Goal: Information Seeking & Learning: Learn about a topic

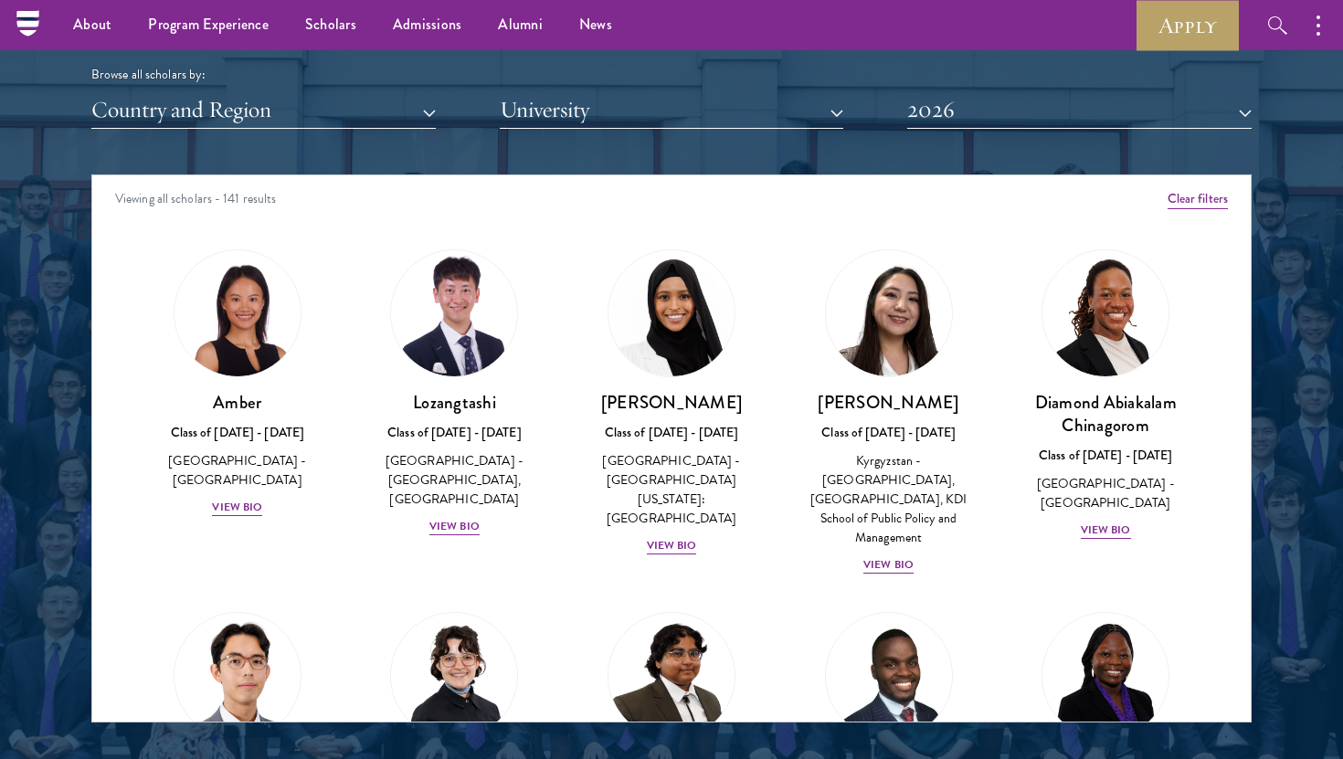
scroll to position [2254, 0]
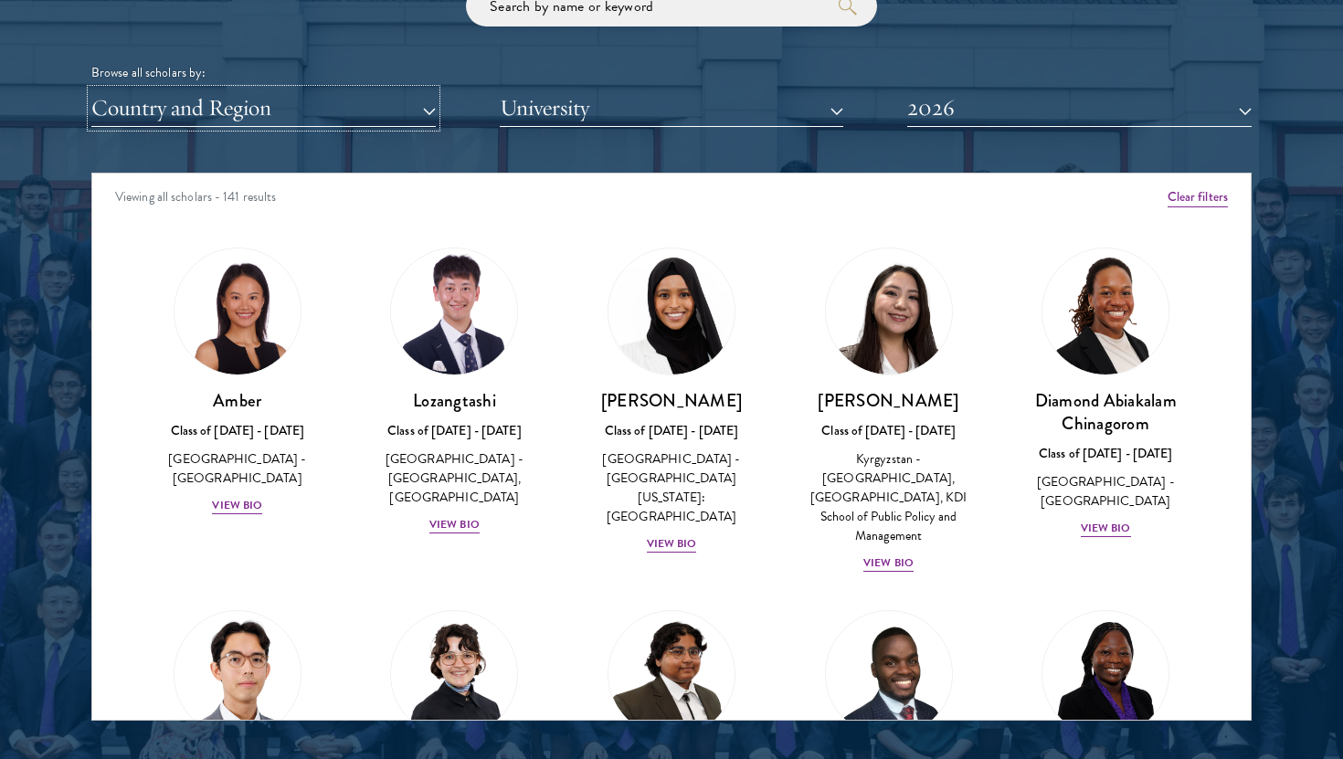
click at [298, 109] on button "Country and Region" at bounding box center [263, 108] width 345 height 37
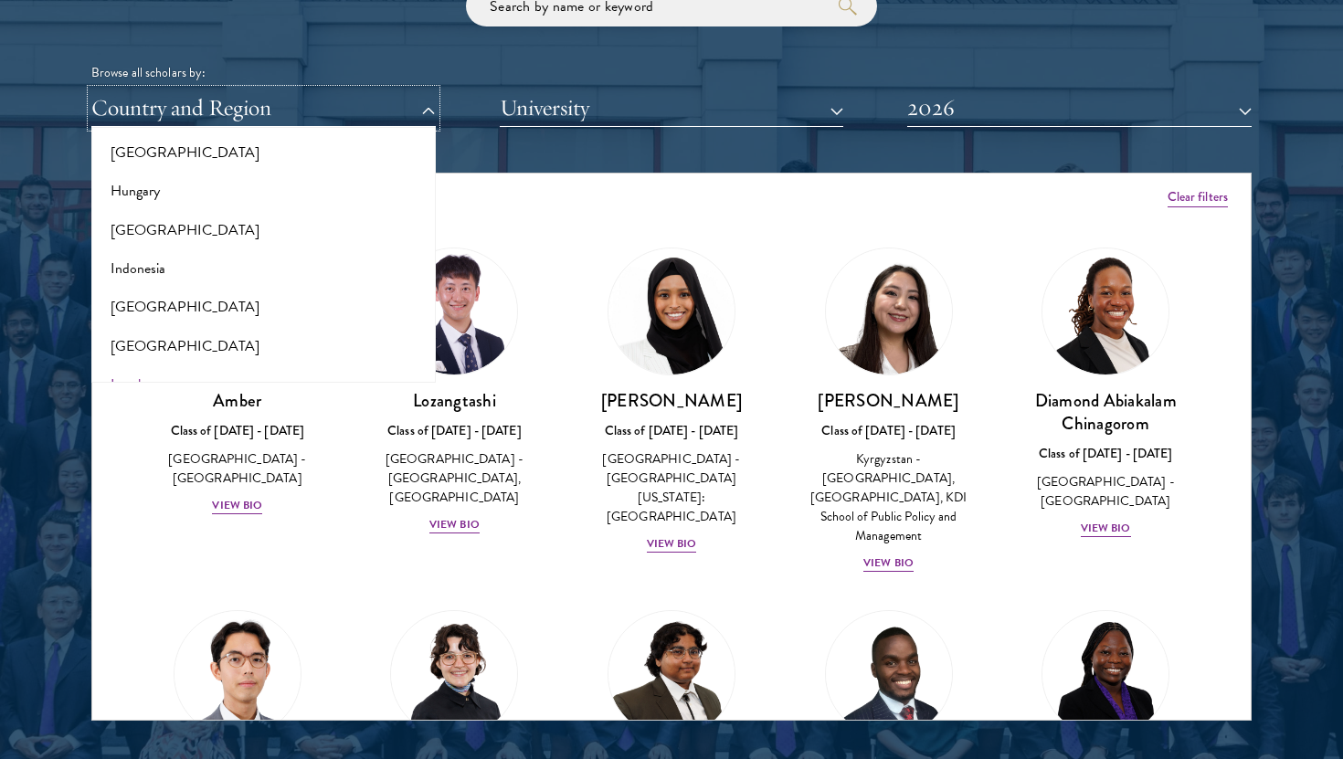
scroll to position [1348, 0]
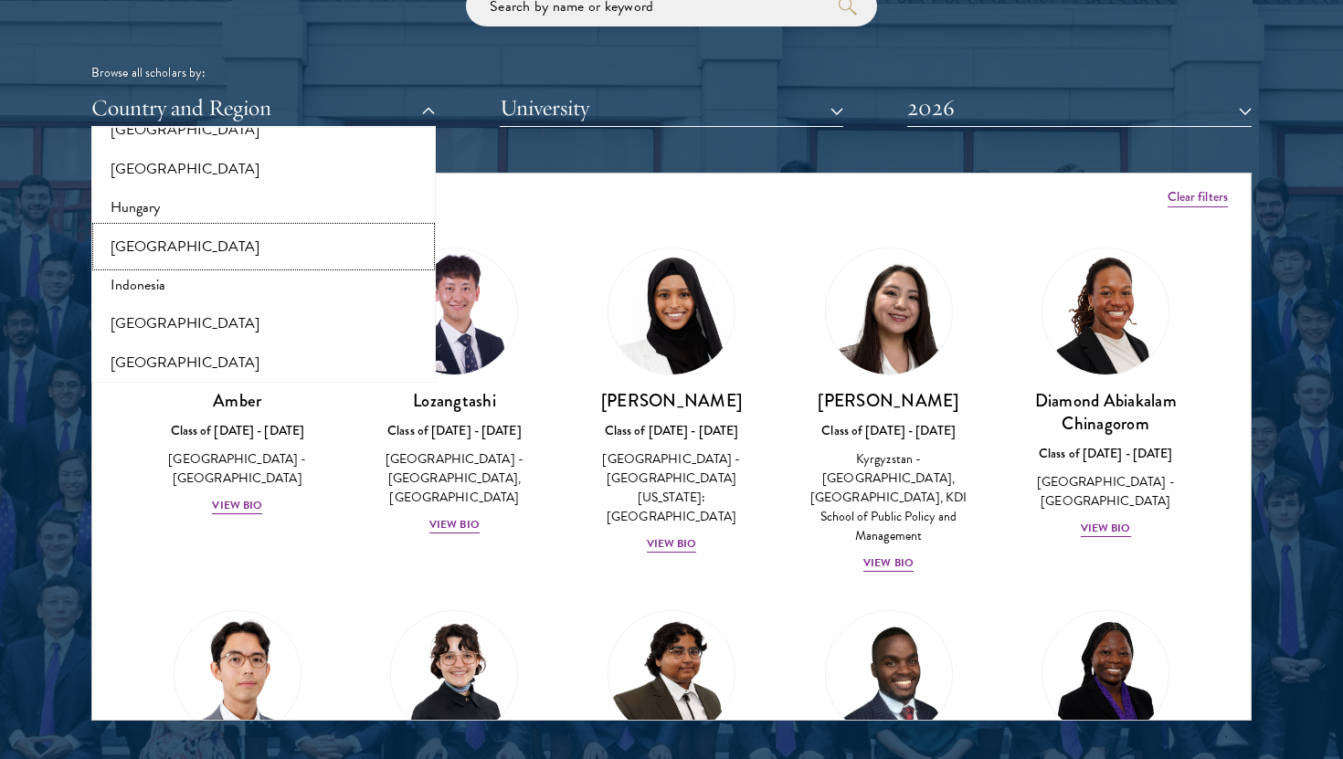
click at [138, 249] on button "[GEOGRAPHIC_DATA]" at bounding box center [264, 247] width 334 height 38
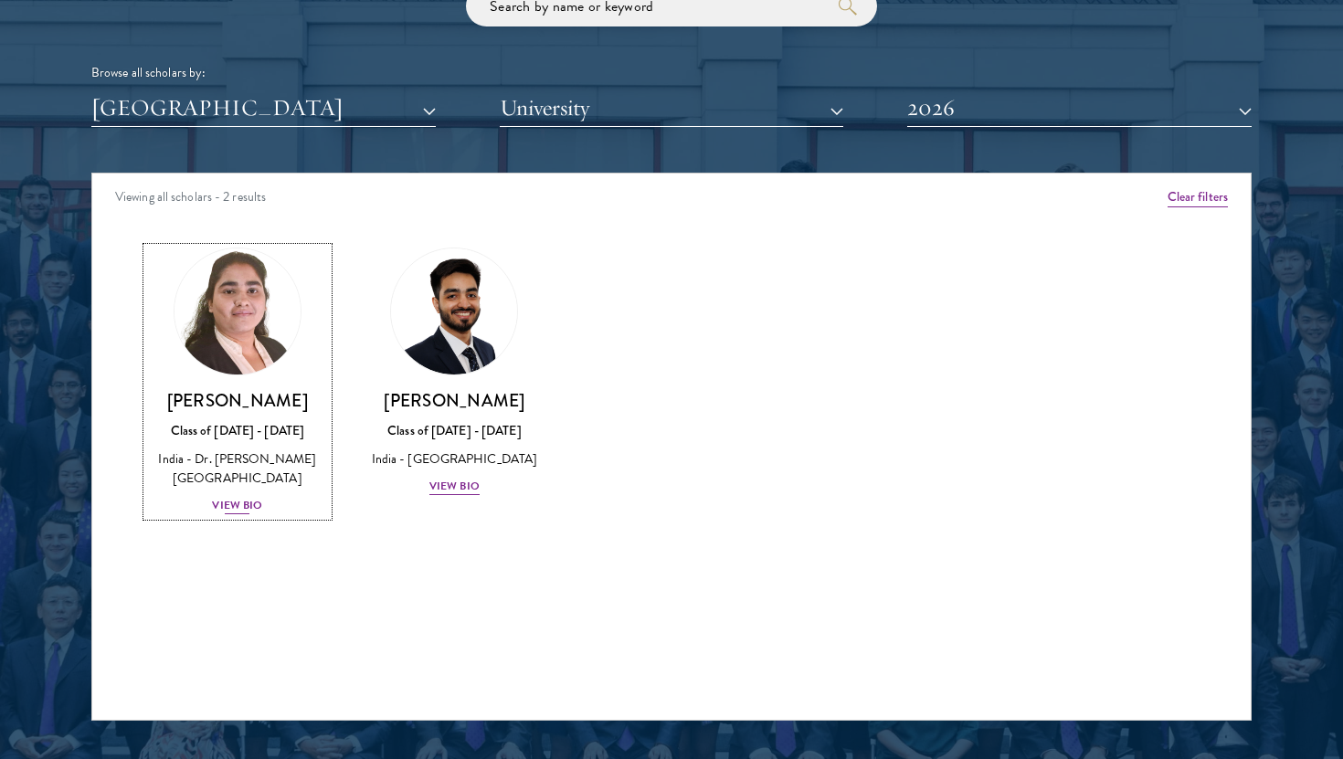
click at [239, 508] on div "View Bio" at bounding box center [237, 505] width 50 height 17
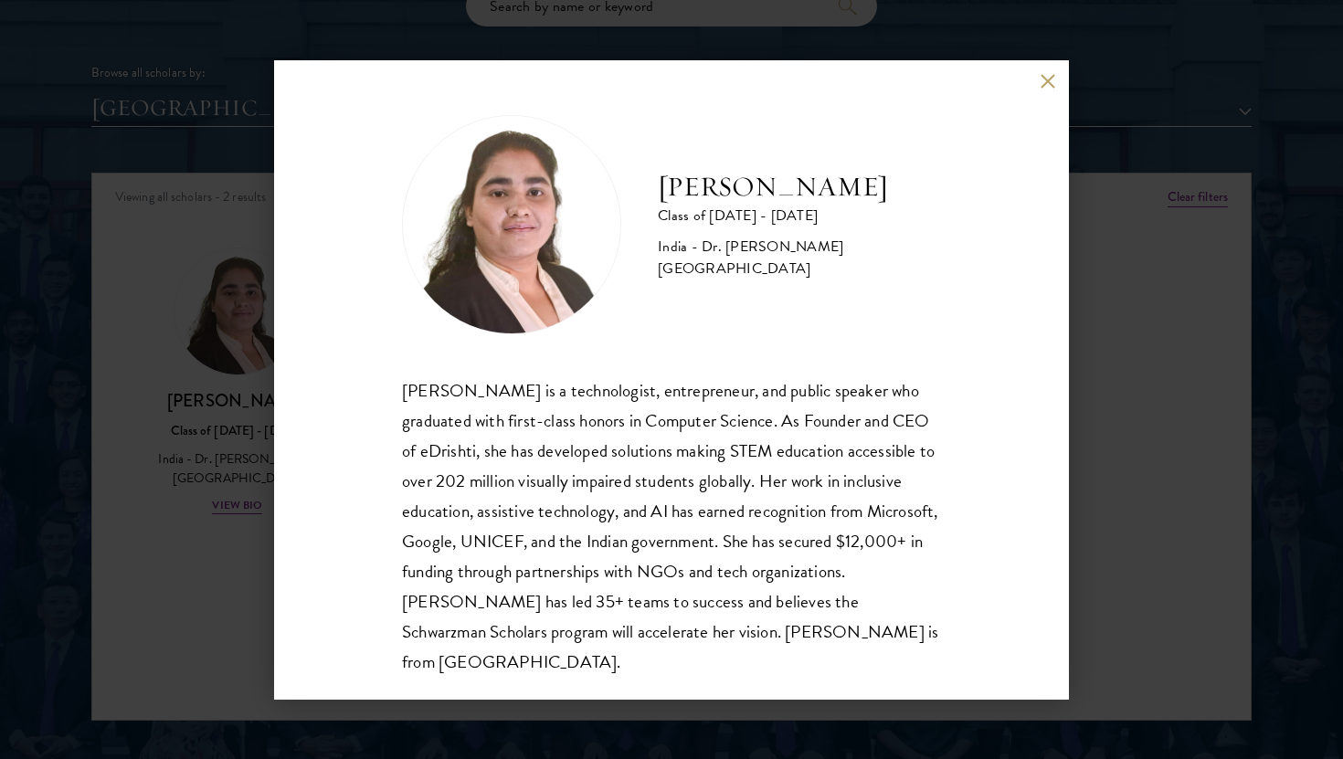
scroll to position [2, 0]
click at [1050, 79] on button at bounding box center [1048, 82] width 16 height 16
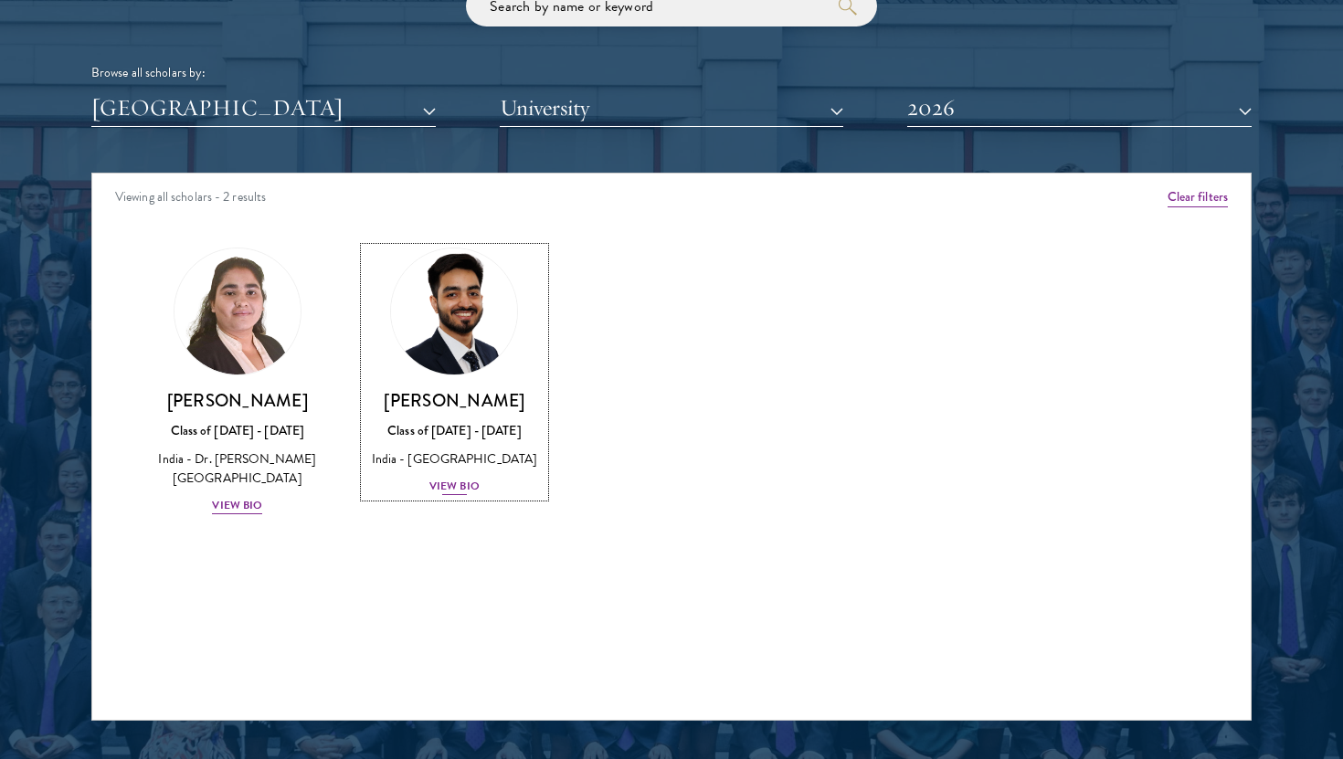
click at [459, 485] on div "View Bio" at bounding box center [455, 486] width 50 height 17
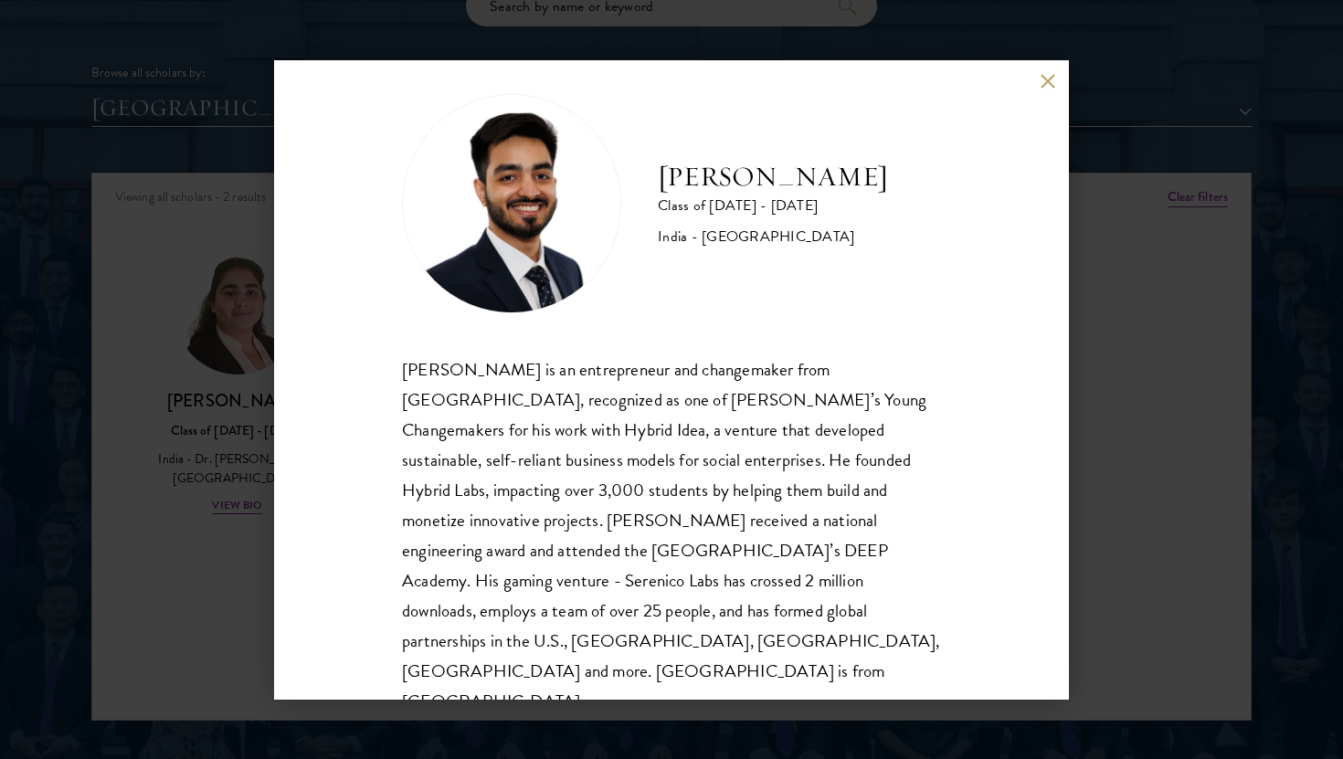
scroll to position [23, 0]
click at [1049, 75] on button at bounding box center [1048, 82] width 16 height 16
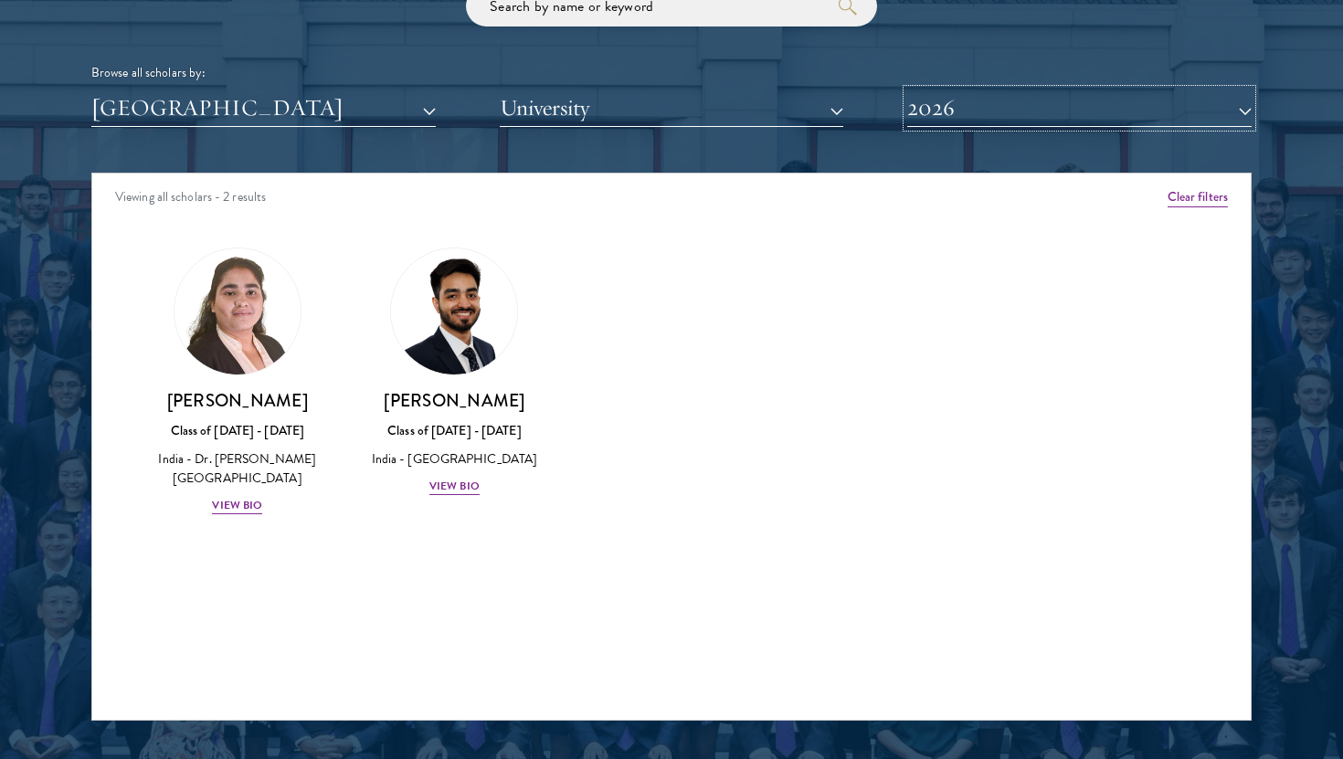
click at [1009, 119] on button "2026" at bounding box center [1079, 108] width 345 height 37
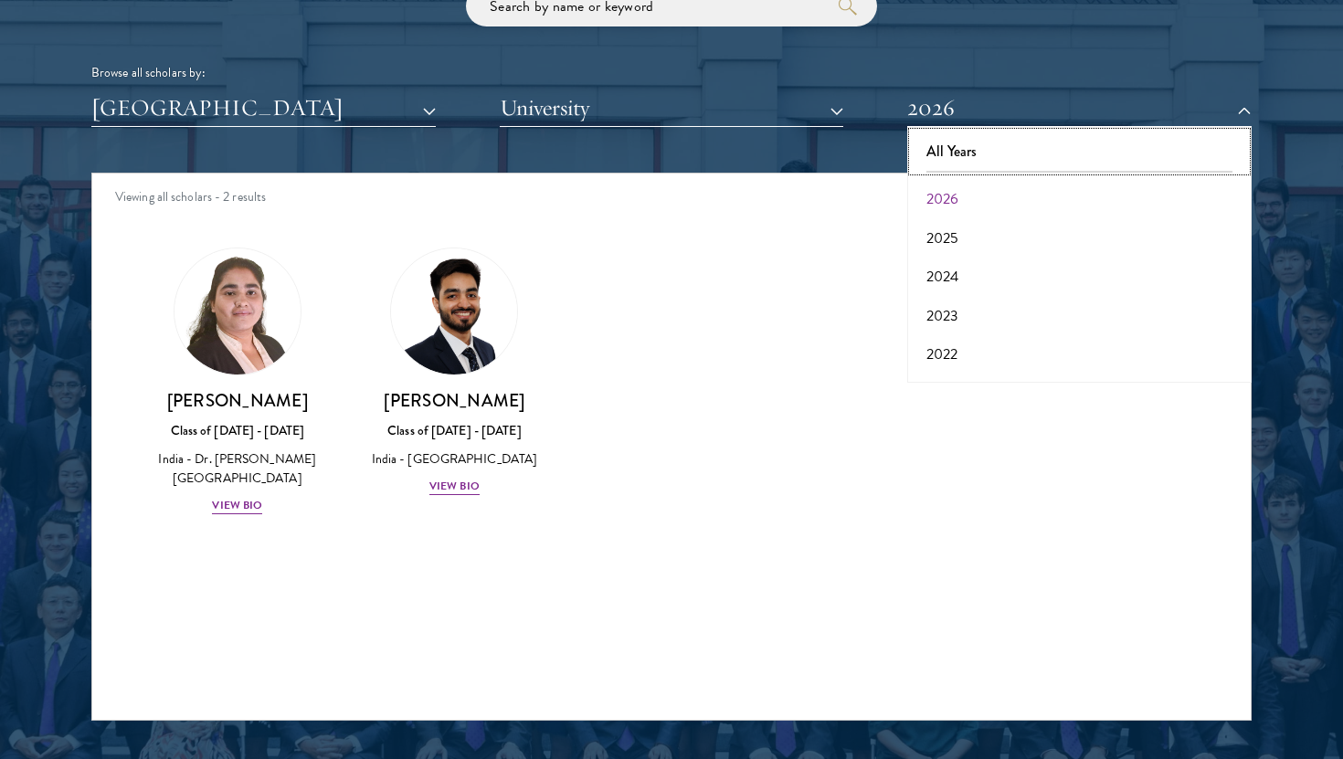
click at [978, 153] on button "All Years" at bounding box center [1080, 152] width 334 height 38
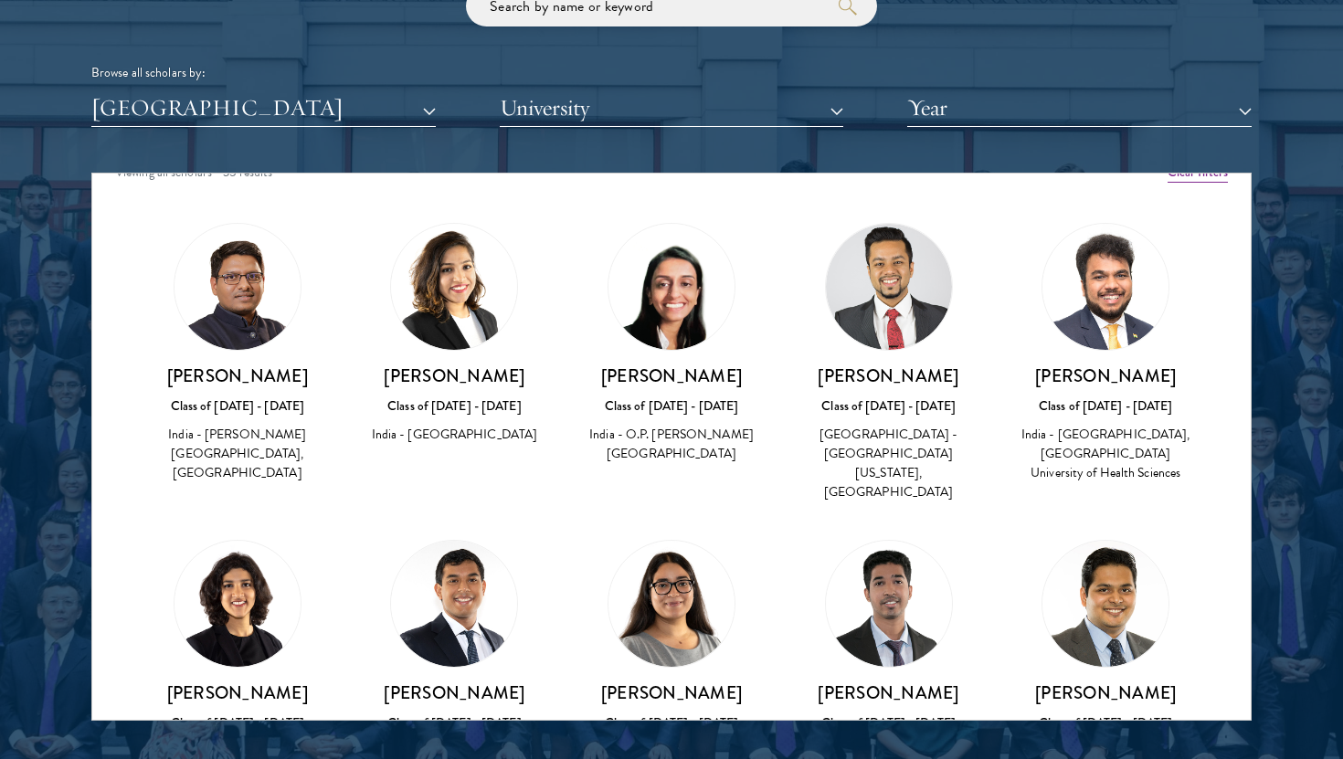
scroll to position [21, 0]
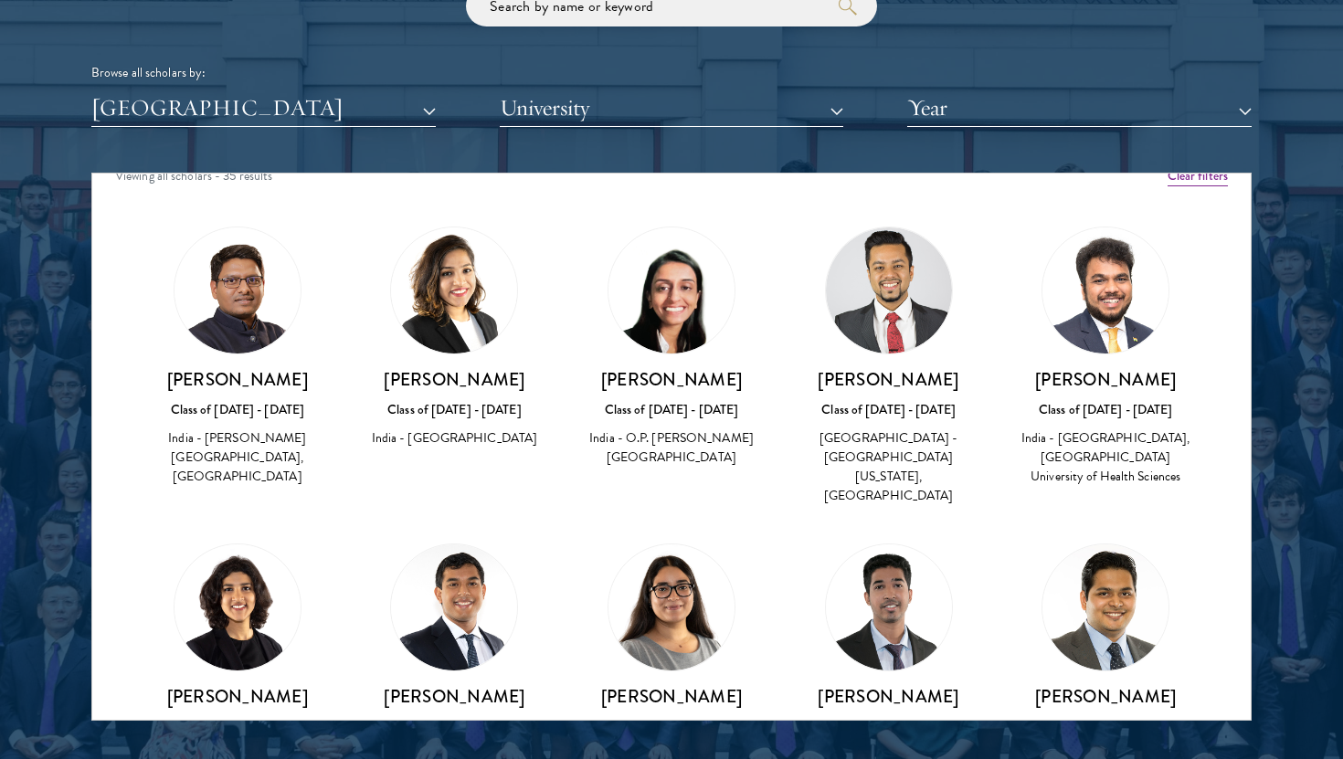
click at [280, 459] on div "India - [PERSON_NAME][GEOGRAPHIC_DATA], [GEOGRAPHIC_DATA]" at bounding box center [237, 458] width 181 height 58
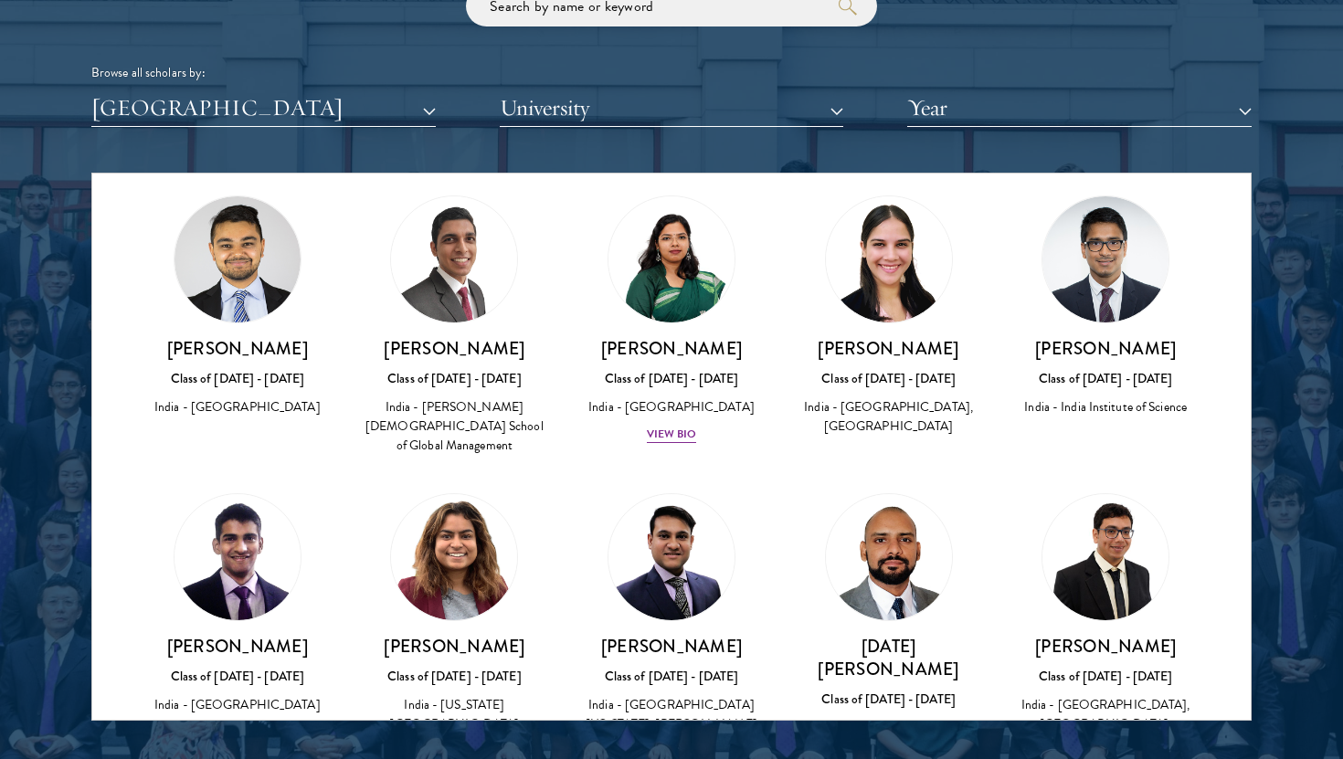
scroll to position [1536, 0]
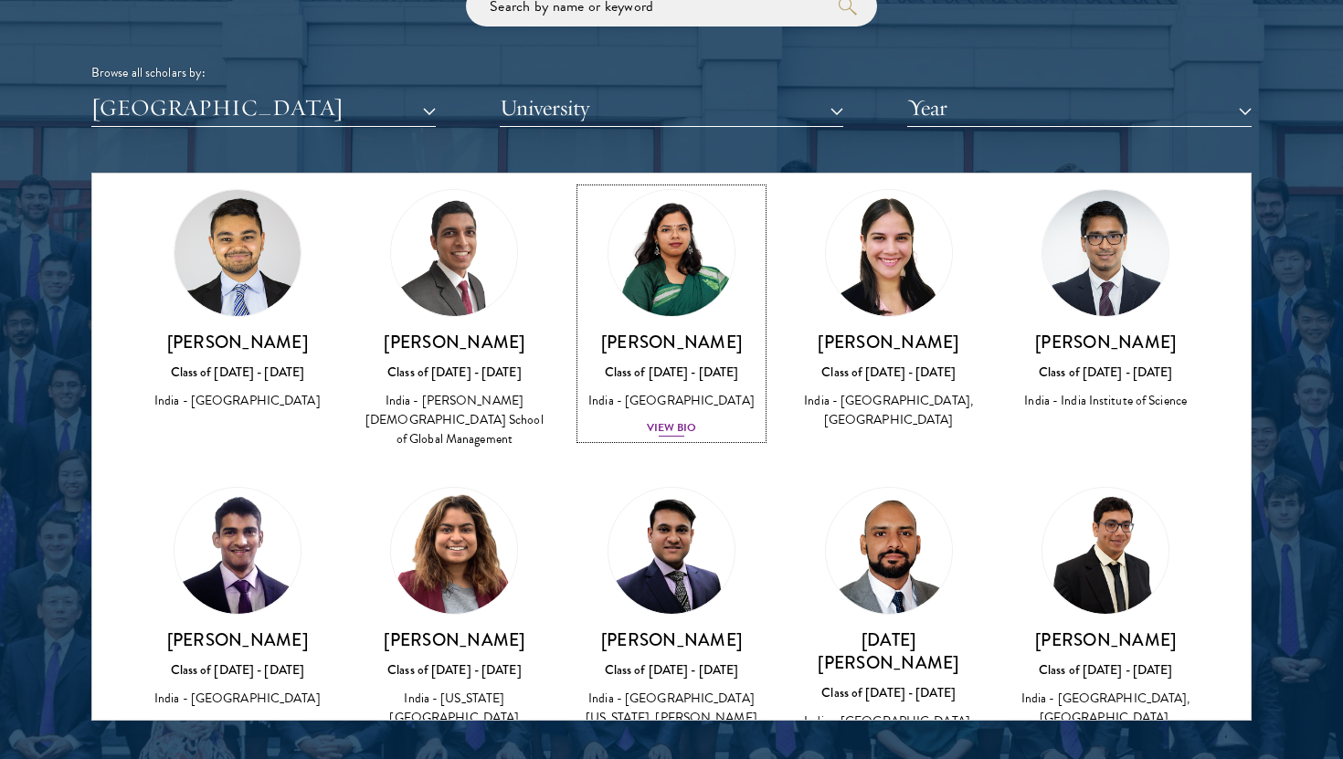
click at [667, 419] on div "View Bio" at bounding box center [672, 427] width 50 height 17
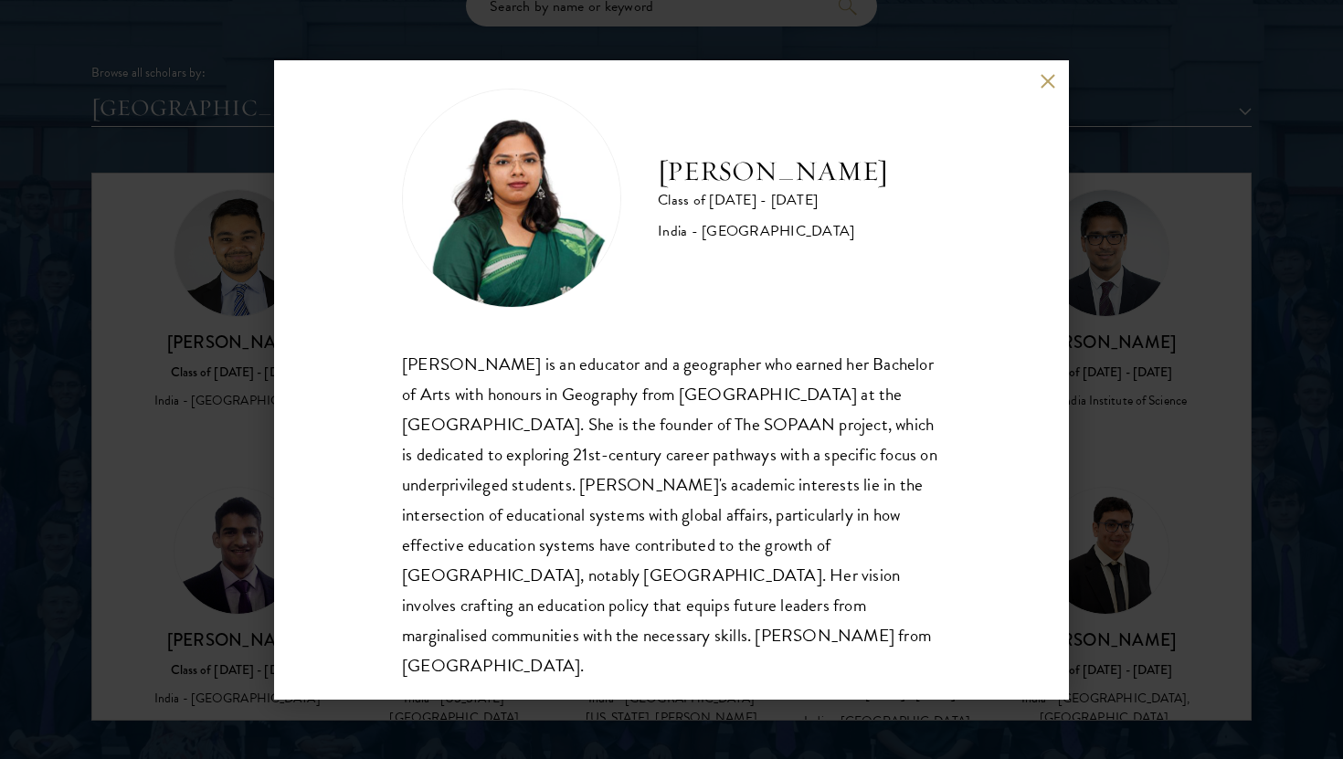
scroll to position [32, 0]
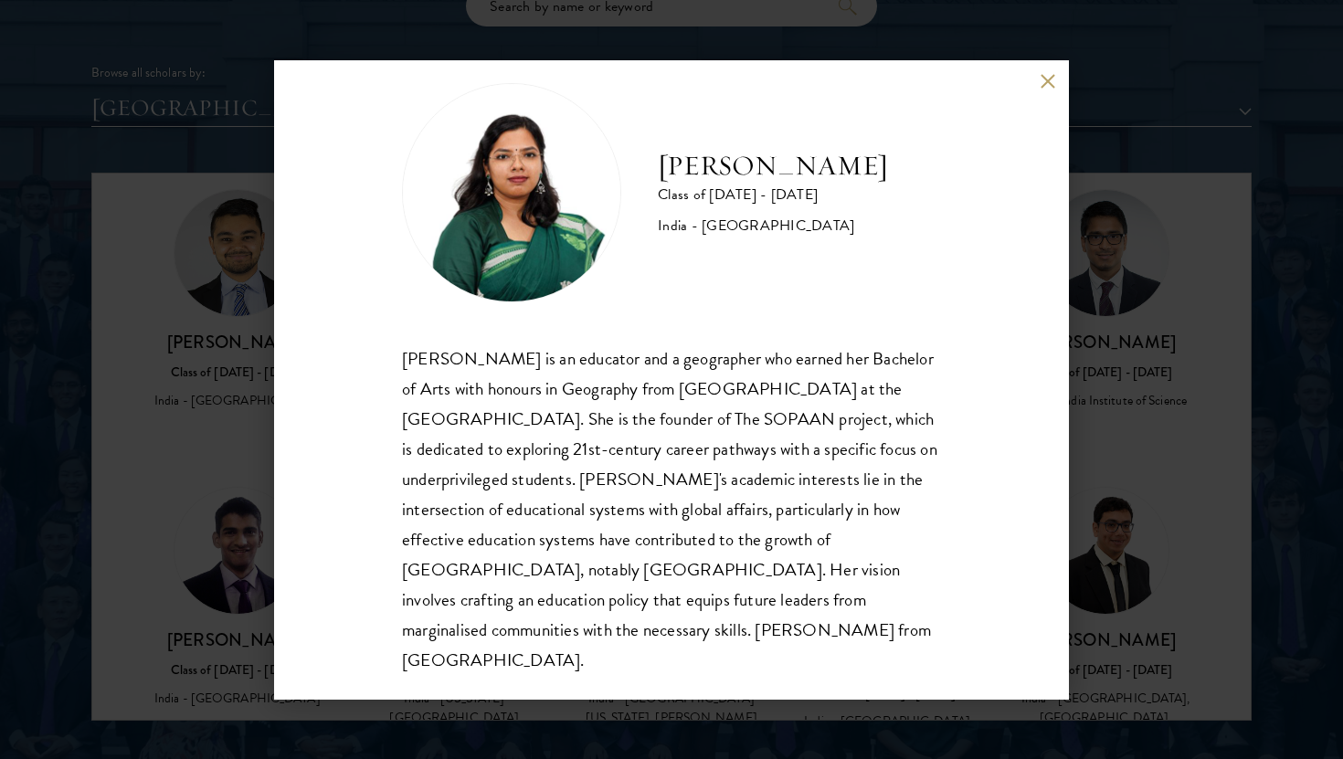
click at [1044, 77] on button at bounding box center [1048, 82] width 16 height 16
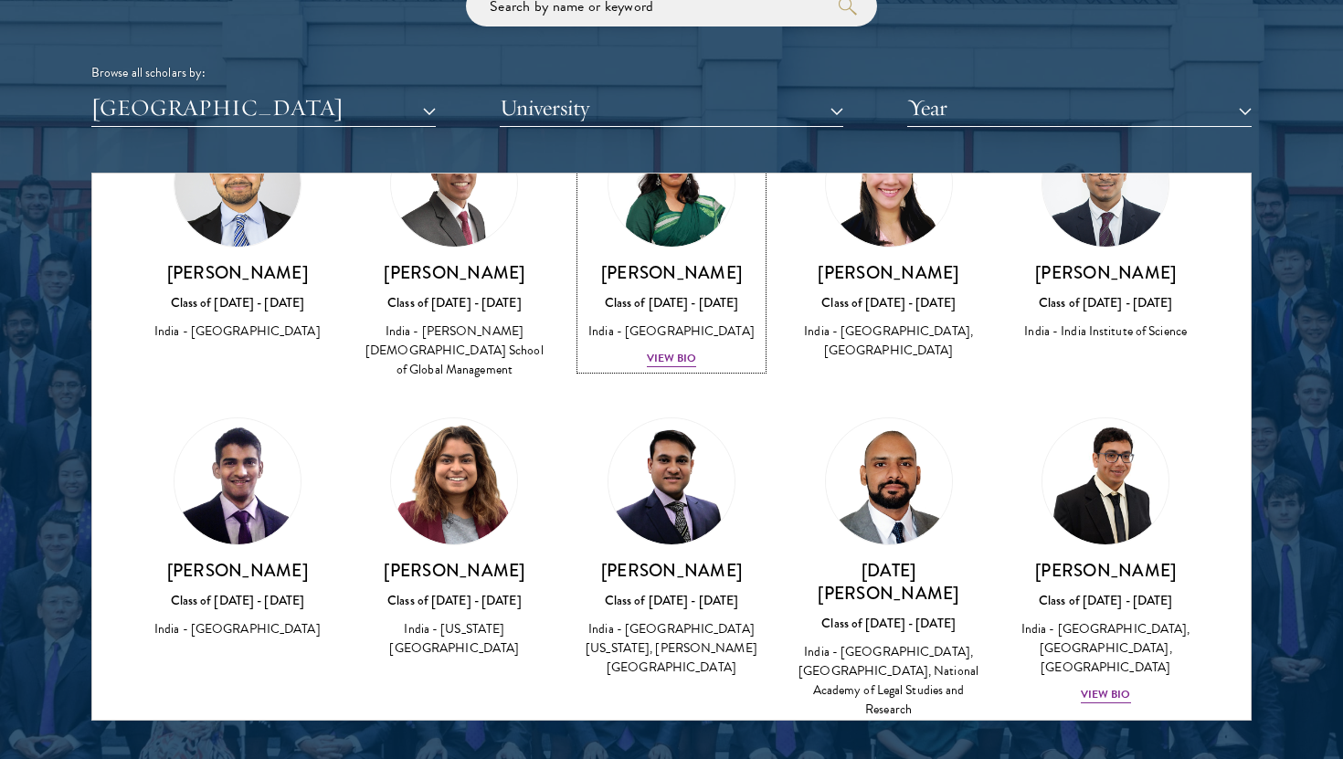
scroll to position [1615, 0]
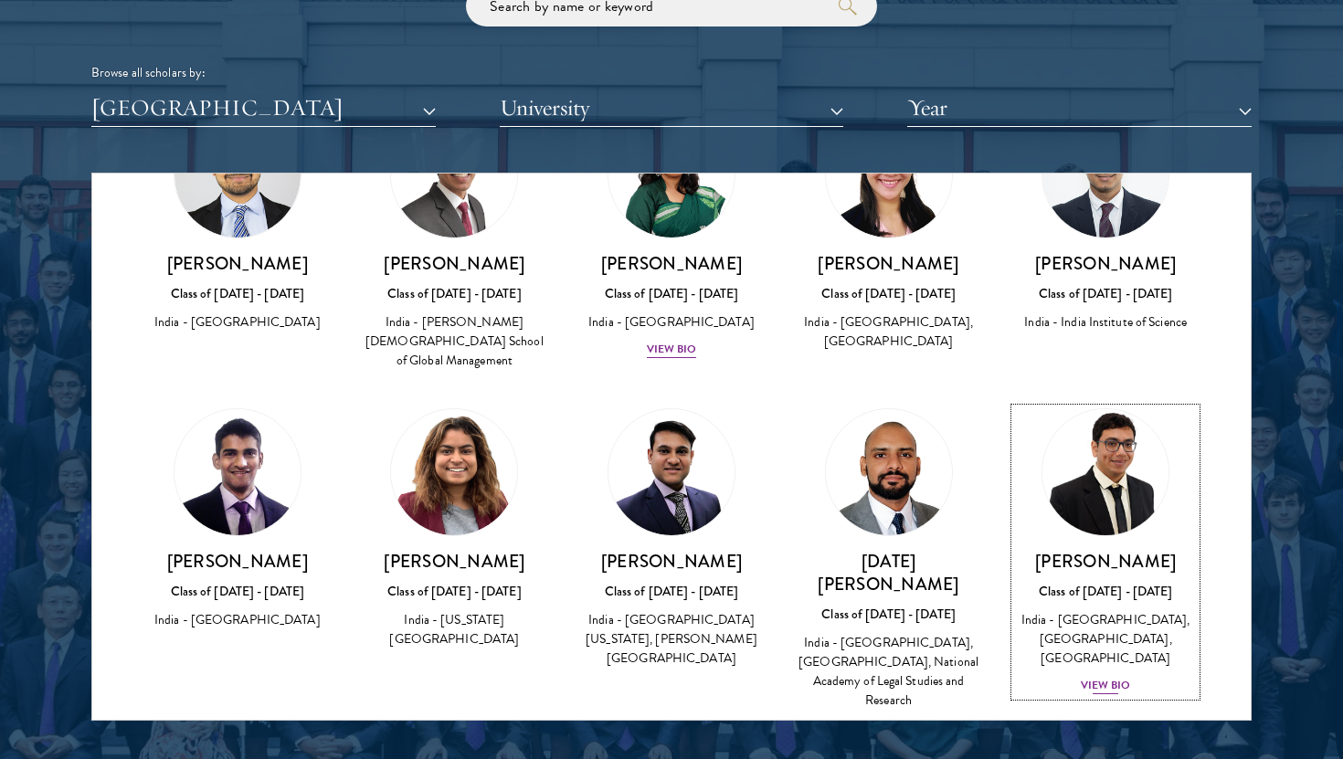
click at [1116, 677] on div "View Bio" at bounding box center [1106, 685] width 50 height 17
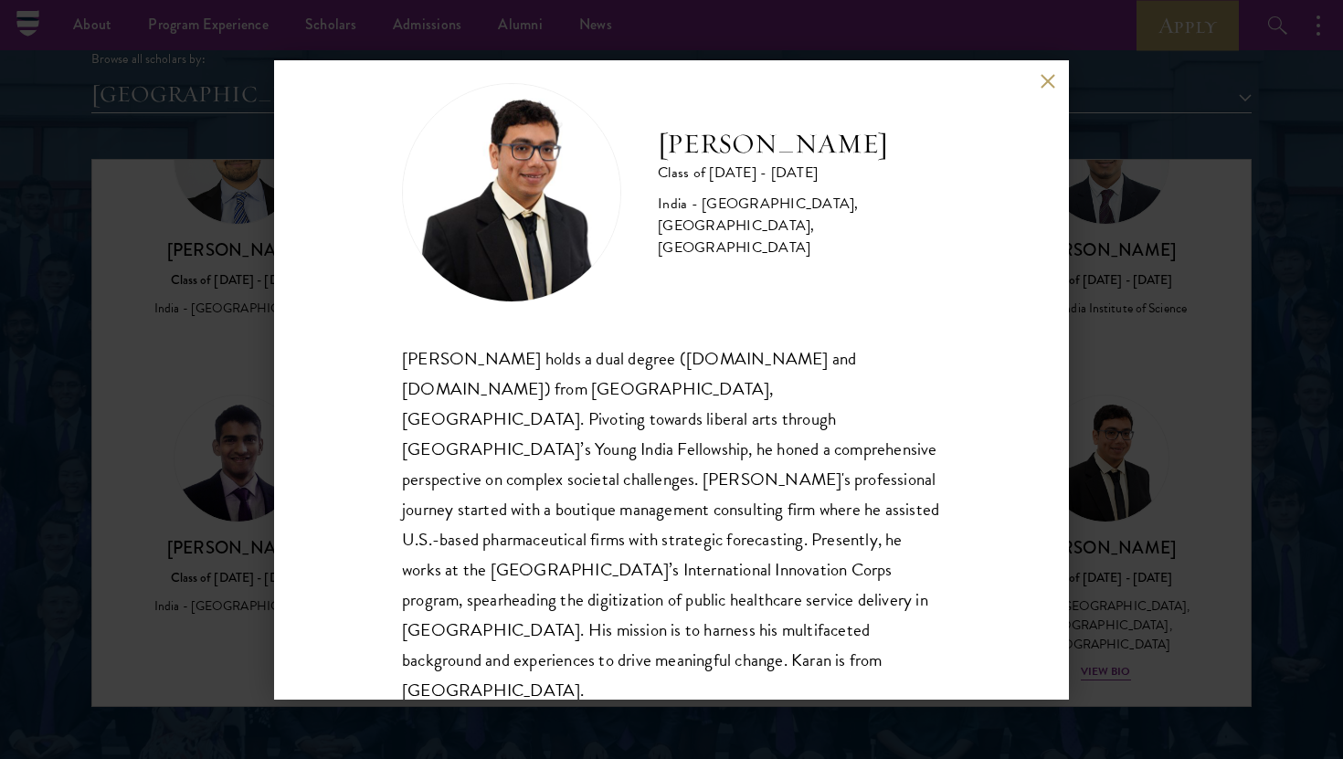
scroll to position [2254, 0]
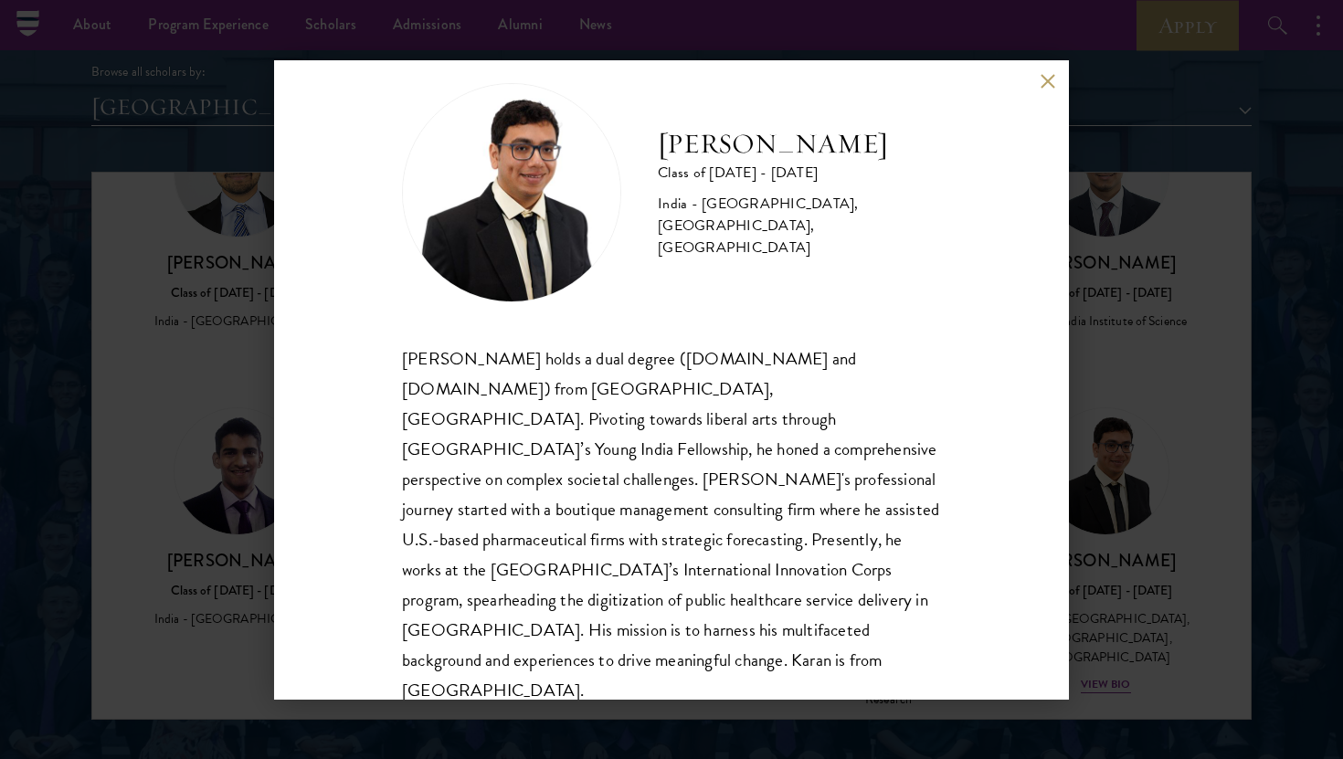
click at [1048, 86] on button at bounding box center [1048, 82] width 16 height 16
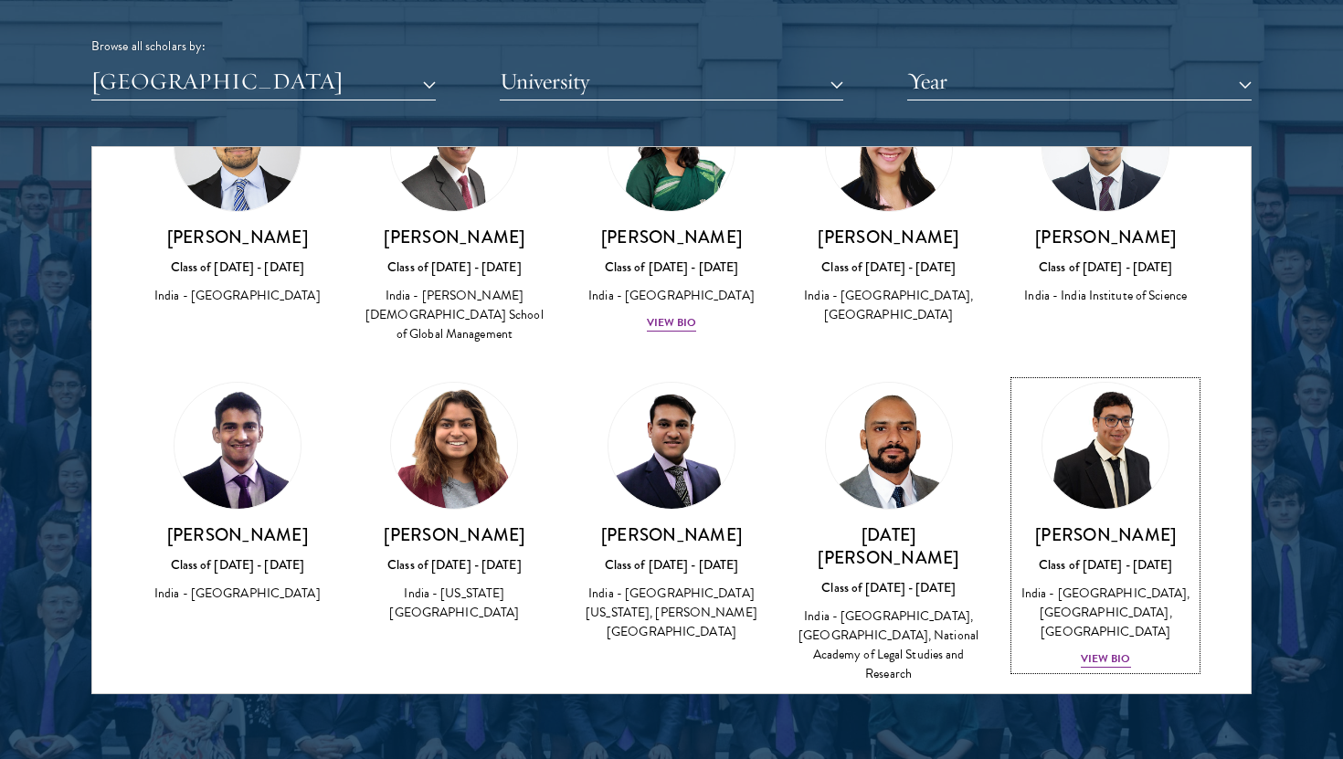
scroll to position [2281, 0]
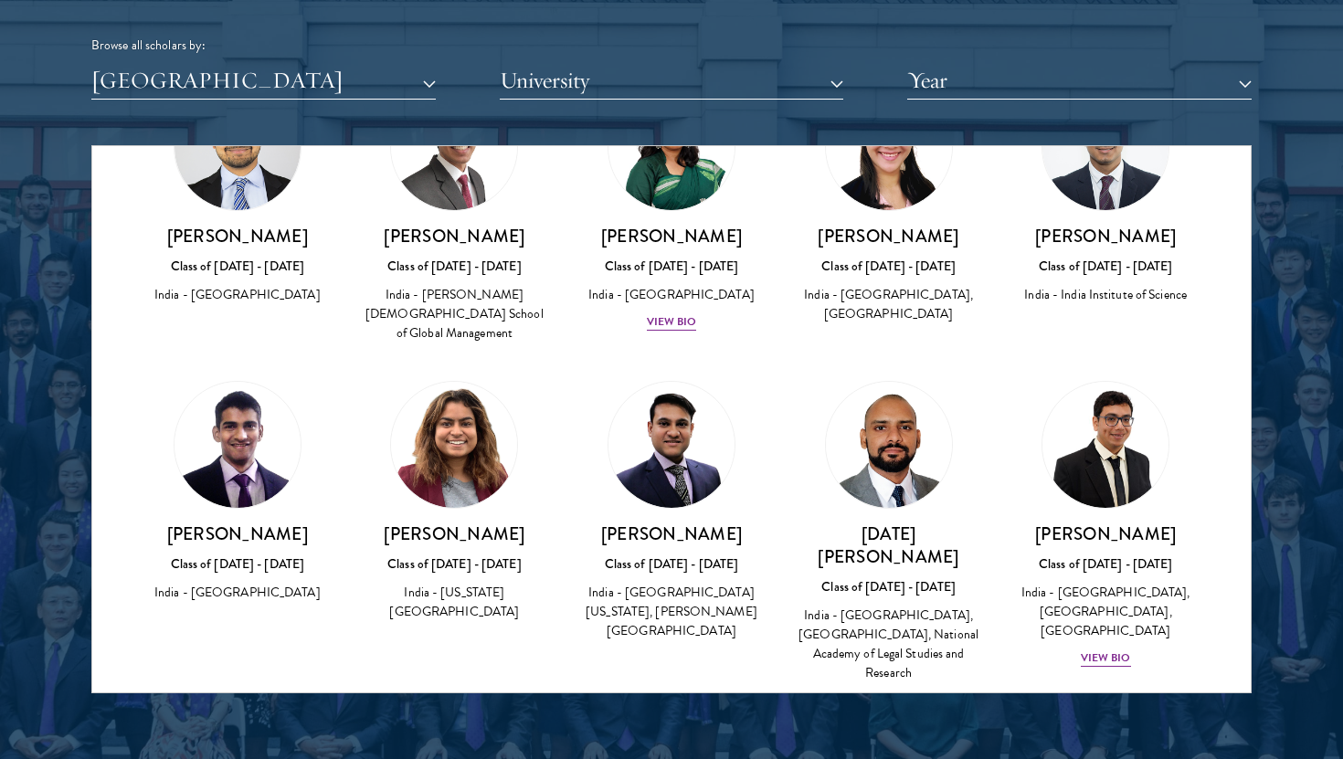
click at [823, 523] on h3 "[DATE][PERSON_NAME]" at bounding box center [889, 546] width 181 height 46
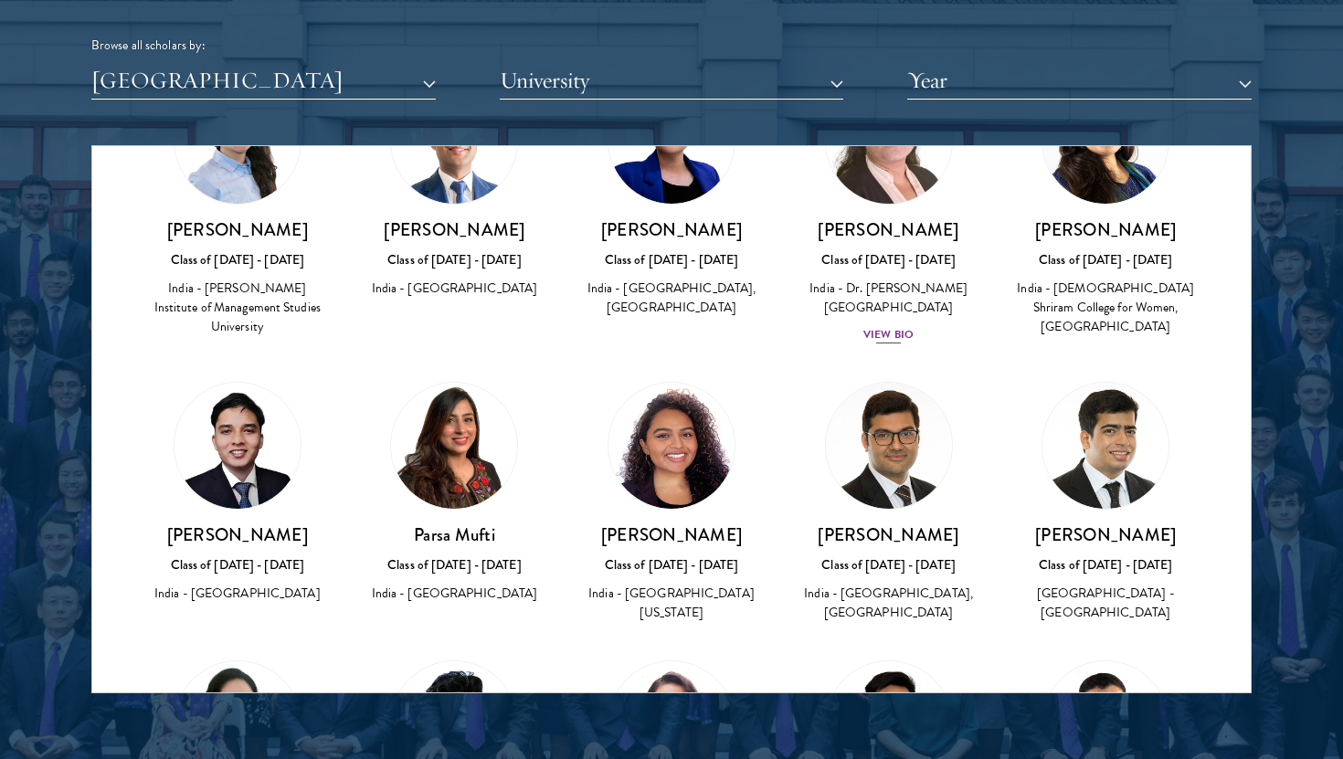
scroll to position [729, 0]
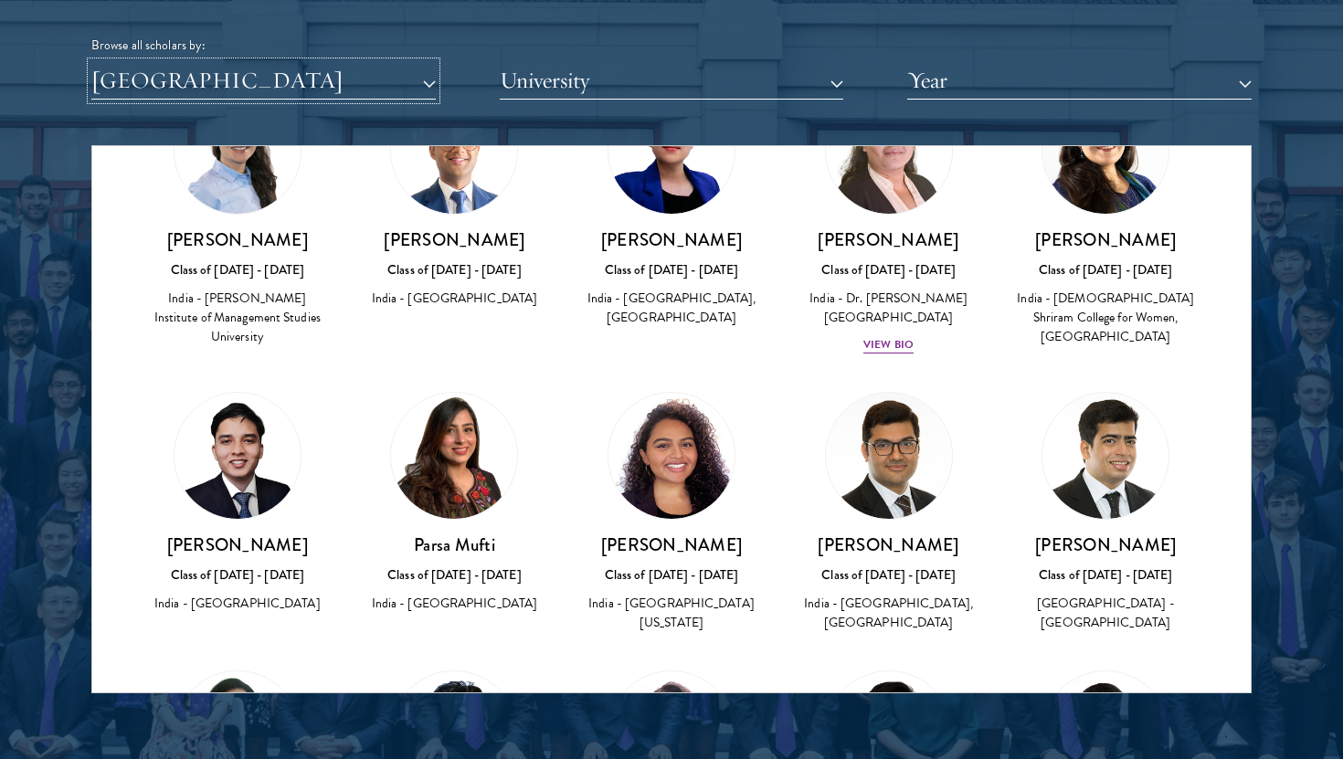
click at [366, 81] on button "[GEOGRAPHIC_DATA]" at bounding box center [263, 80] width 345 height 37
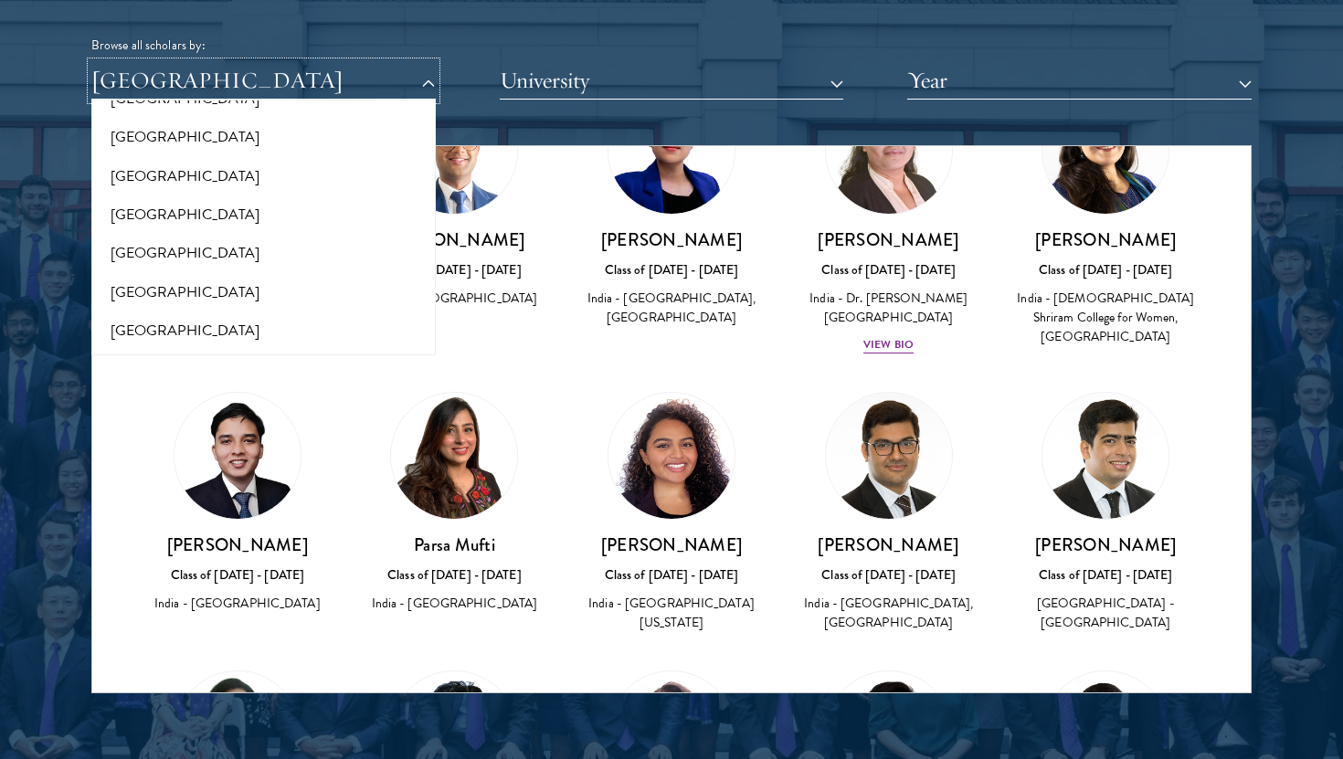
scroll to position [0, 0]
click at [193, 120] on button "All Countries and Regions" at bounding box center [264, 124] width 334 height 38
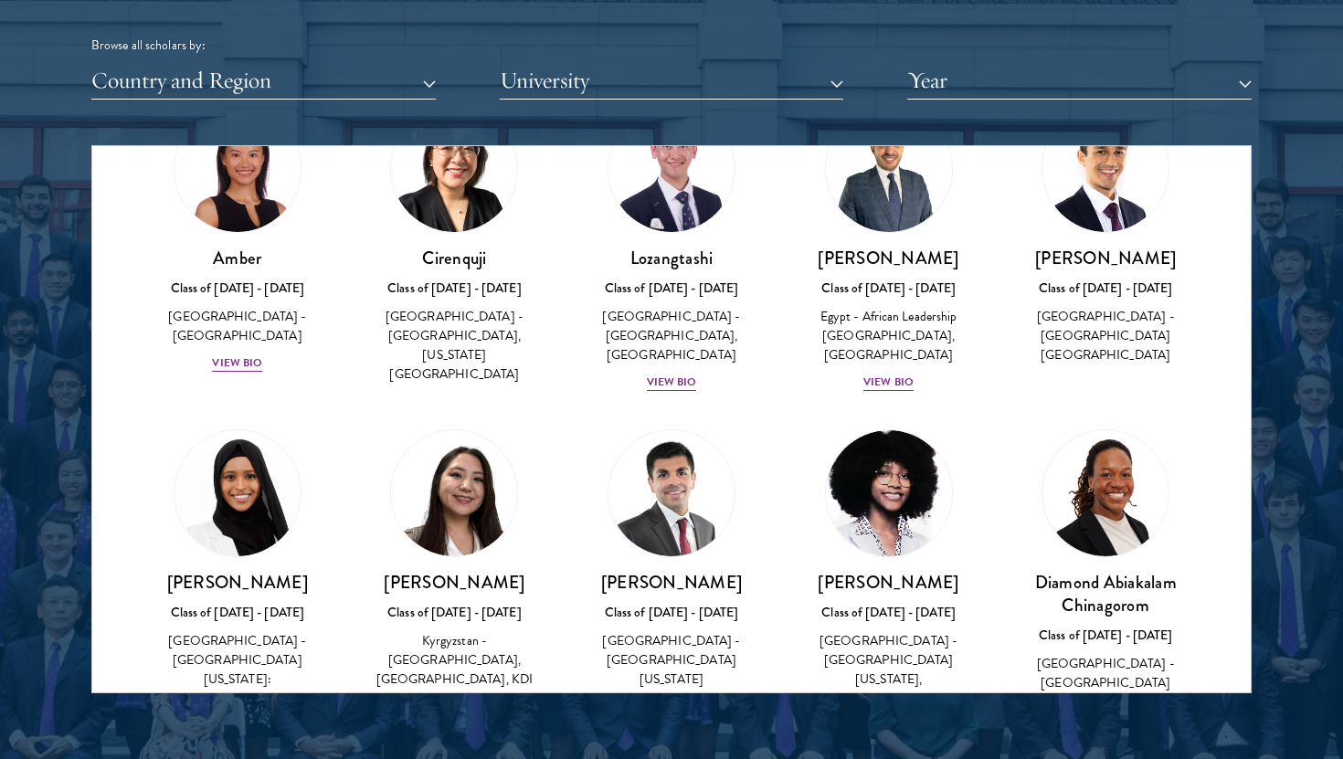
scroll to position [104, 0]
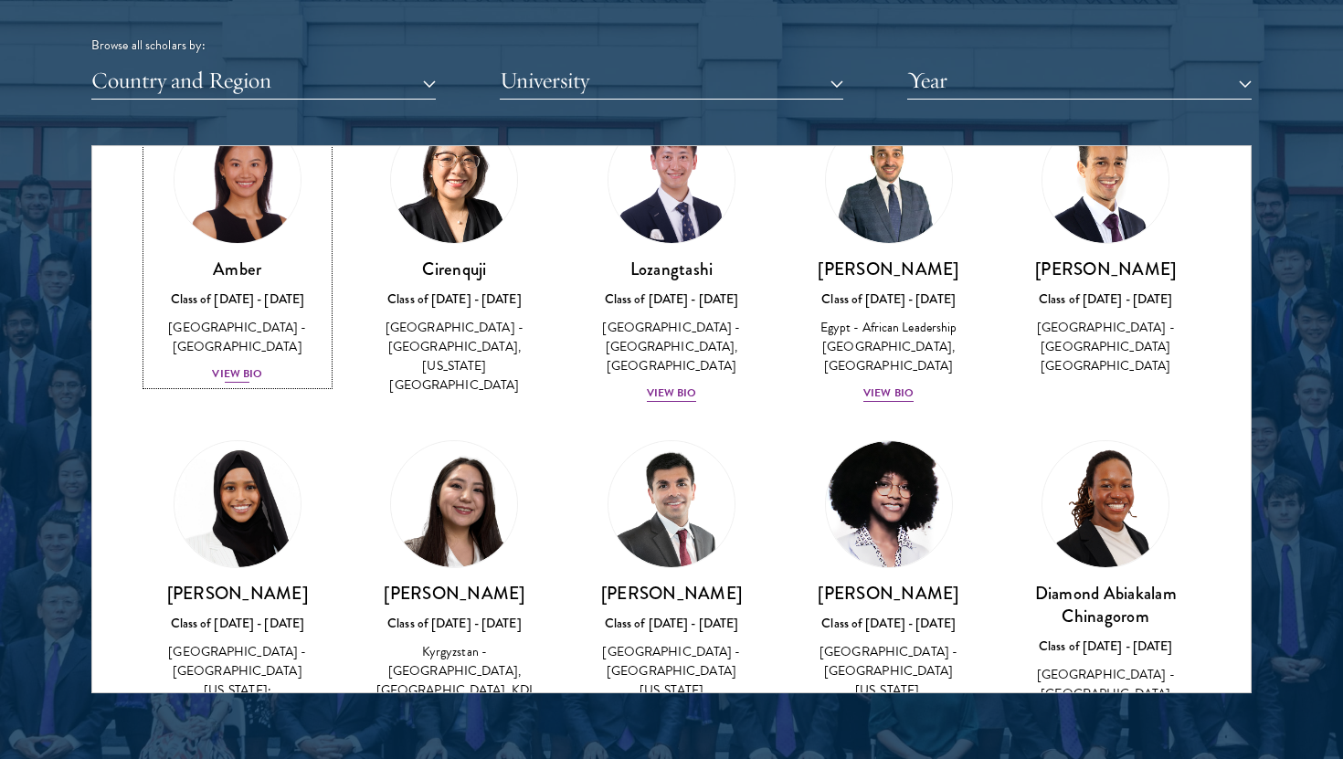
click at [248, 366] on div "View Bio" at bounding box center [237, 374] width 50 height 17
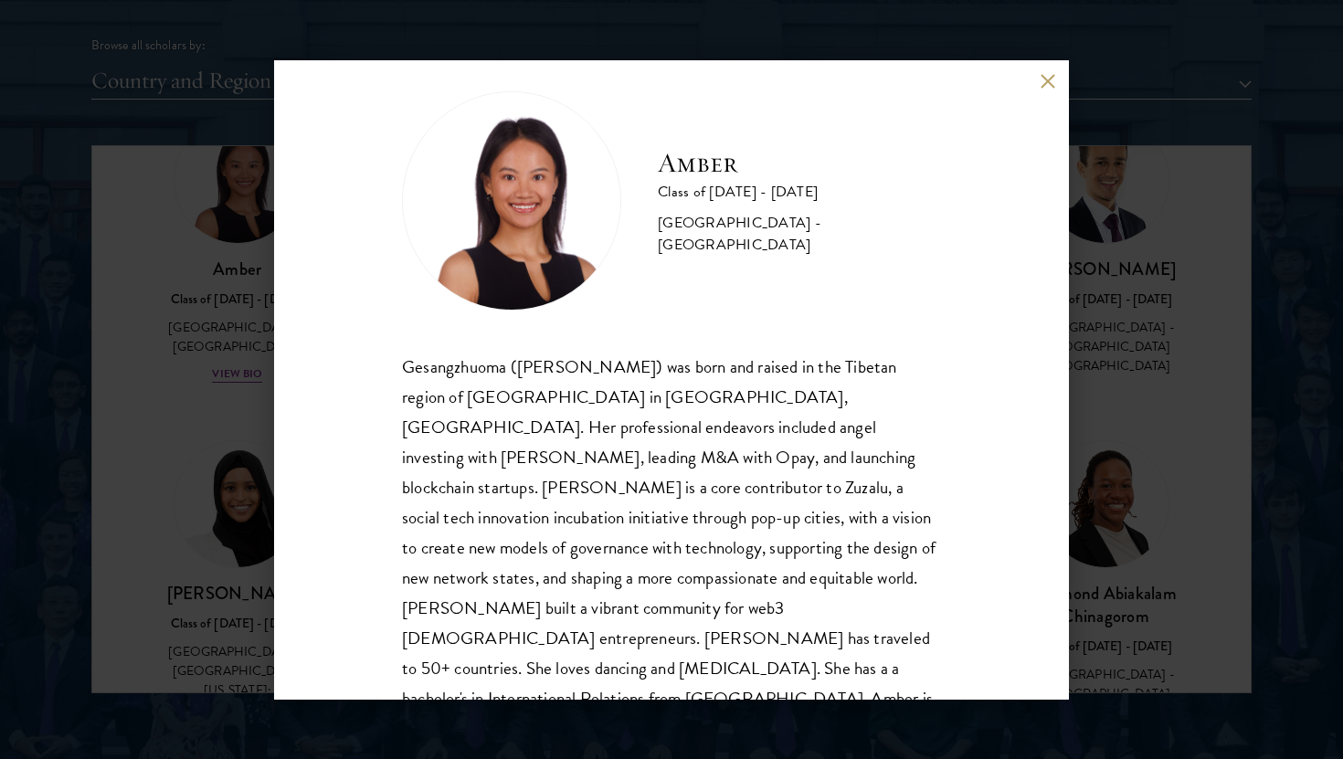
scroll to position [32, 0]
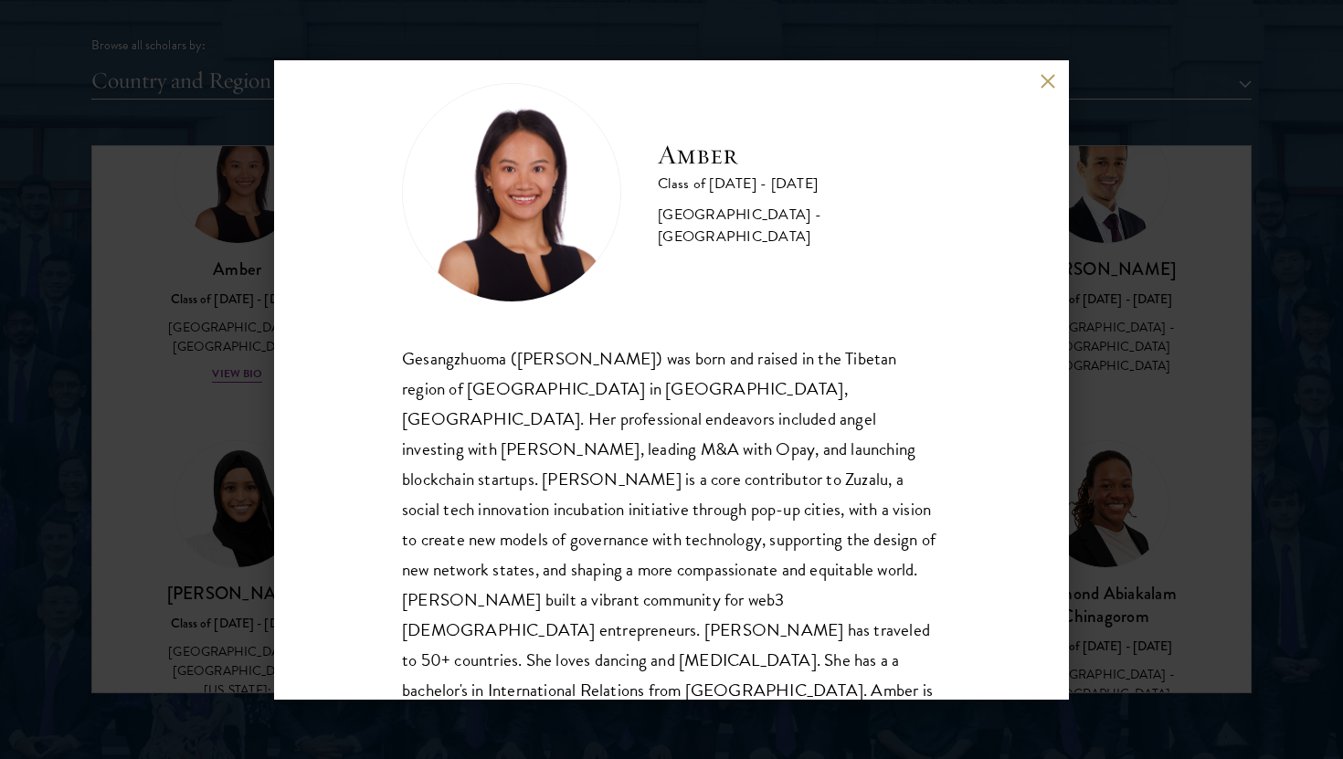
click at [1050, 74] on button at bounding box center [1048, 82] width 16 height 16
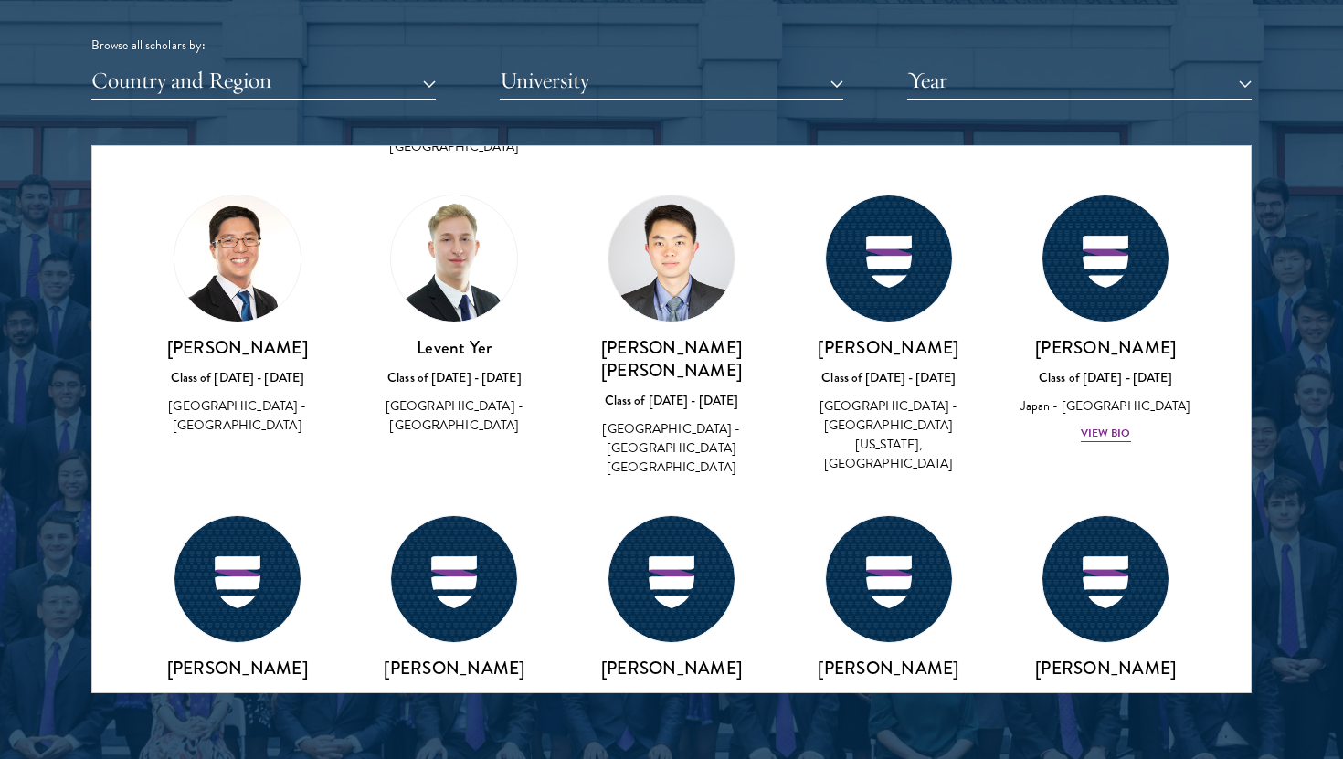
scroll to position [2314, 0]
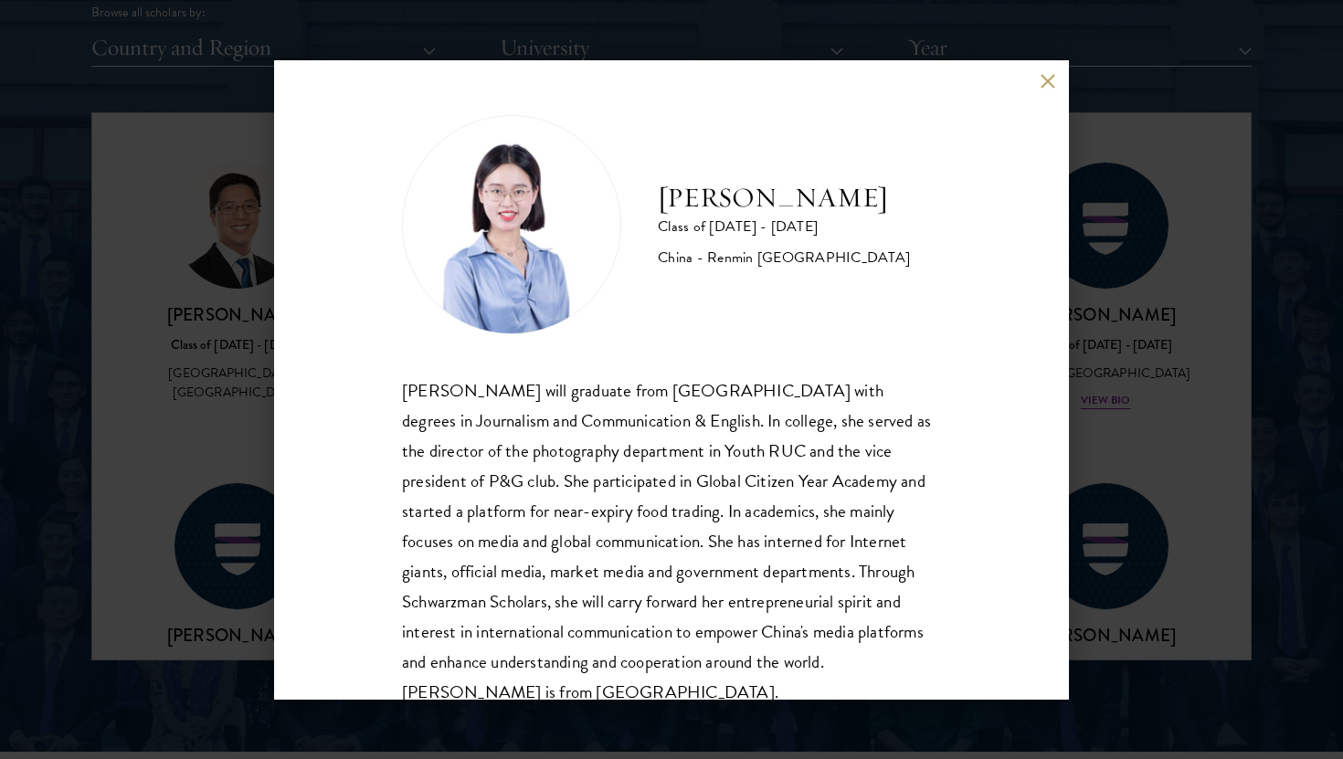
scroll to position [32, 0]
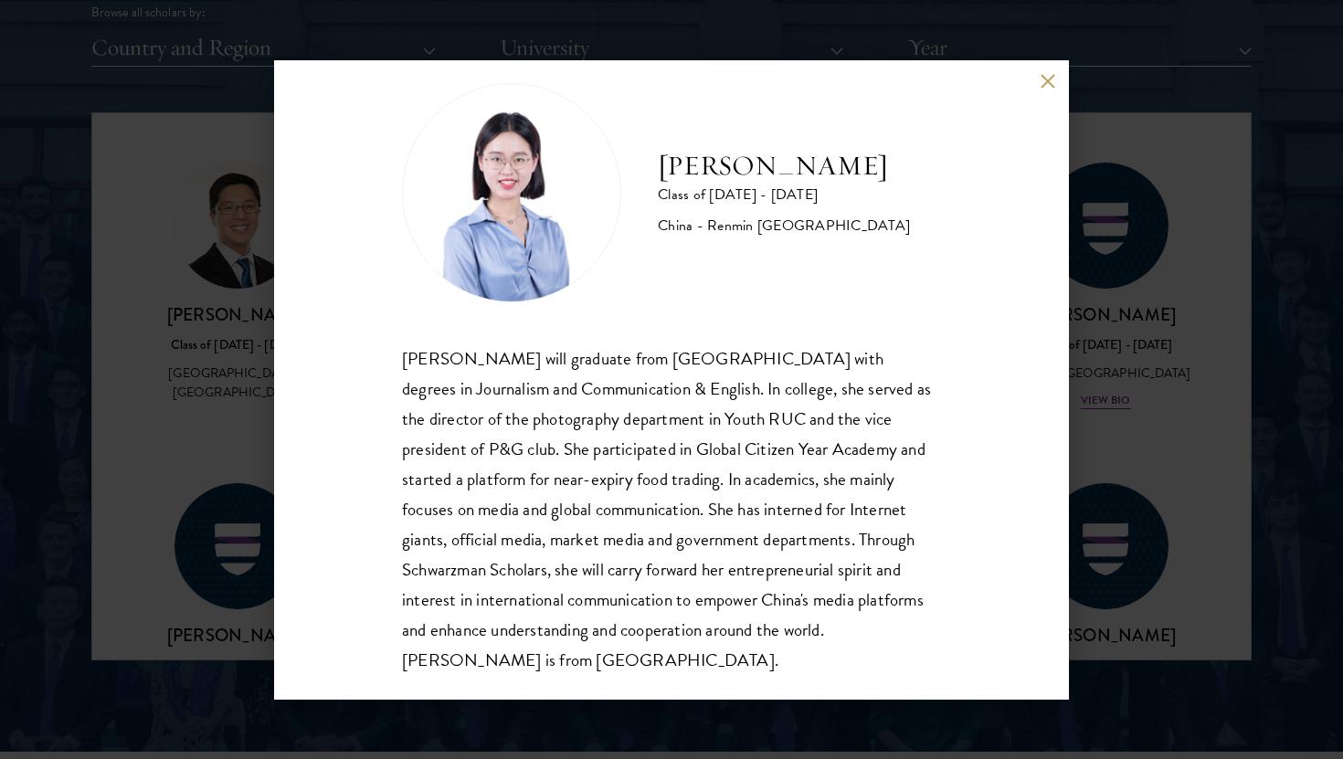
click at [1050, 80] on button at bounding box center [1048, 82] width 16 height 16
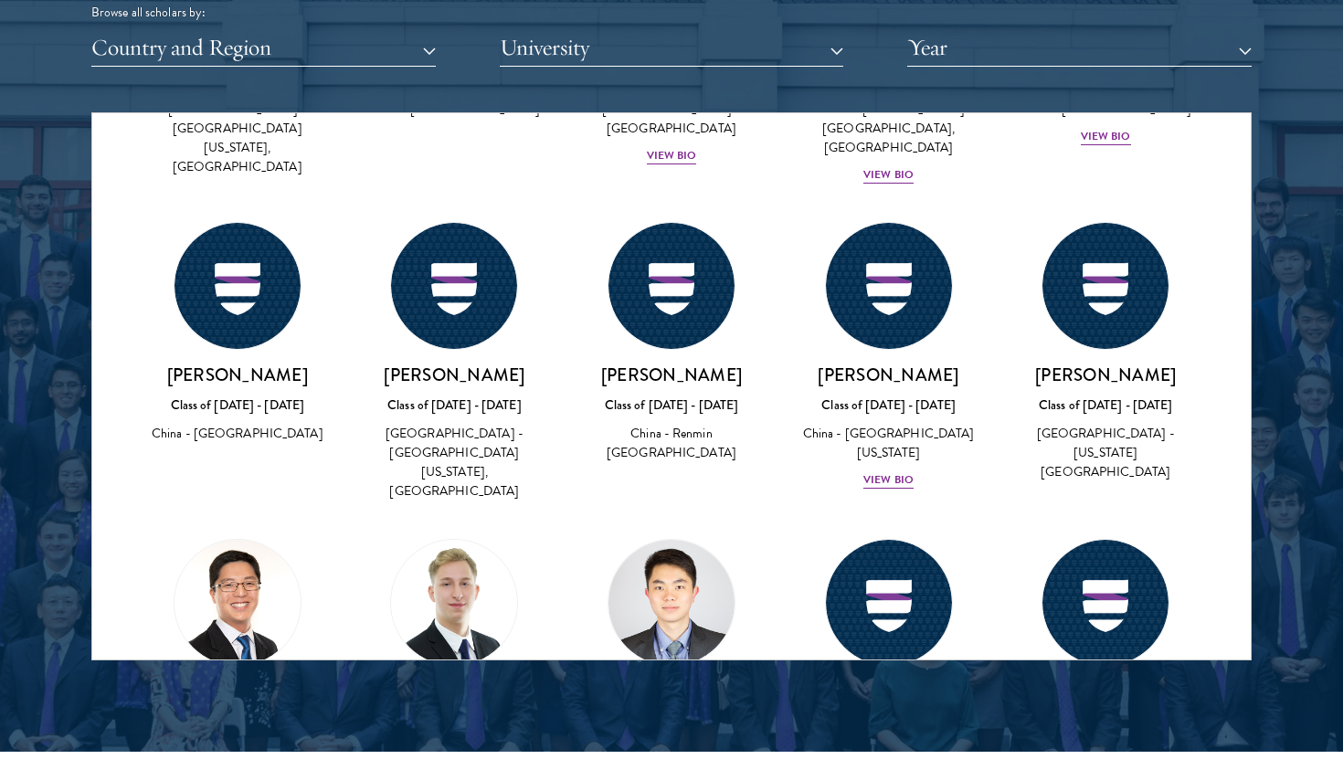
scroll to position [81301, 0]
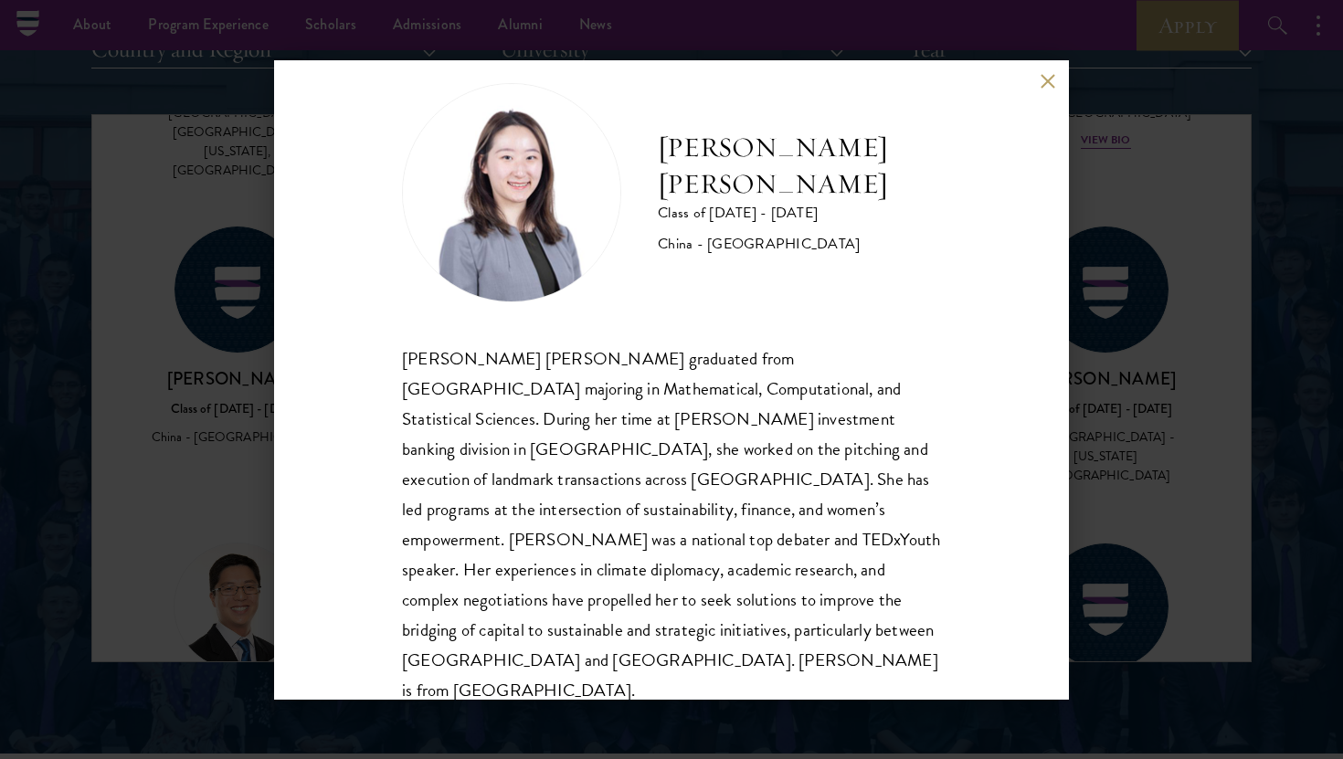
scroll to position [2309, 0]
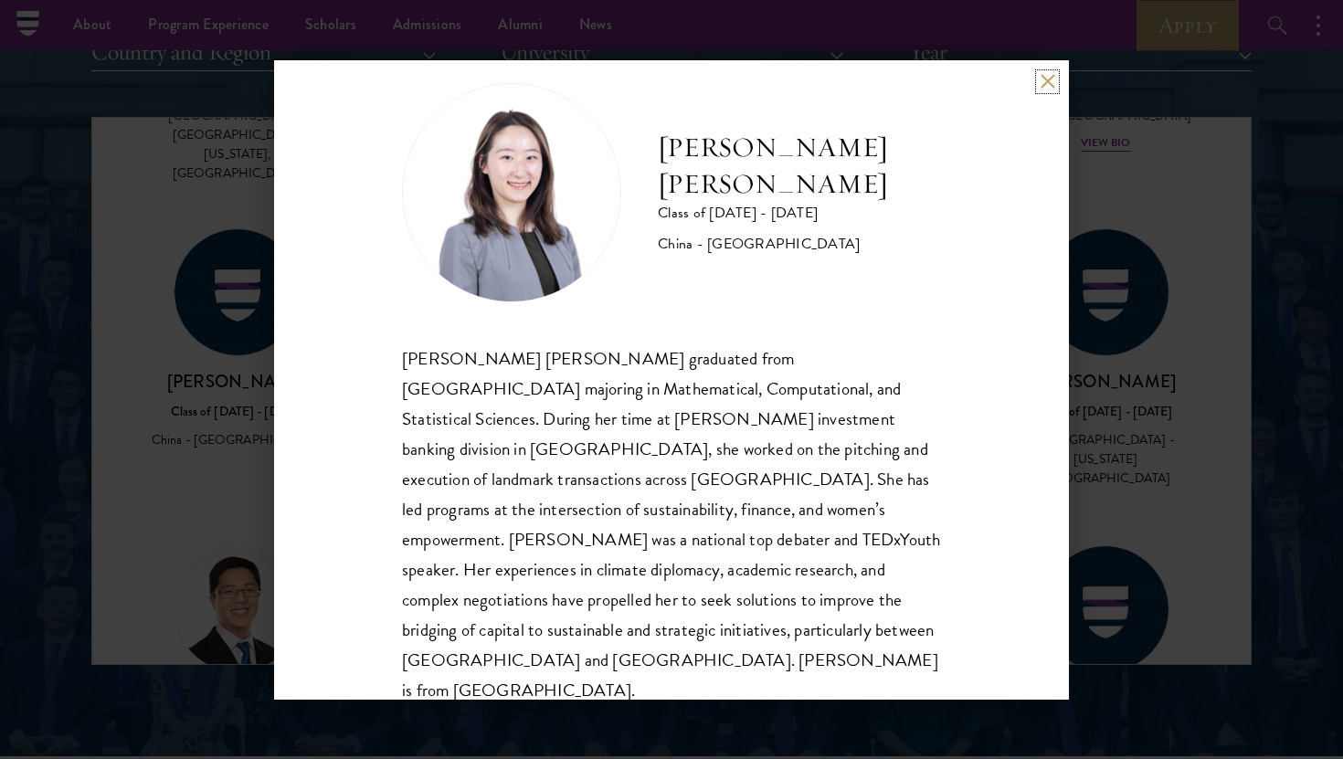
click at [1047, 74] on button at bounding box center [1048, 82] width 16 height 16
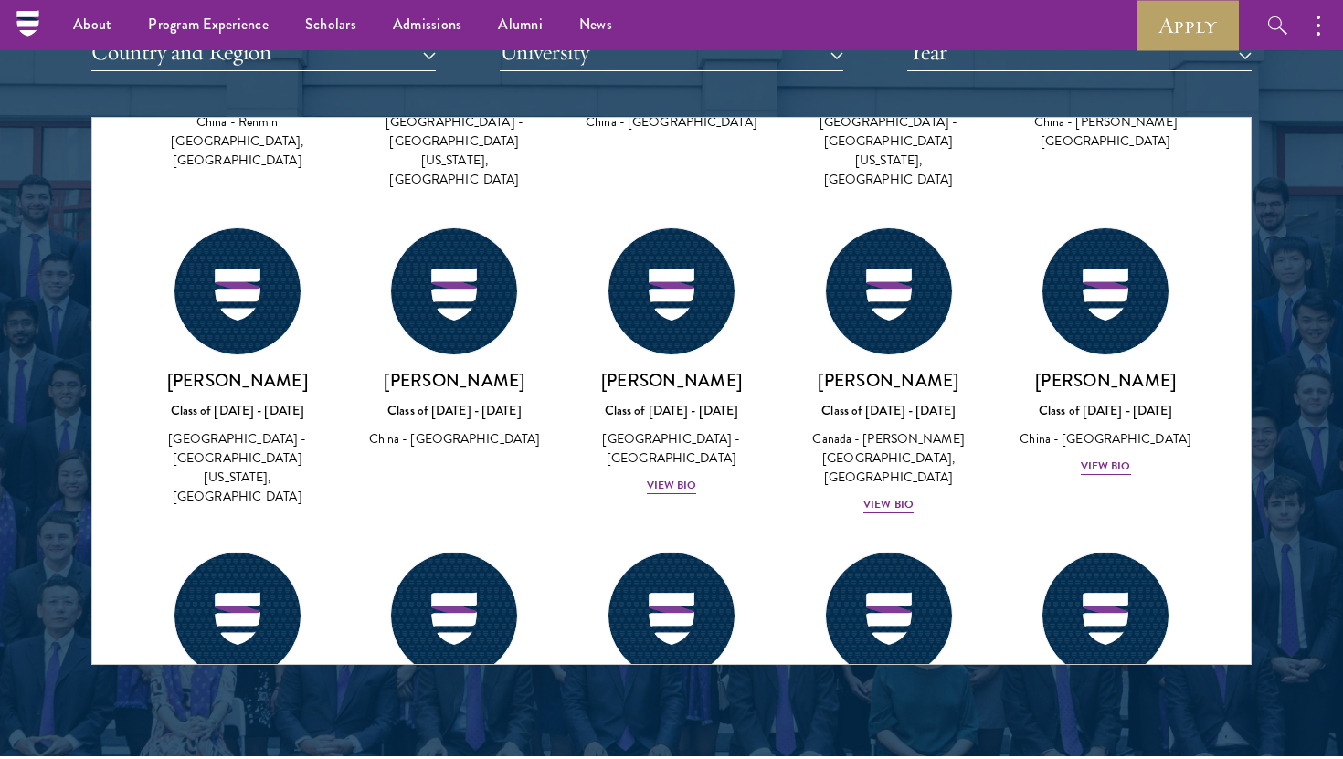
scroll to position [80960, 0]
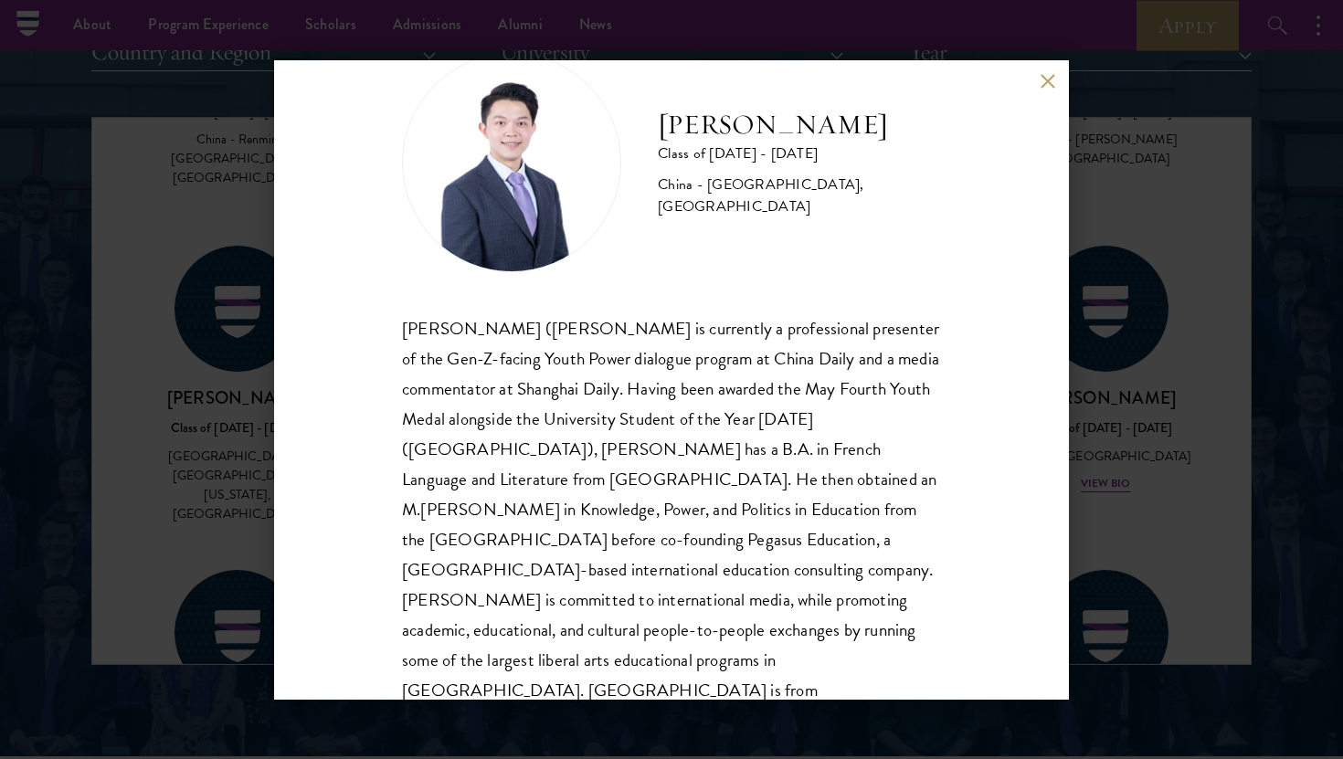
scroll to position [62, 0]
click at [1050, 86] on button at bounding box center [1048, 82] width 16 height 16
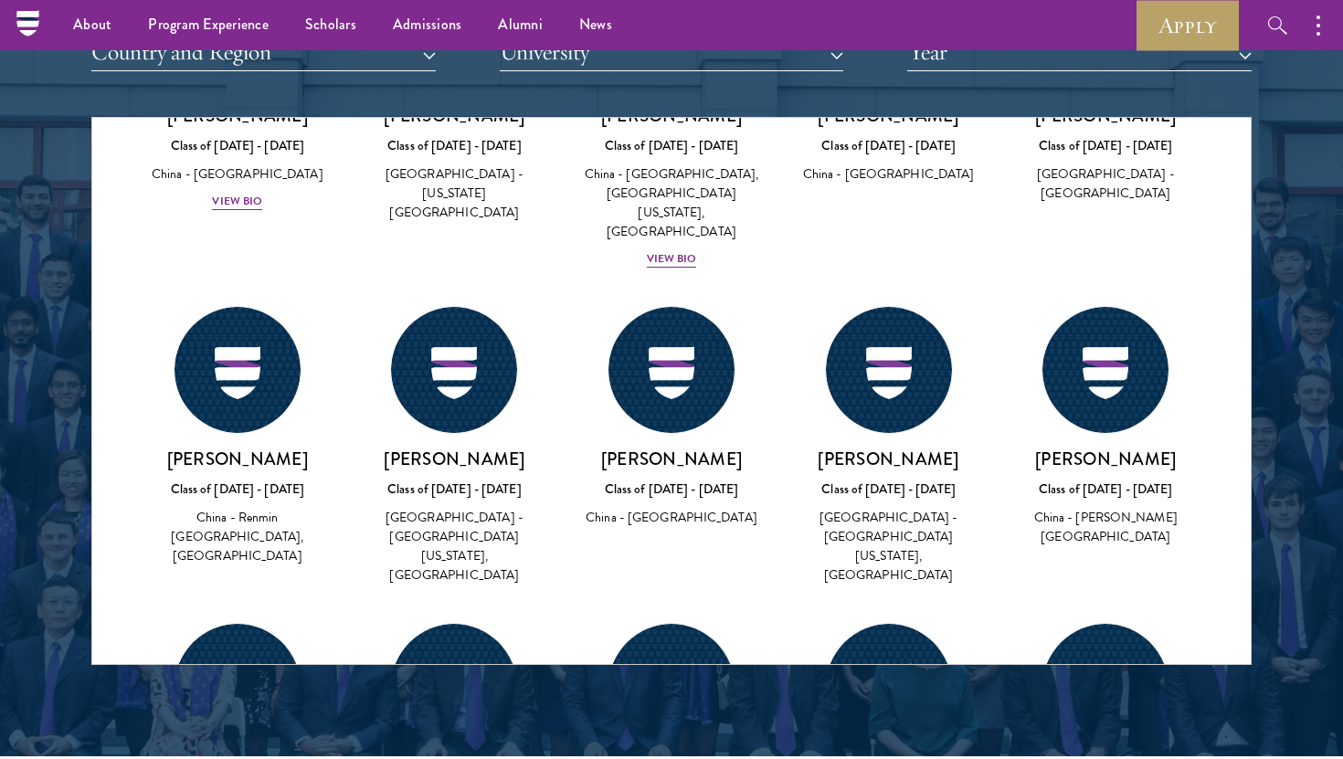
scroll to position [80564, 0]
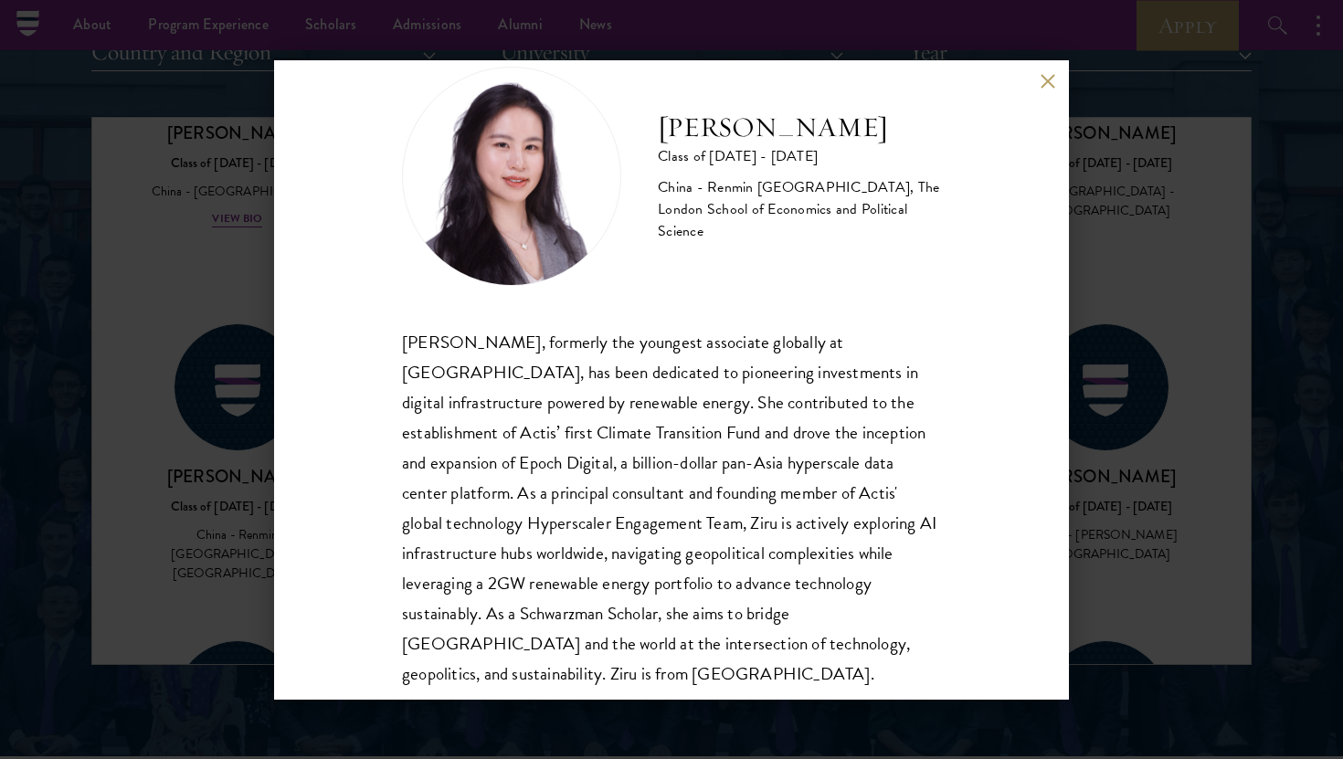
scroll to position [62, 0]
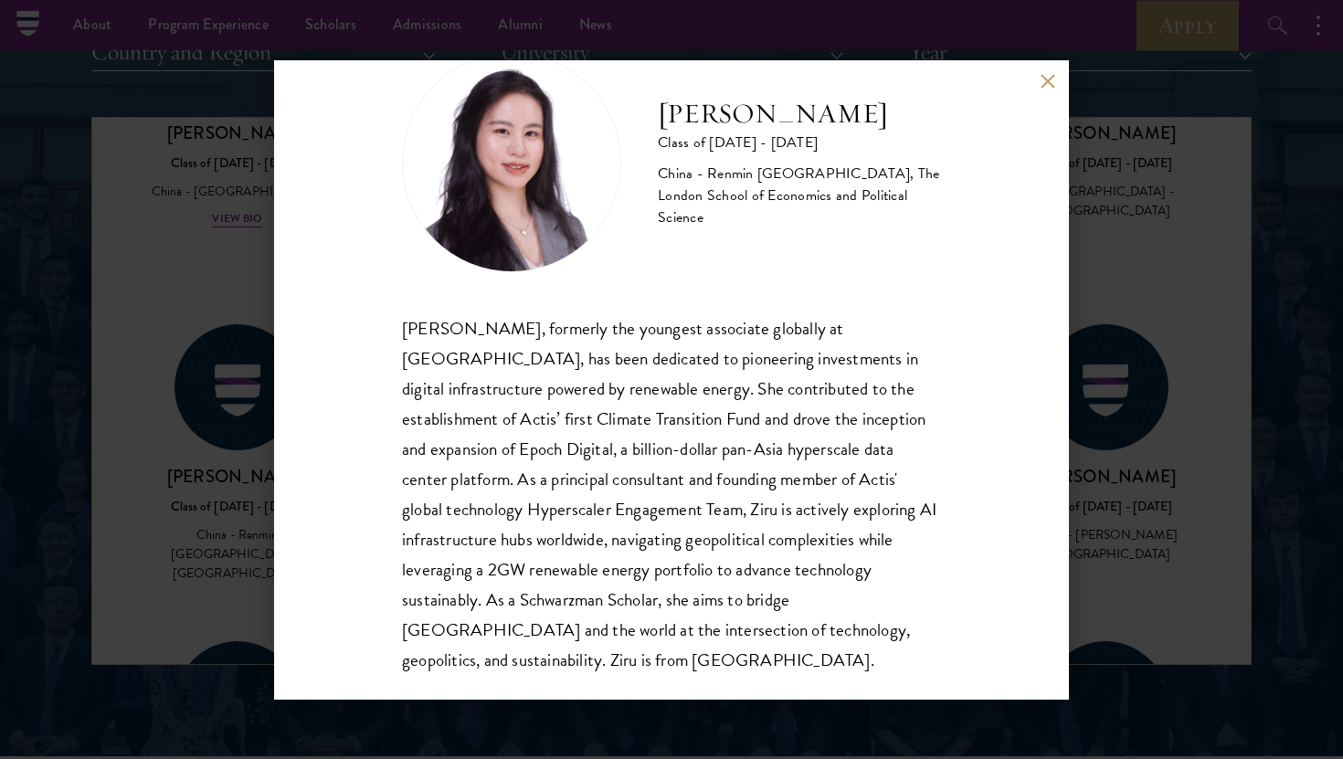
click at [1049, 86] on button at bounding box center [1048, 82] width 16 height 16
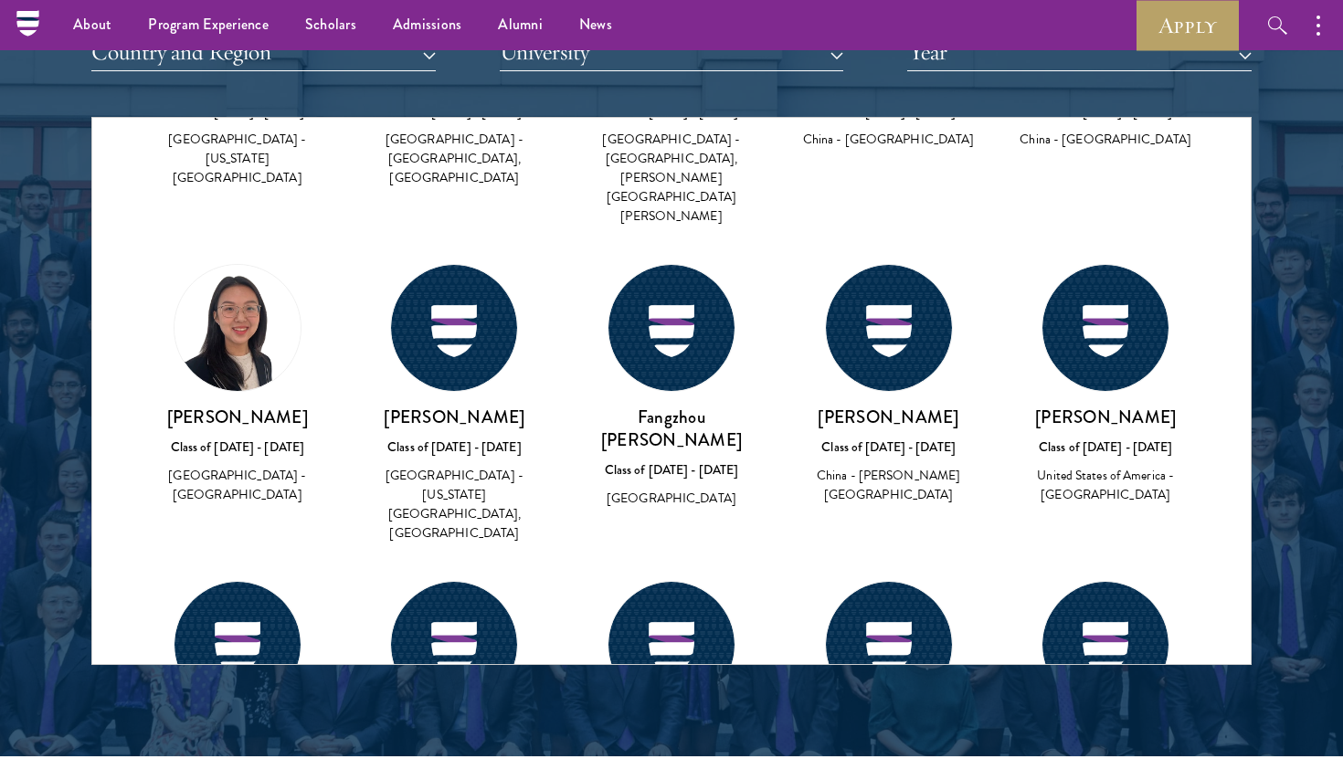
scroll to position [79958, 0]
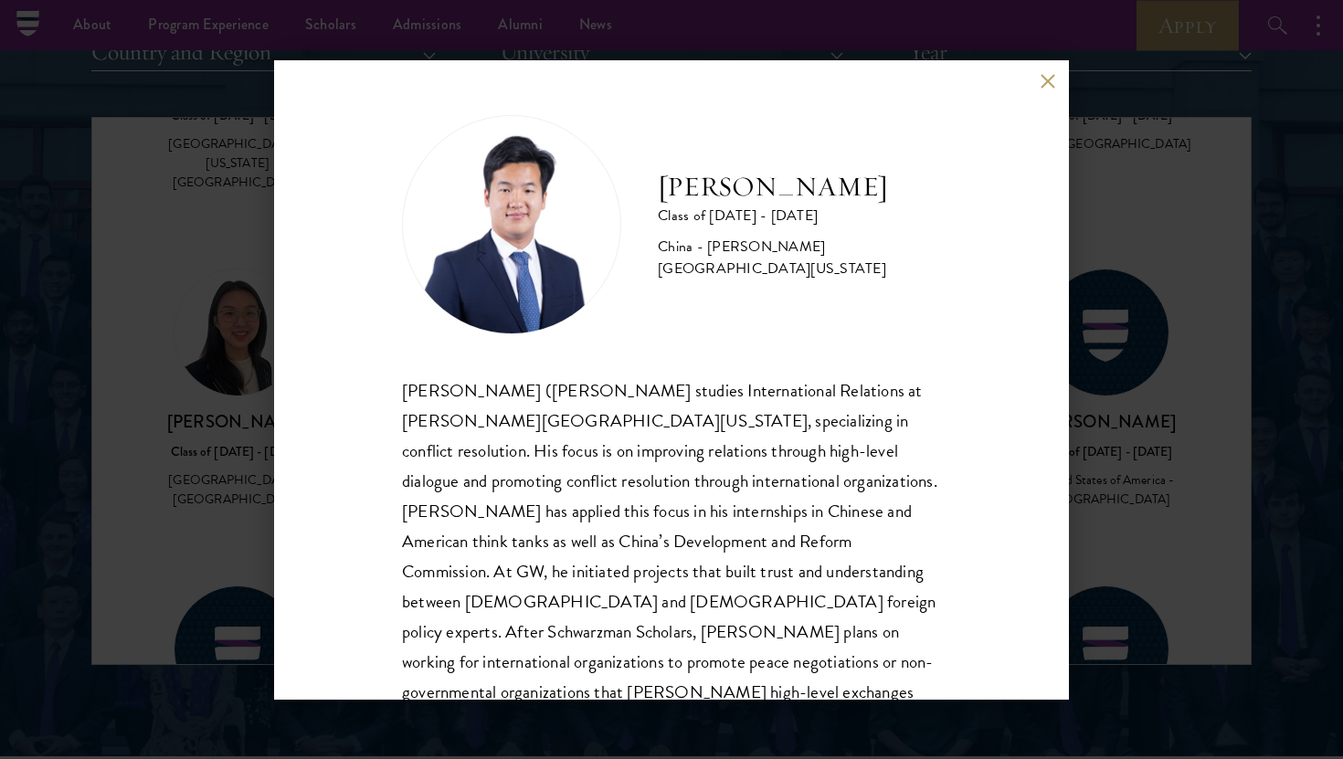
scroll to position [62, 0]
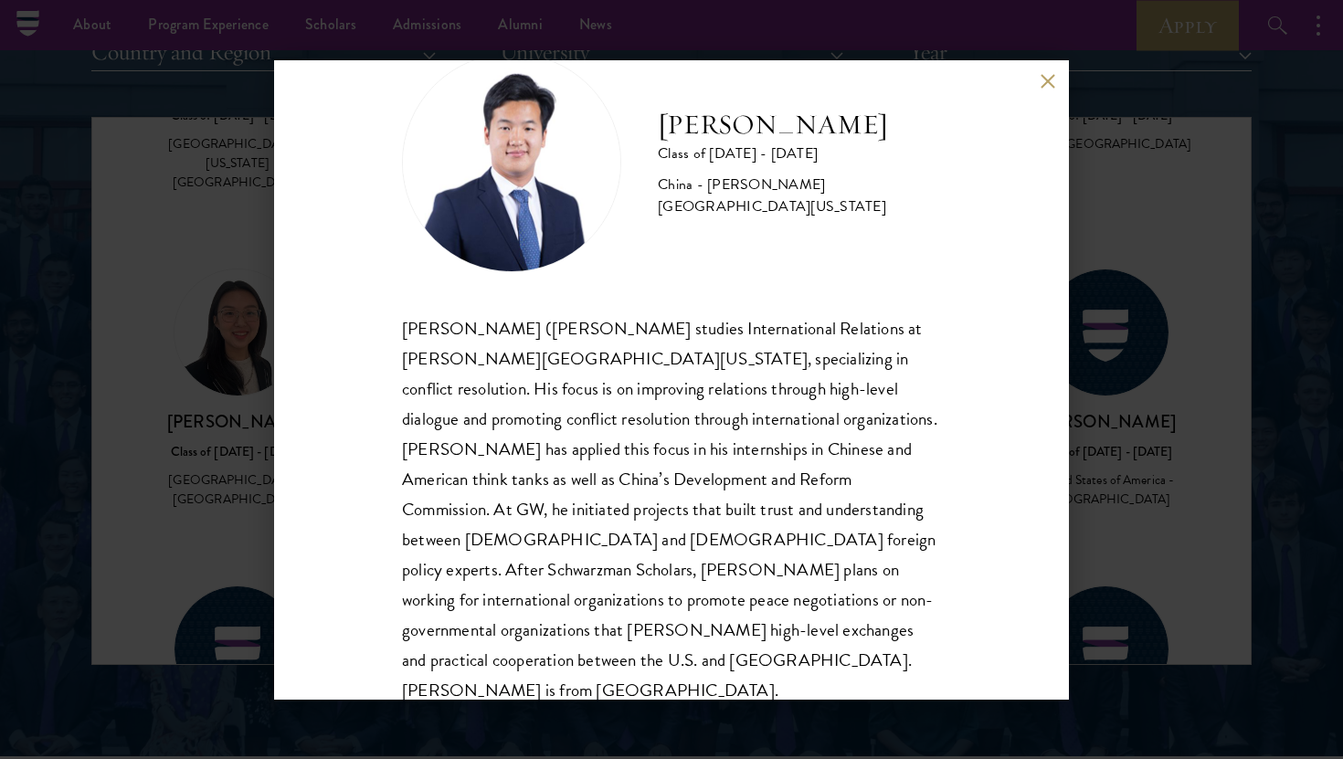
click at [1054, 71] on div "[PERSON_NAME] Class of [DATE] - [DATE] [GEOGRAPHIC_DATA] - [PERSON_NAME][GEOGRA…" at bounding box center [671, 380] width 795 height 640
click at [1045, 85] on button at bounding box center [1048, 82] width 16 height 16
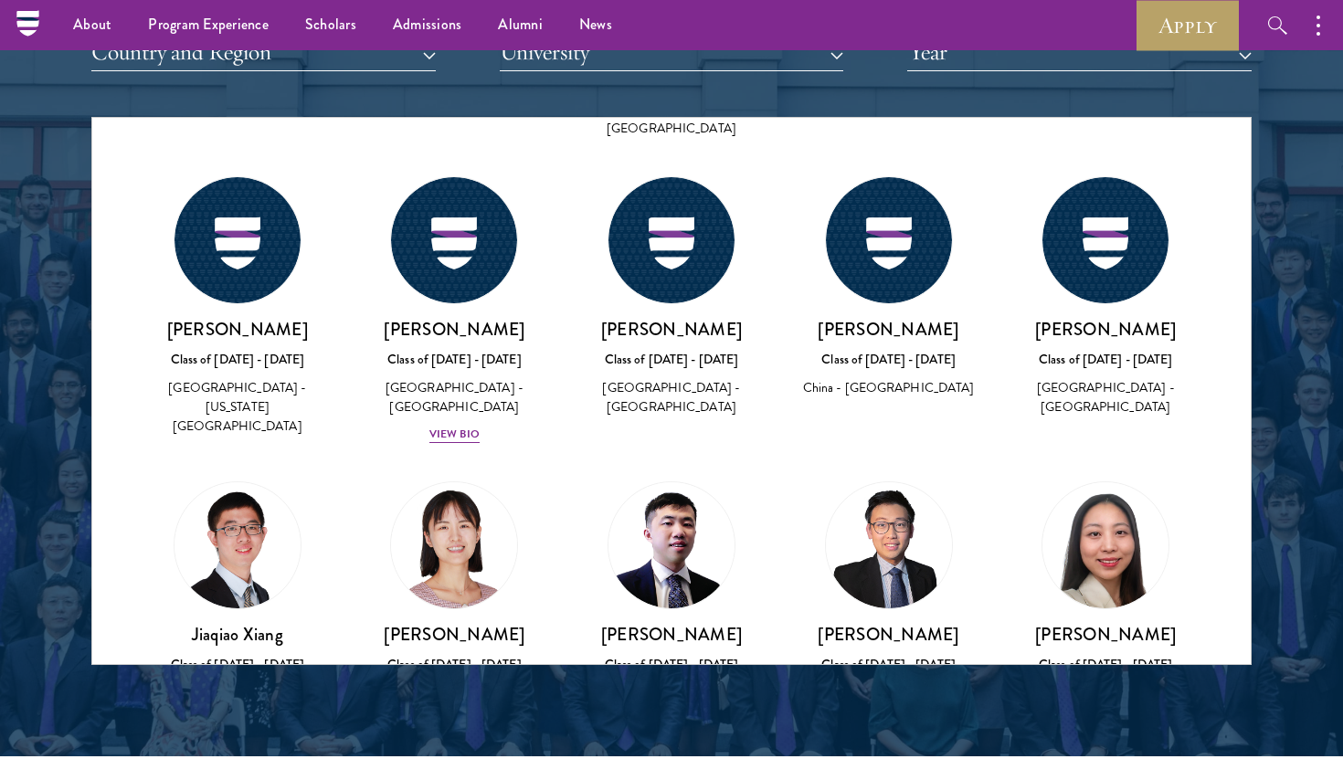
scroll to position [79401, 0]
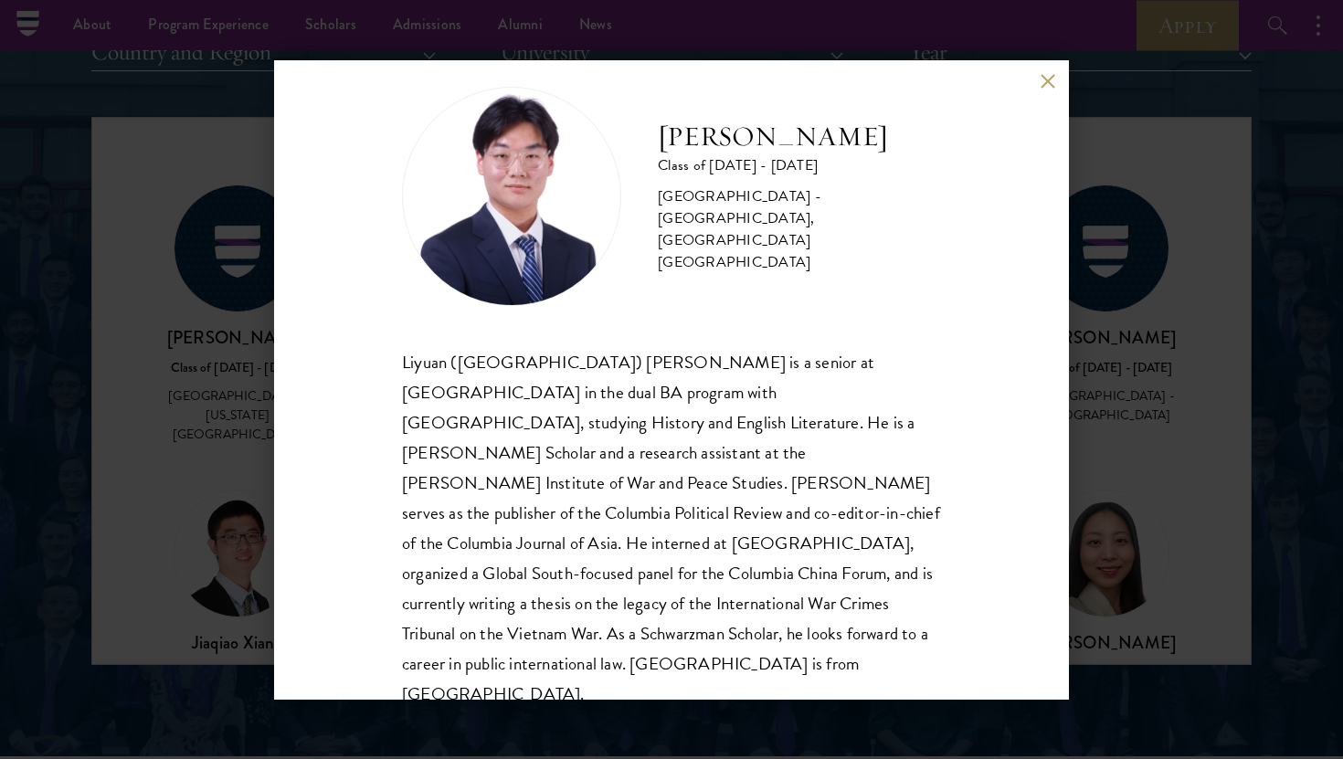
scroll to position [32, 0]
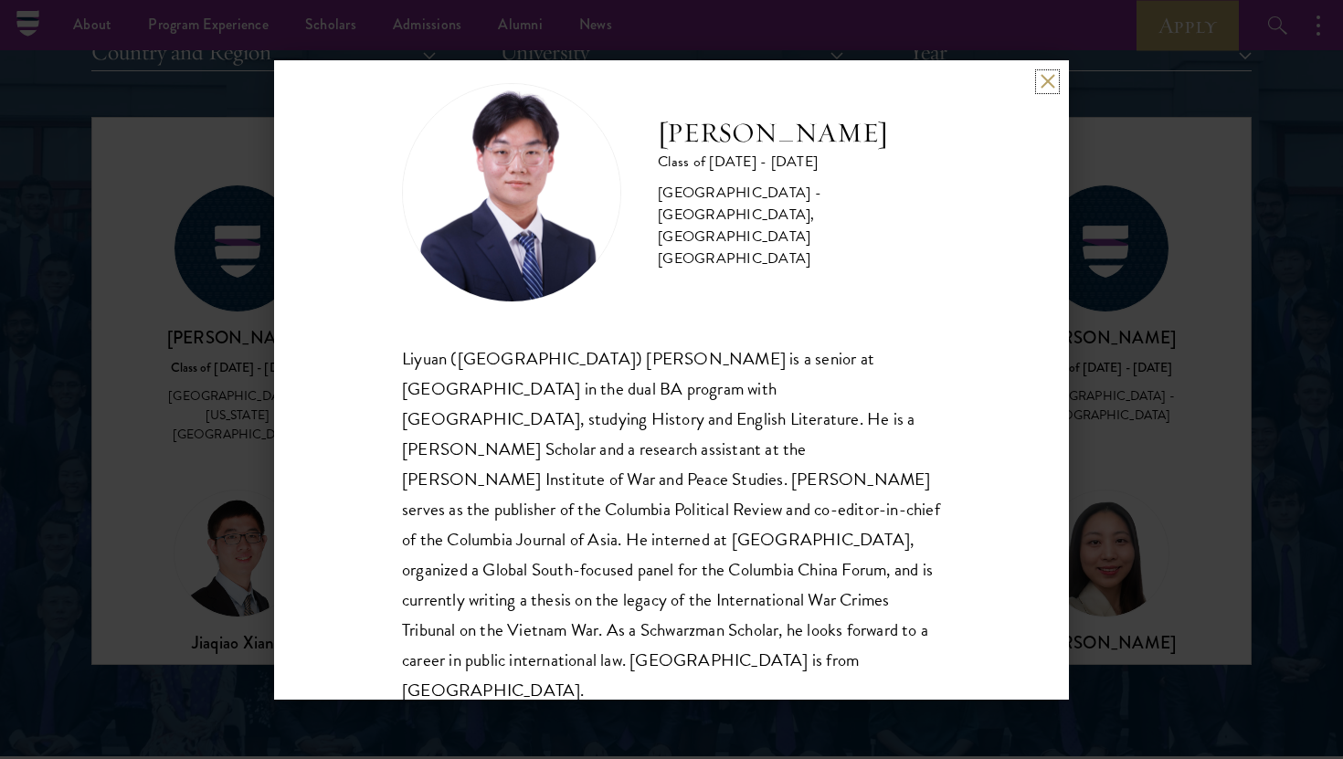
click at [1048, 86] on button at bounding box center [1048, 82] width 16 height 16
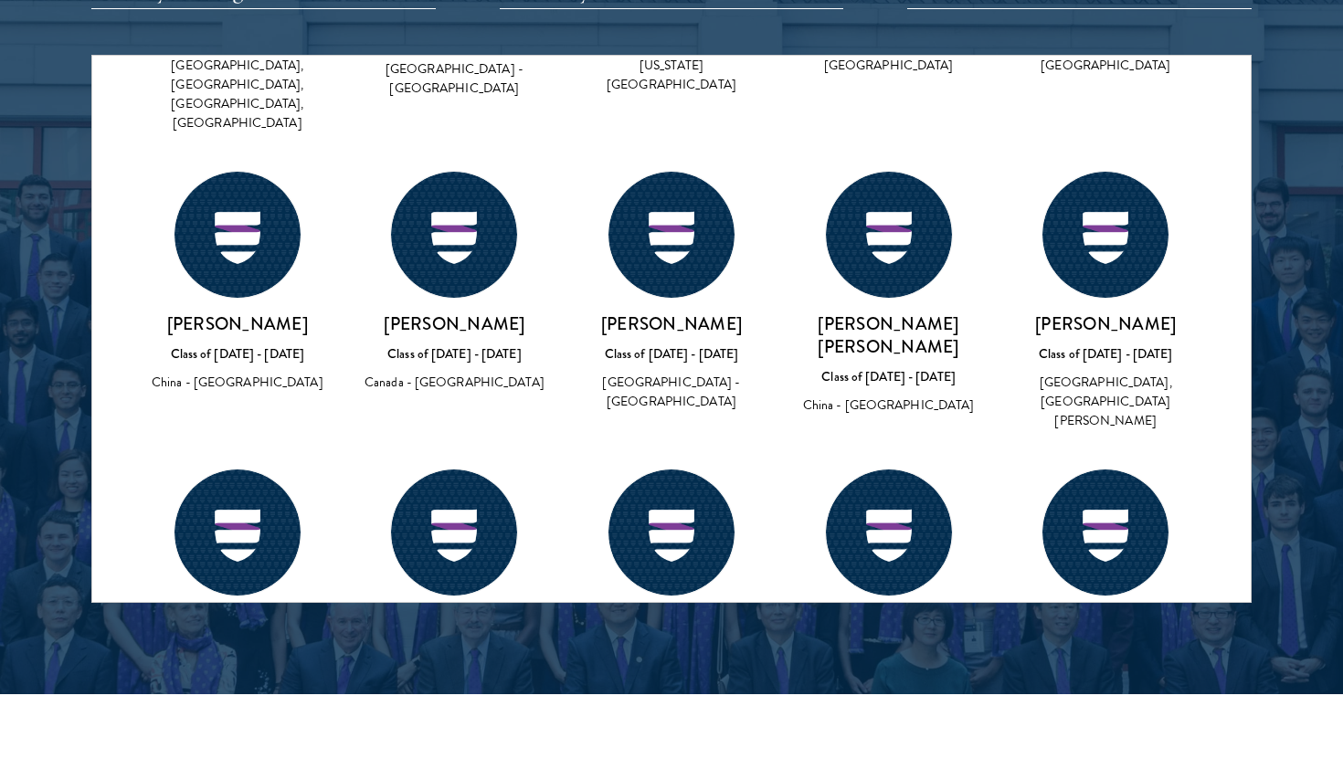
scroll to position [78433, 0]
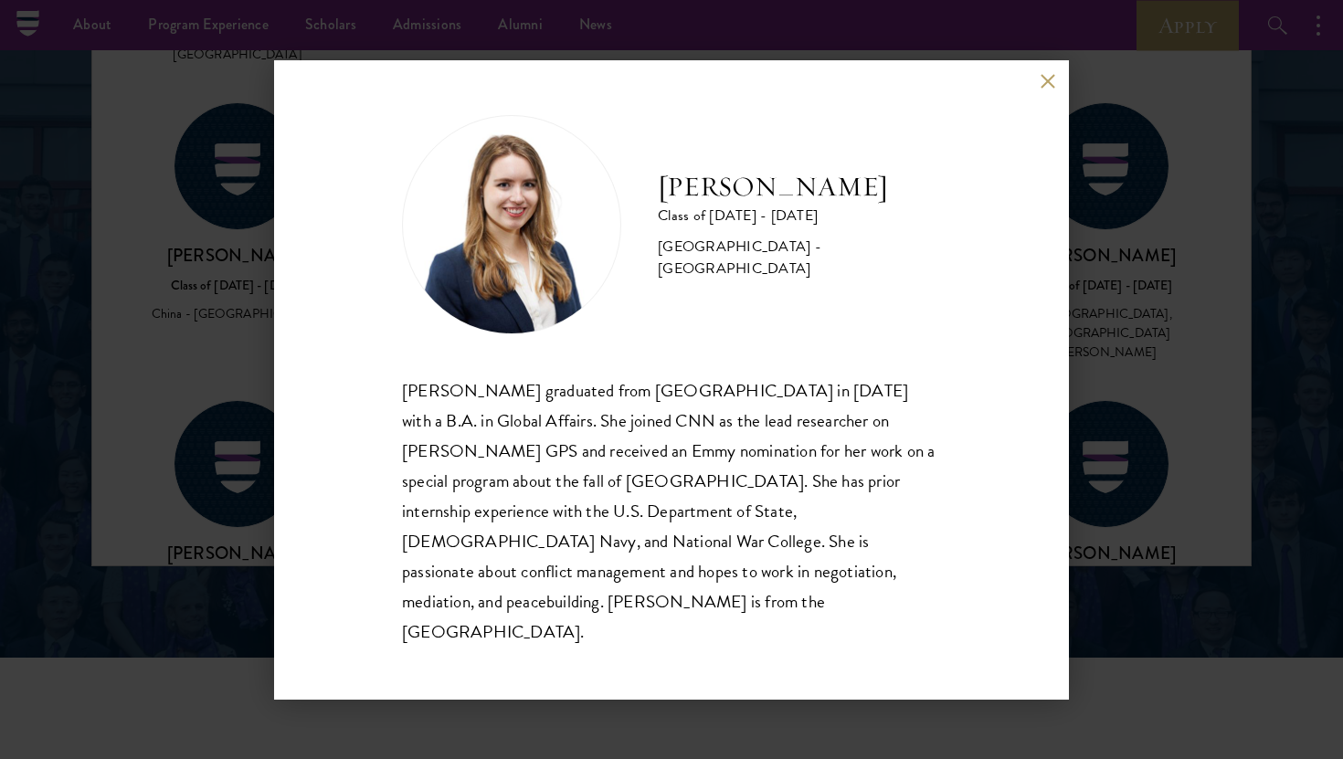
scroll to position [2396, 0]
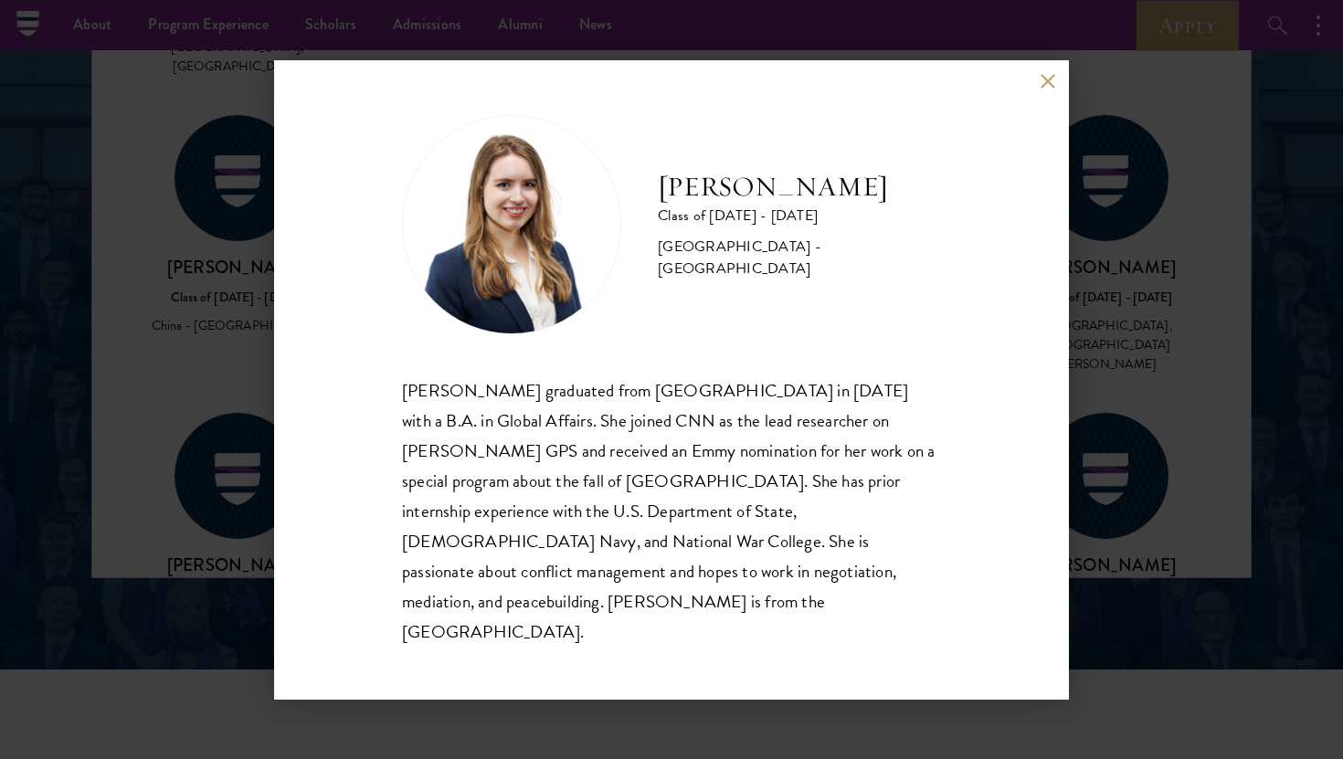
click at [1051, 90] on button at bounding box center [1048, 82] width 16 height 16
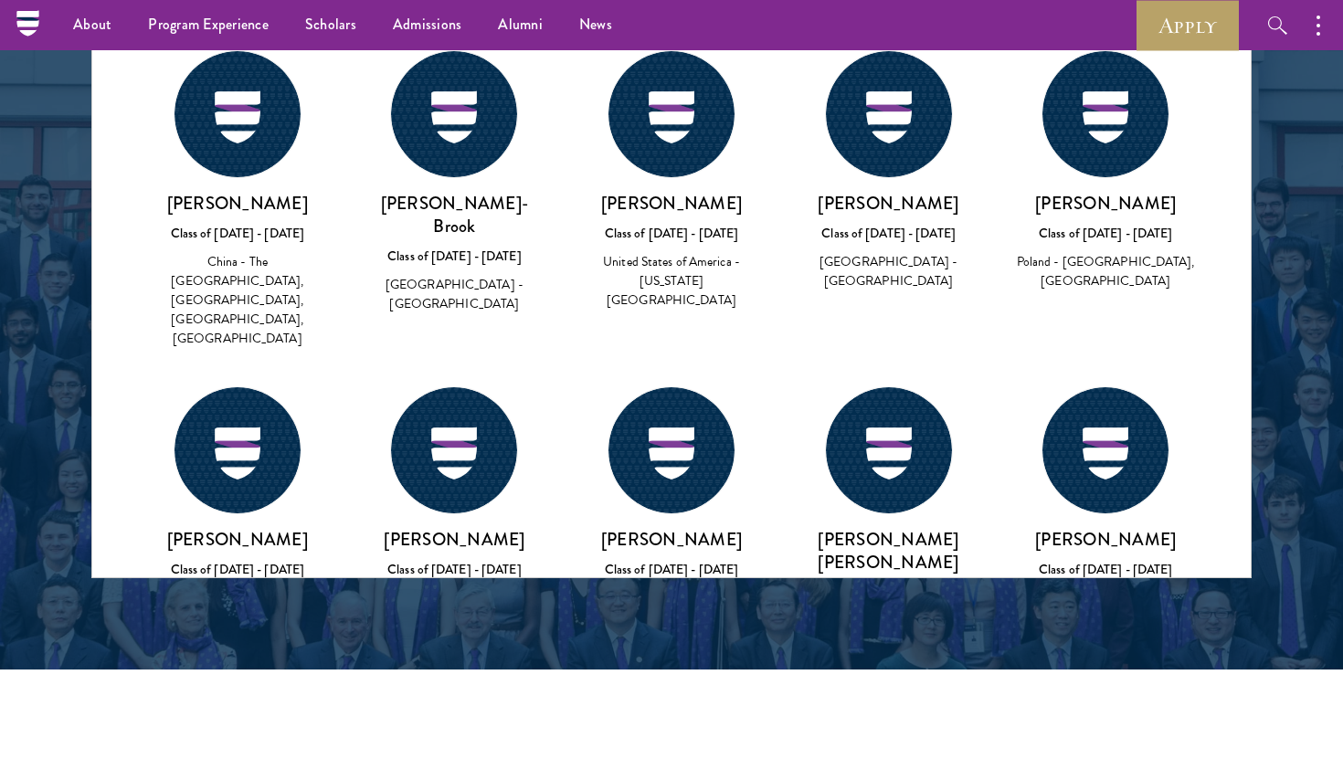
scroll to position [78158, 0]
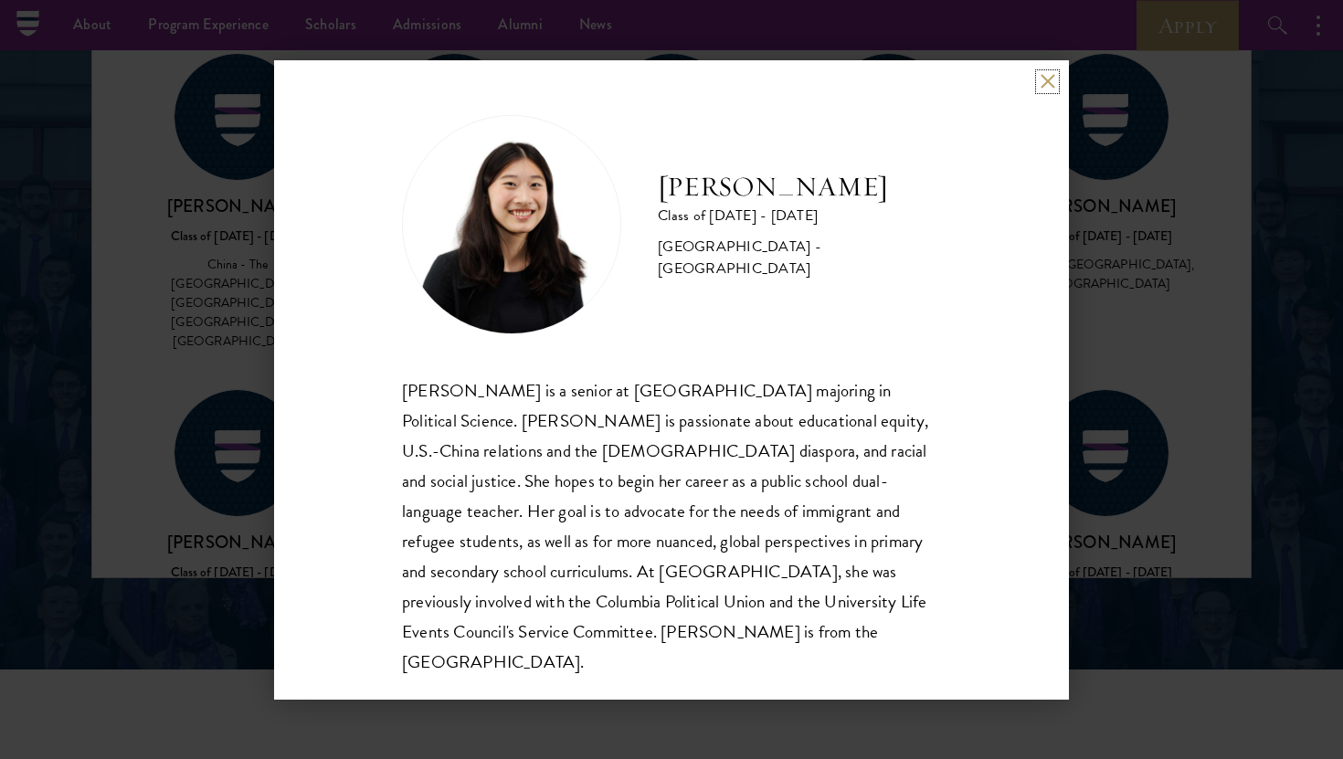
click at [1050, 89] on button at bounding box center [1048, 82] width 16 height 16
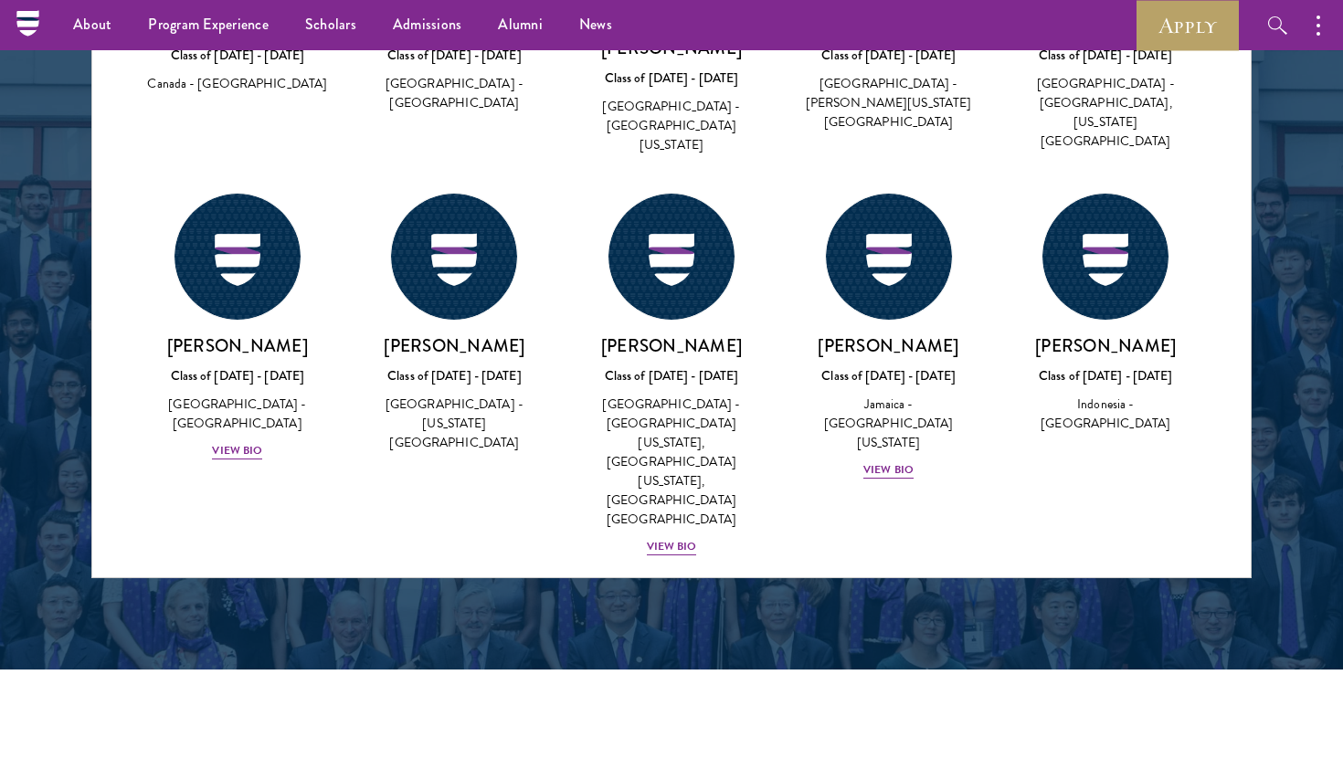
scroll to position [77267, 0]
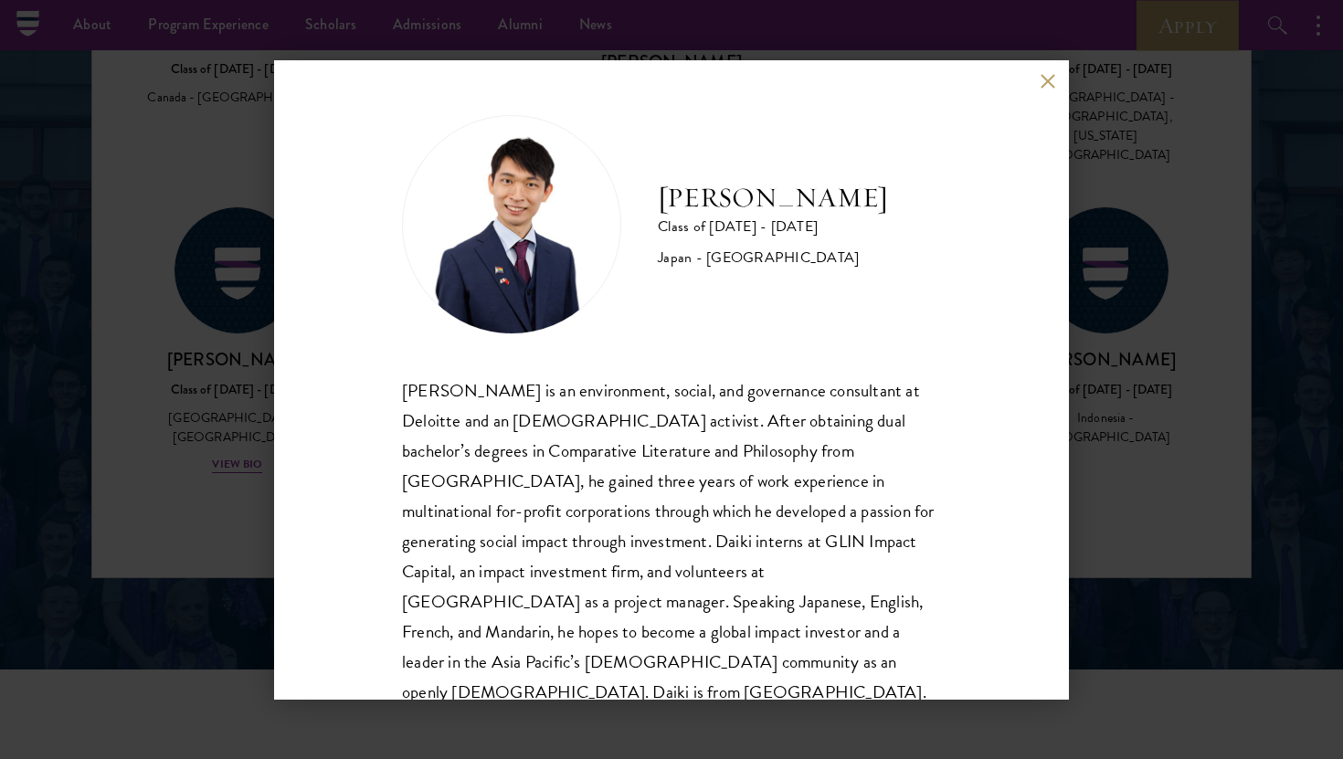
scroll to position [32, 0]
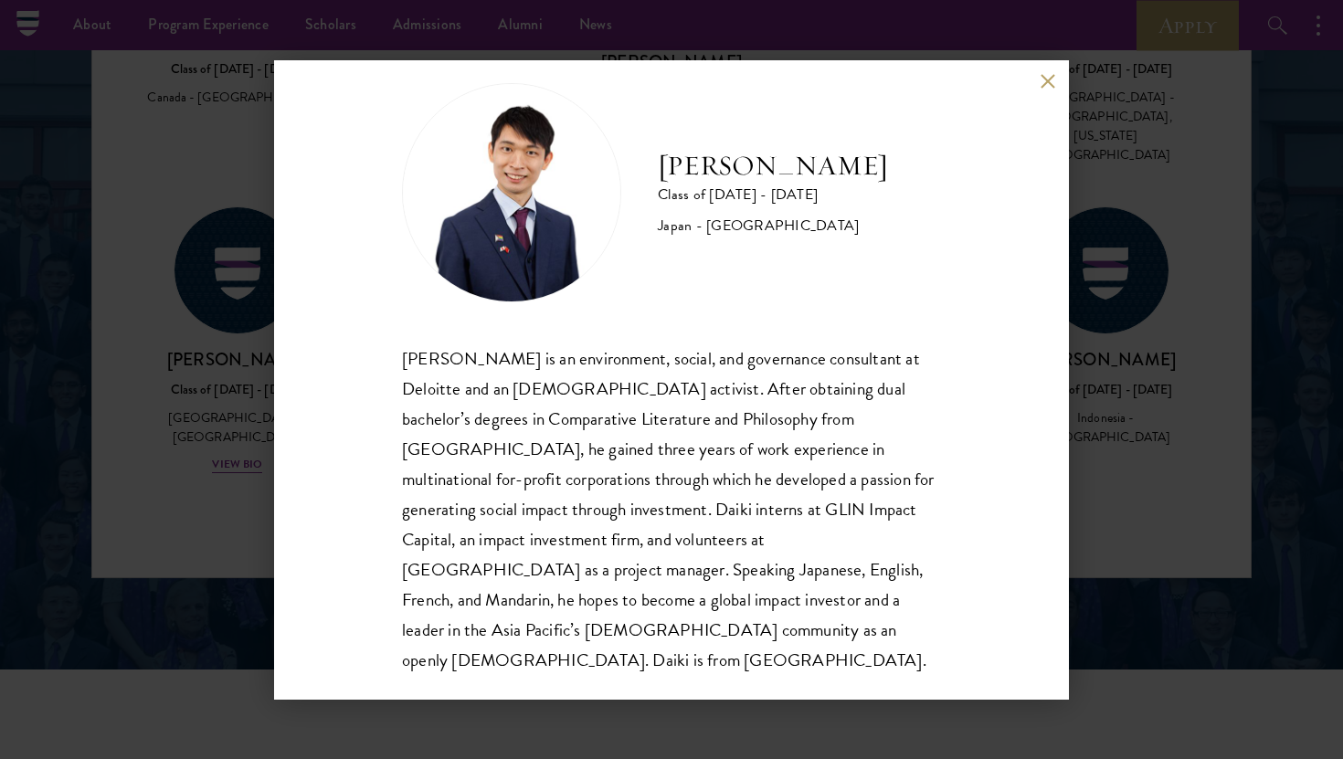
click at [1039, 93] on div "[PERSON_NAME] Class of [DATE] - [DATE] [GEOGRAPHIC_DATA] - [GEOGRAPHIC_DATA] [P…" at bounding box center [671, 380] width 795 height 640
click at [1046, 83] on button at bounding box center [1048, 82] width 16 height 16
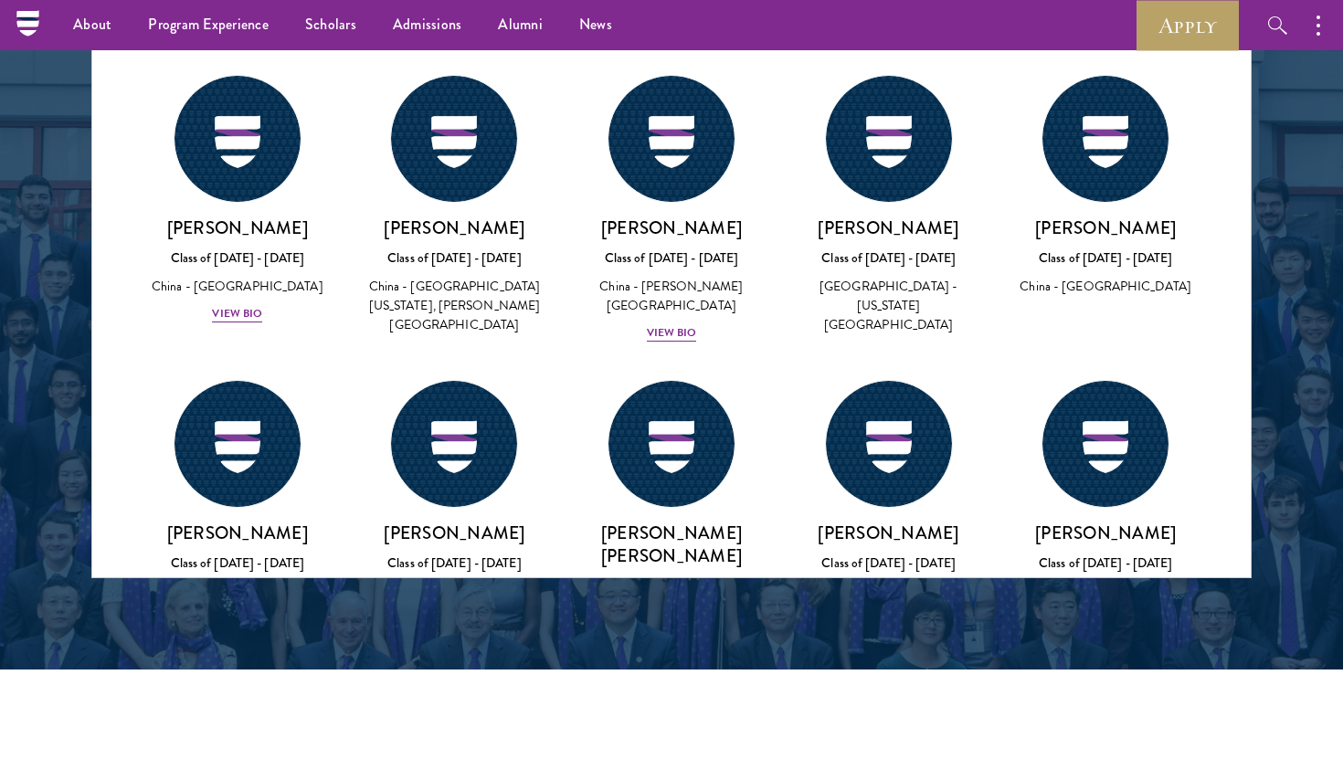
scroll to position [76679, 0]
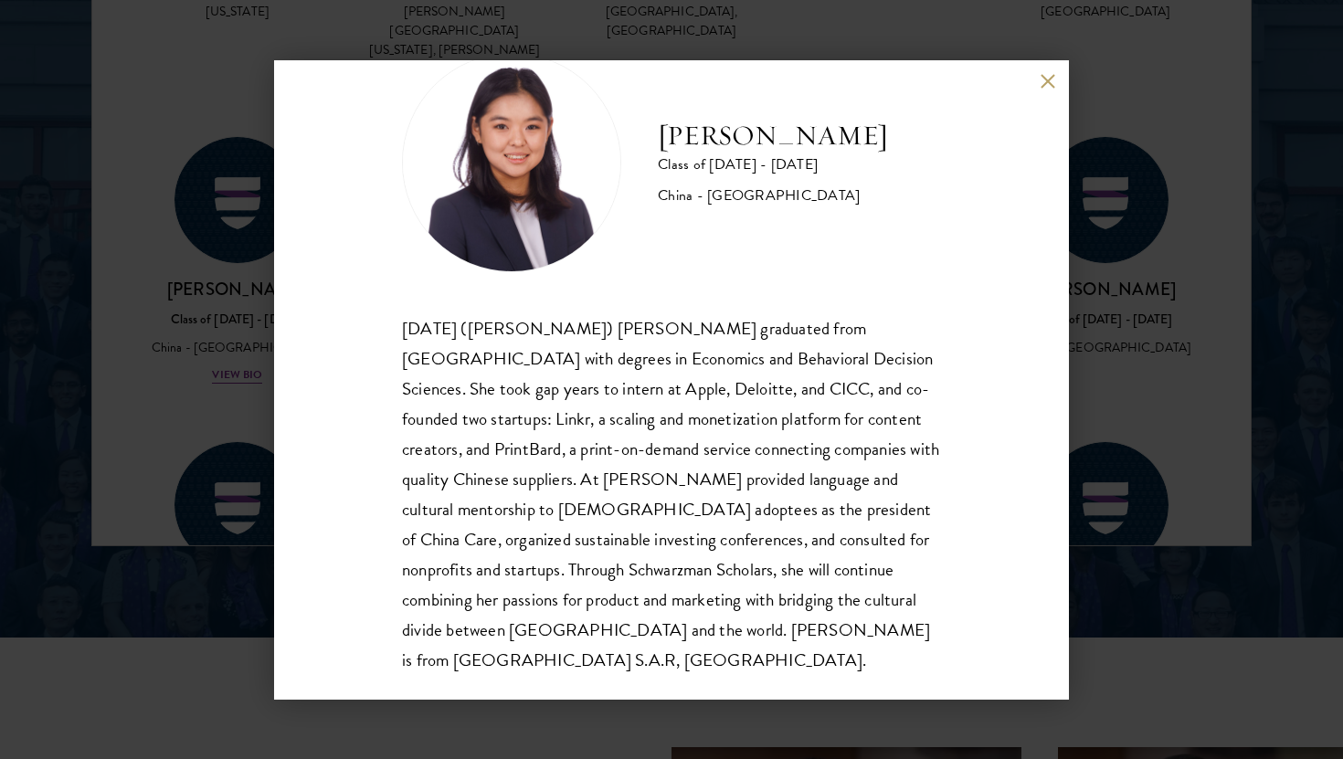
scroll to position [2437, 0]
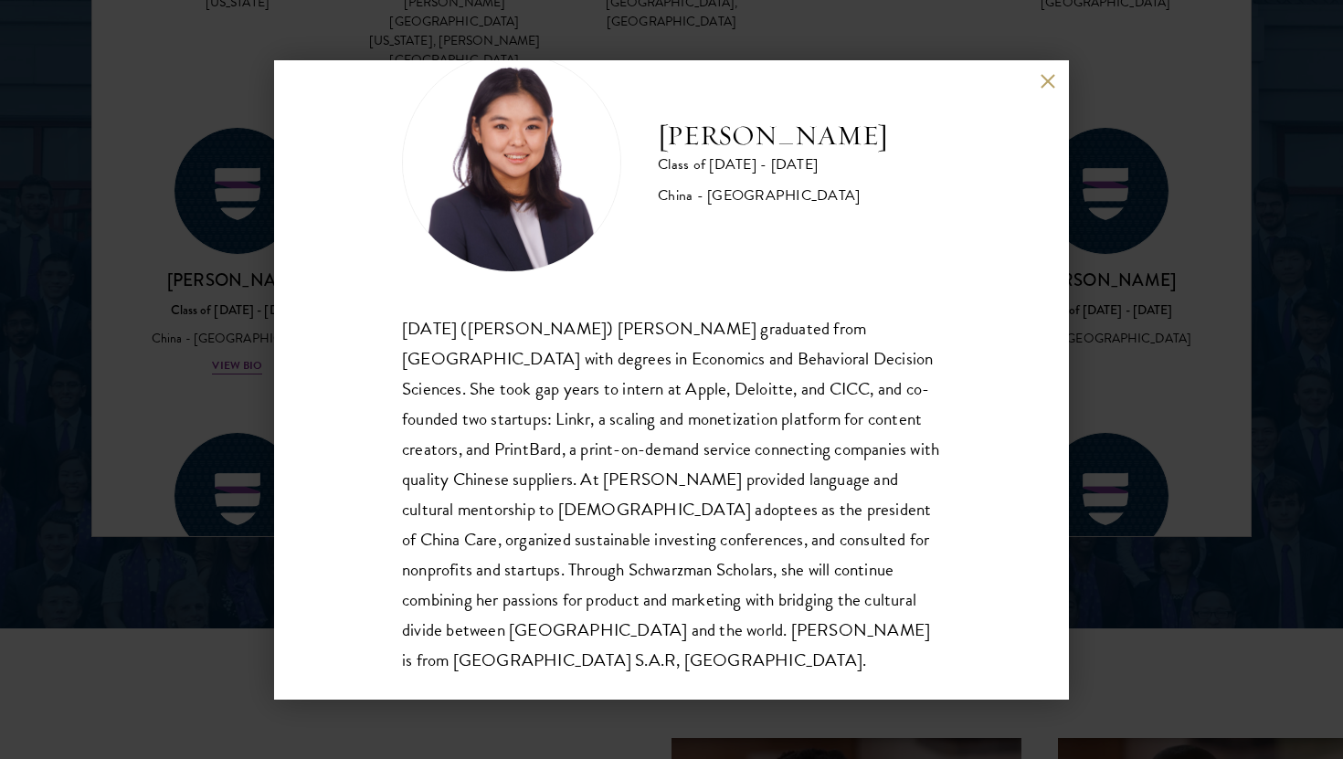
click at [960, 444] on div "[PERSON_NAME] Class of [DATE] - [DATE] [GEOGRAPHIC_DATA] - [GEOGRAPHIC_DATA] [D…" at bounding box center [671, 380] width 795 height 640
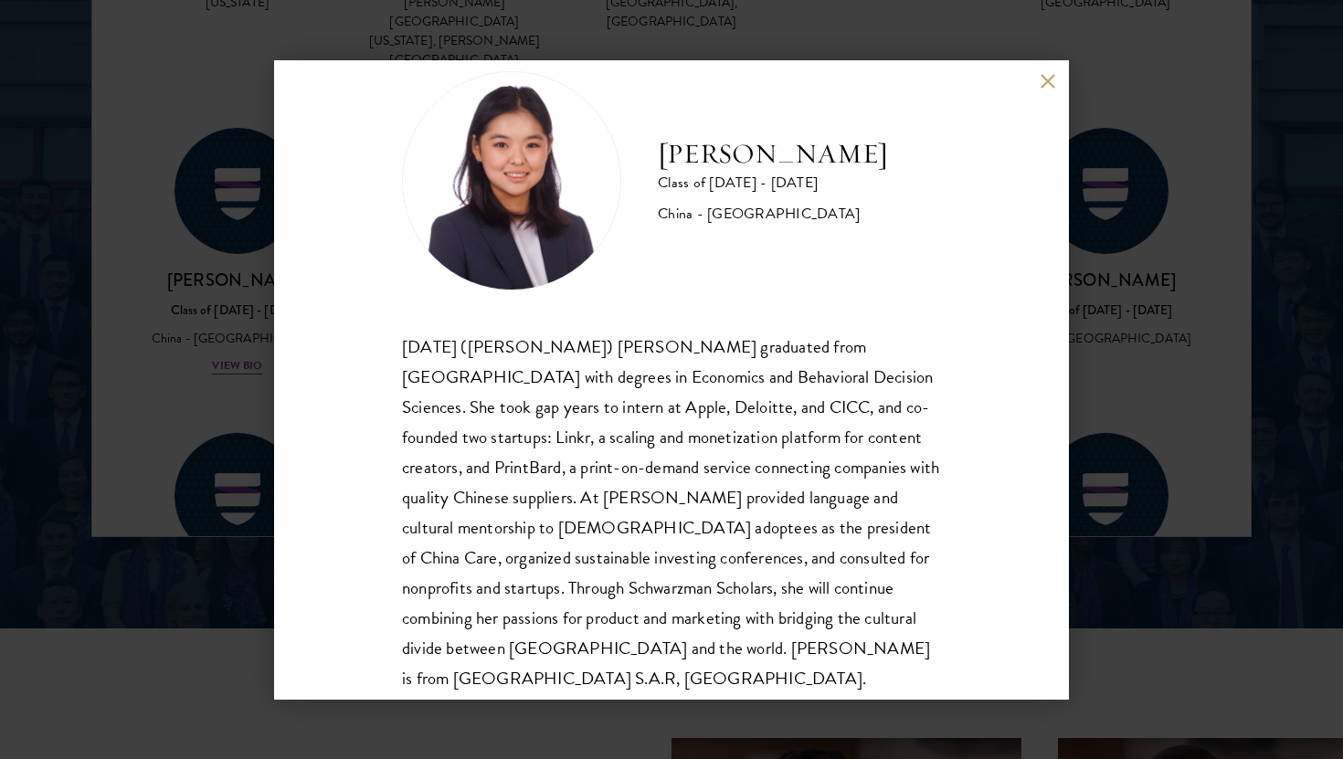
scroll to position [50, 0]
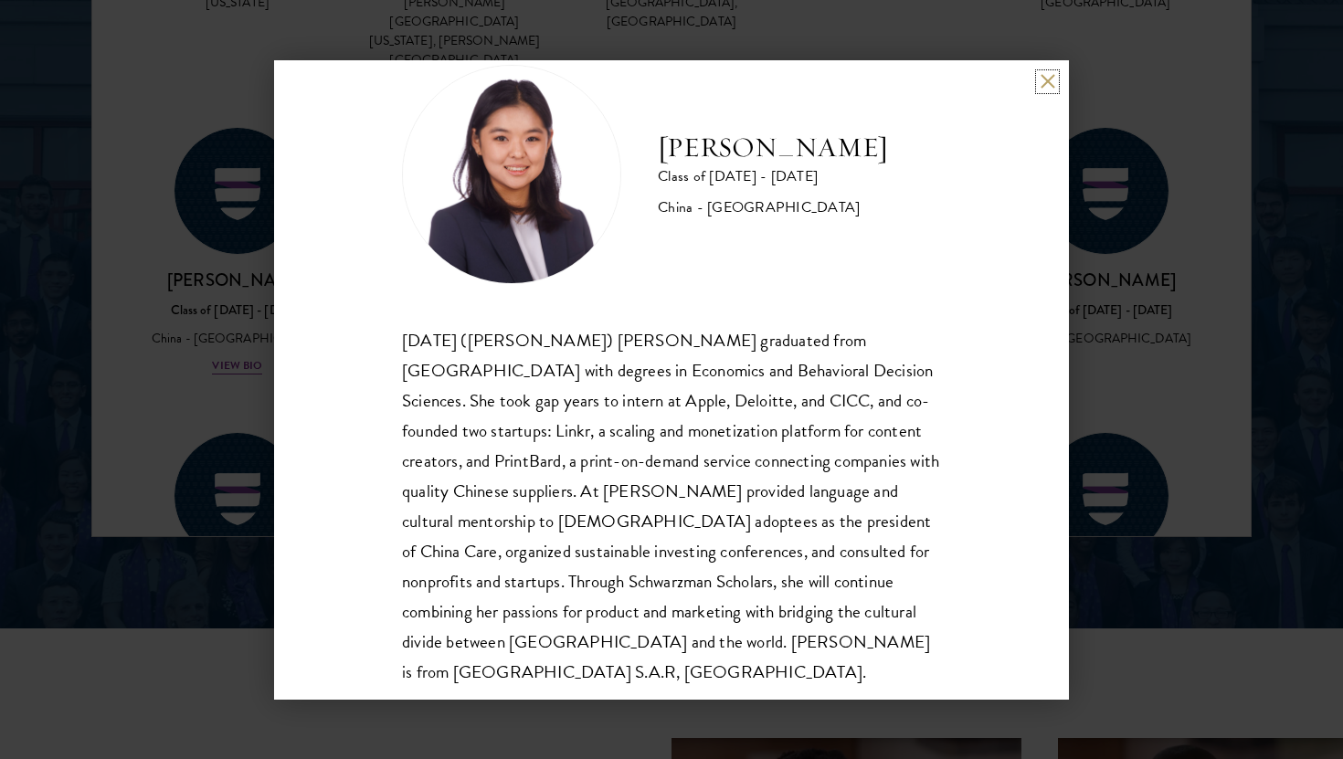
click at [1045, 86] on button at bounding box center [1048, 82] width 16 height 16
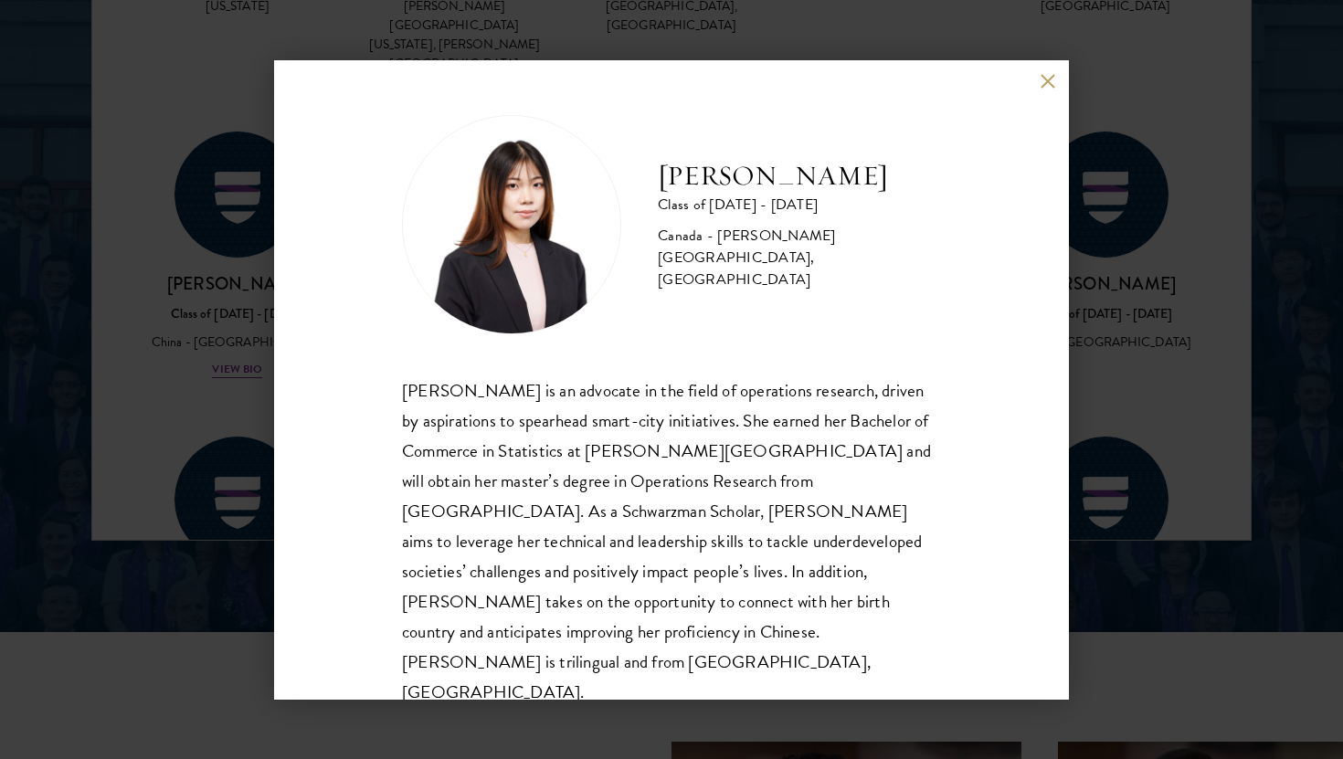
scroll to position [2437, 0]
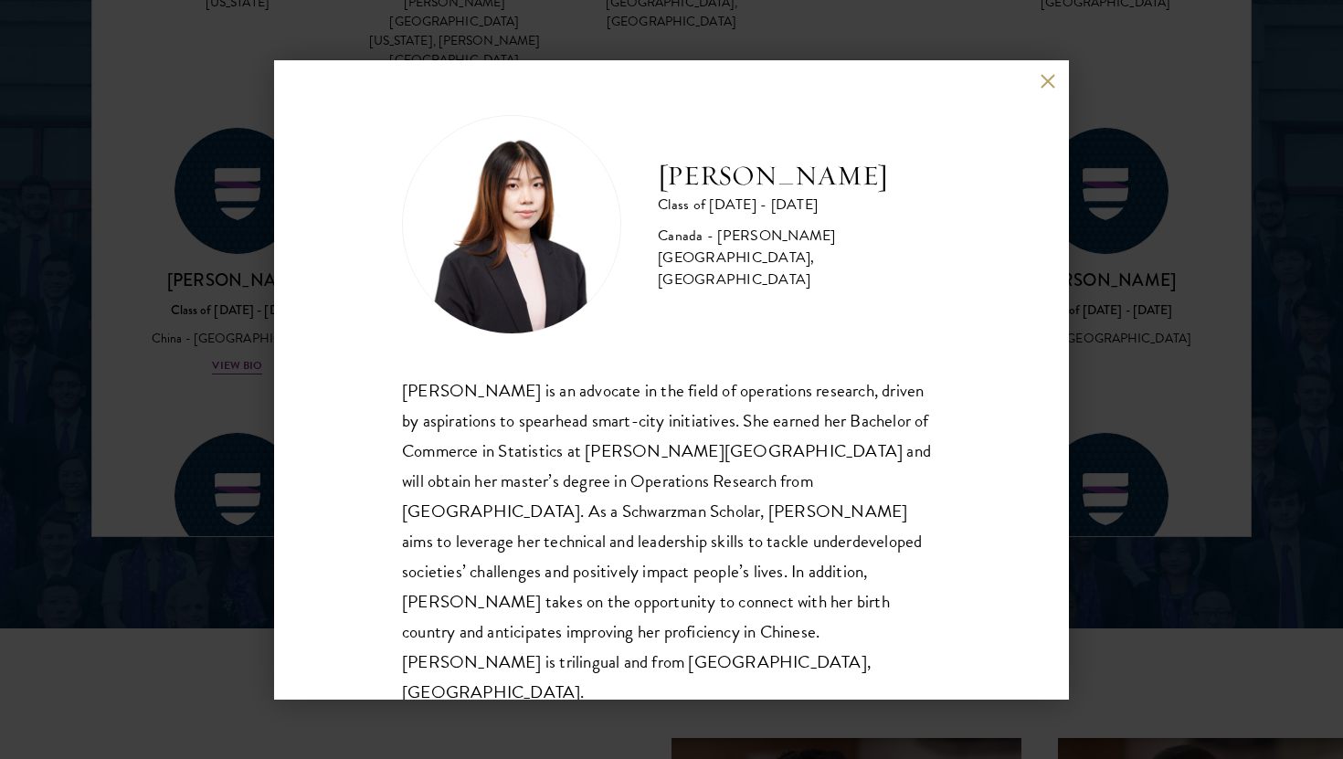
click at [896, 371] on div "[PERSON_NAME] Class of [DATE] - [DATE] [GEOGRAPHIC_DATA] - [PERSON_NAME][GEOGRA…" at bounding box center [671, 411] width 539 height 593
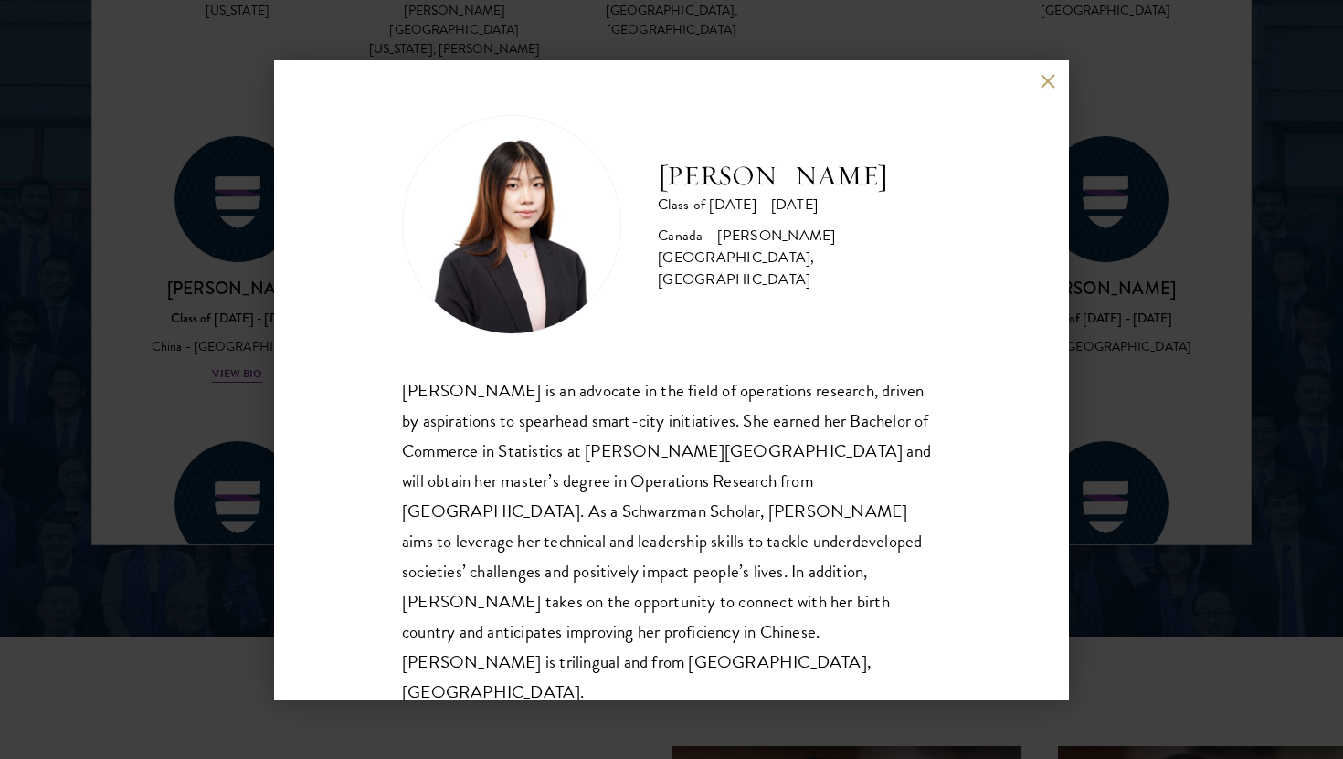
scroll to position [2446, 0]
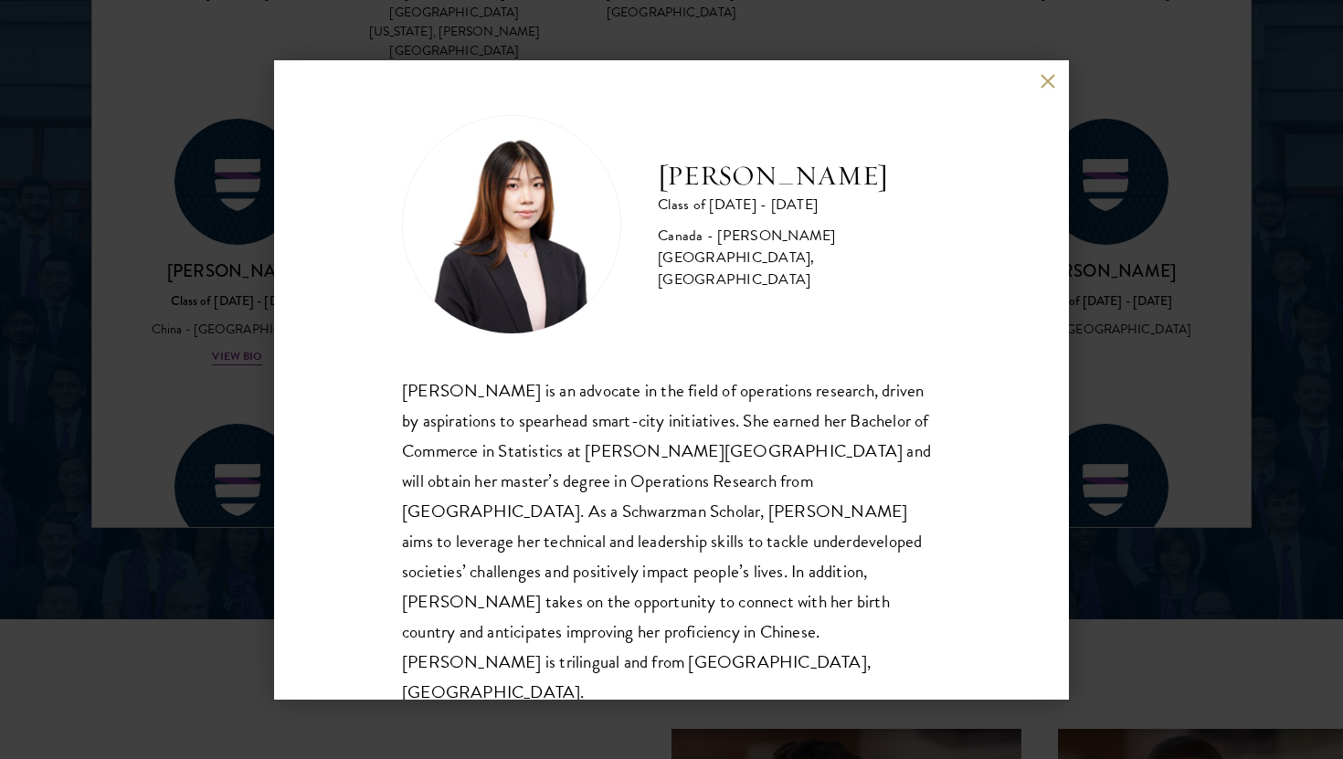
click at [903, 360] on div "[PERSON_NAME] Class of [DATE] - [DATE] [GEOGRAPHIC_DATA] - [PERSON_NAME][GEOGRA…" at bounding box center [671, 411] width 539 height 593
click at [1043, 83] on button at bounding box center [1048, 82] width 16 height 16
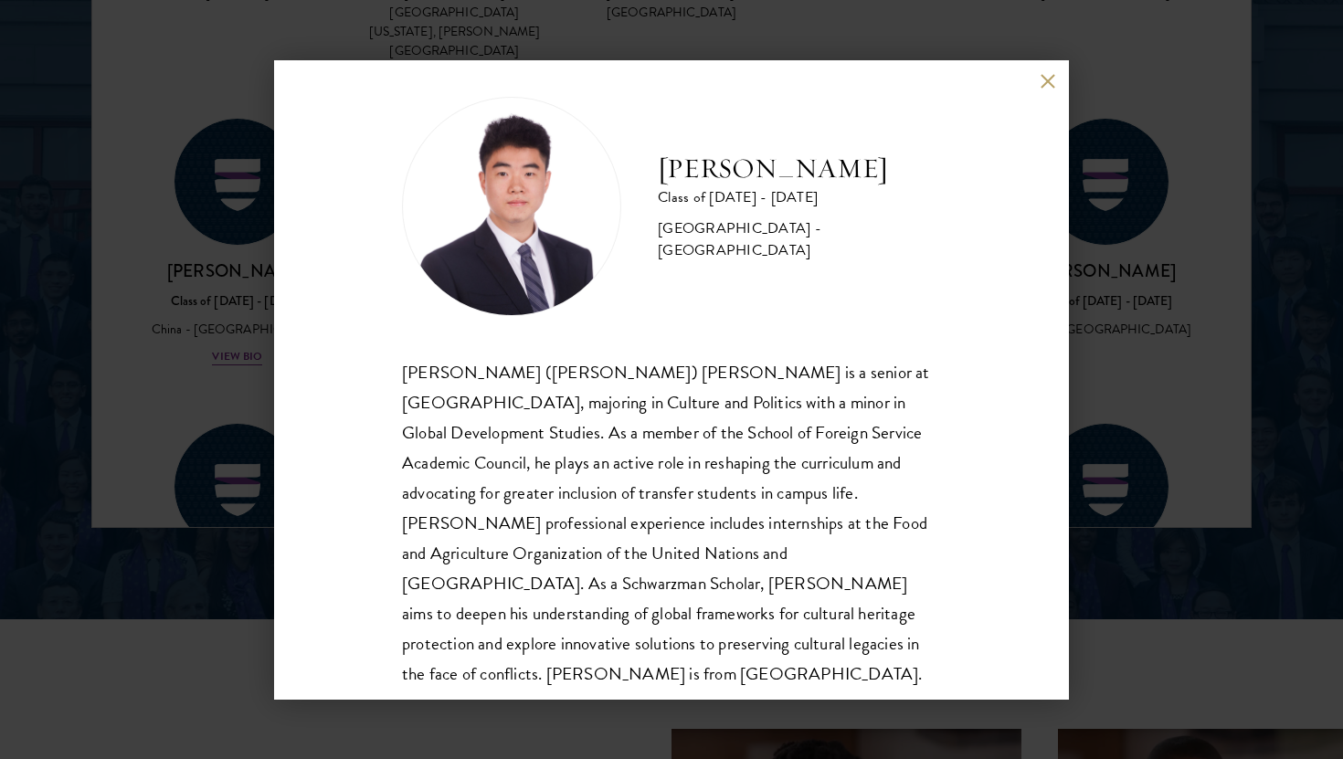
scroll to position [32, 0]
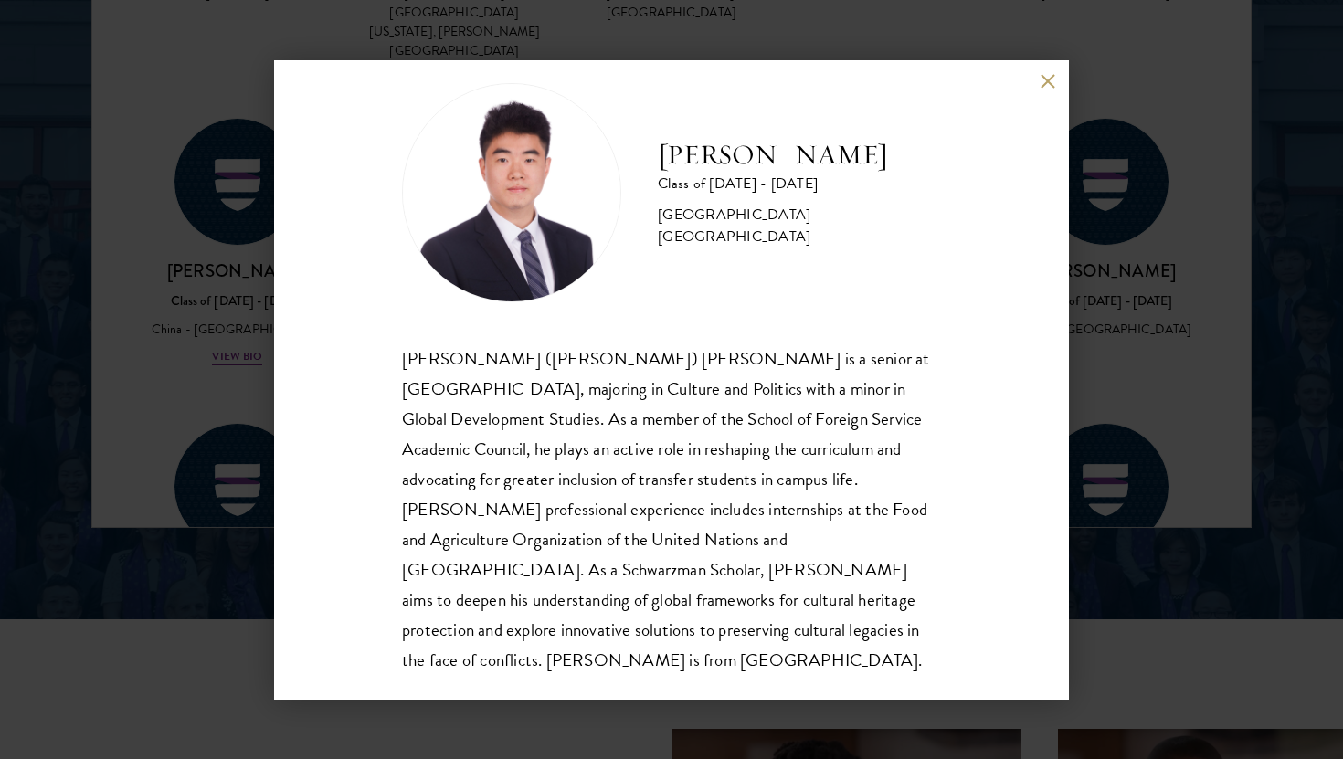
click at [1046, 80] on button at bounding box center [1048, 82] width 16 height 16
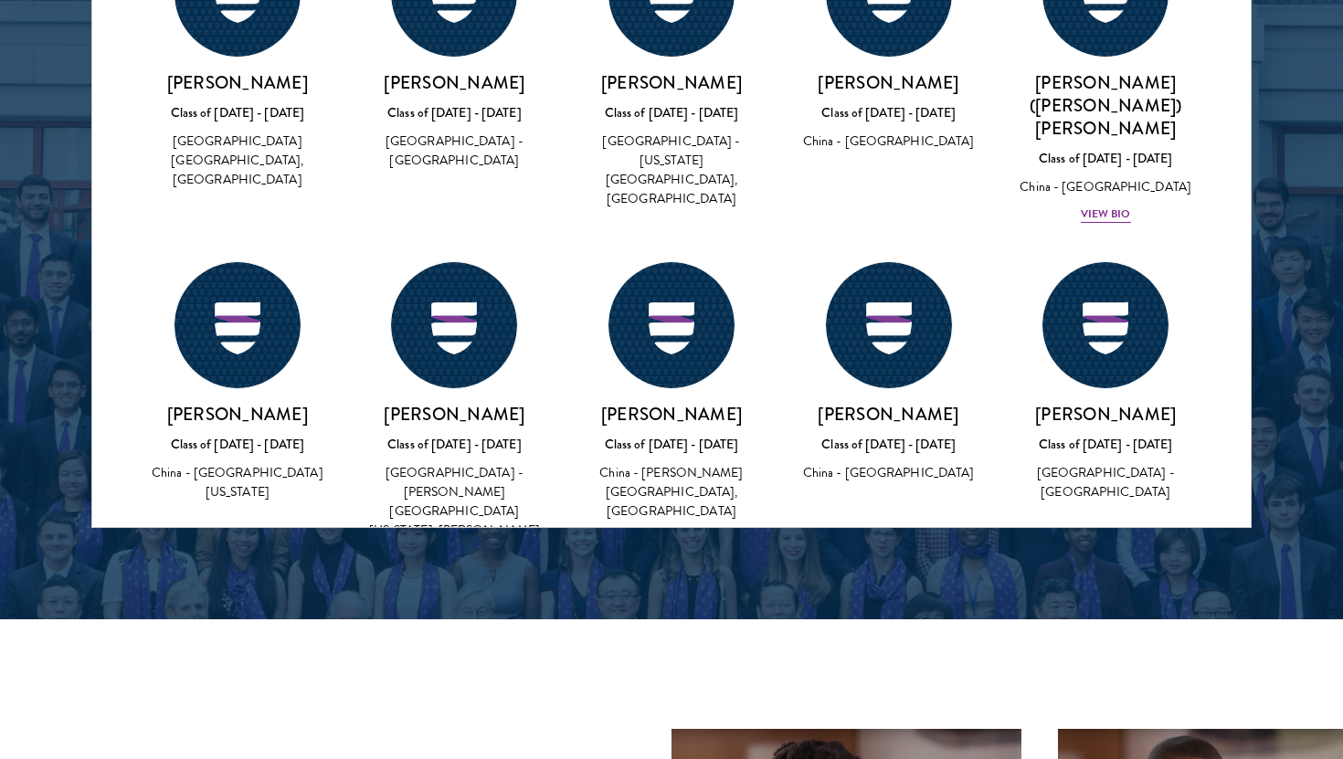
scroll to position [76178, 0]
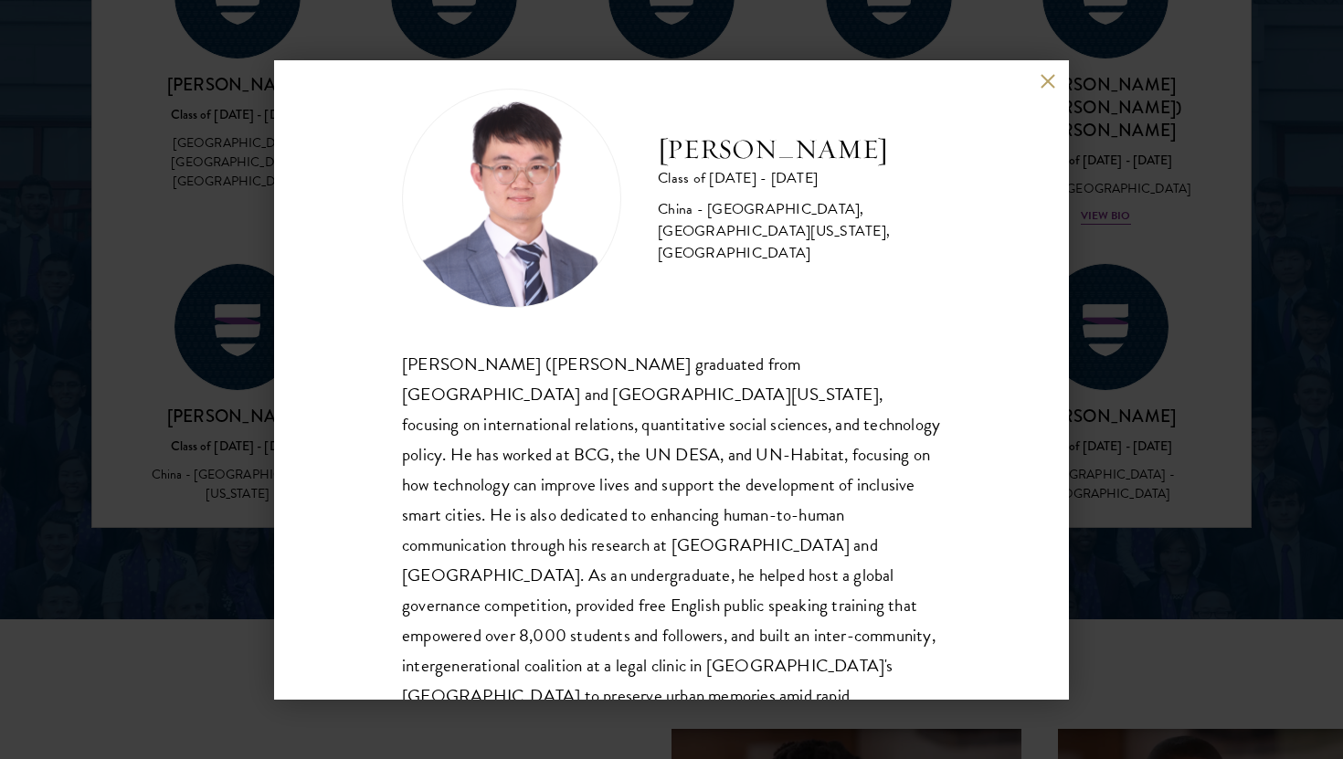
scroll to position [62, 0]
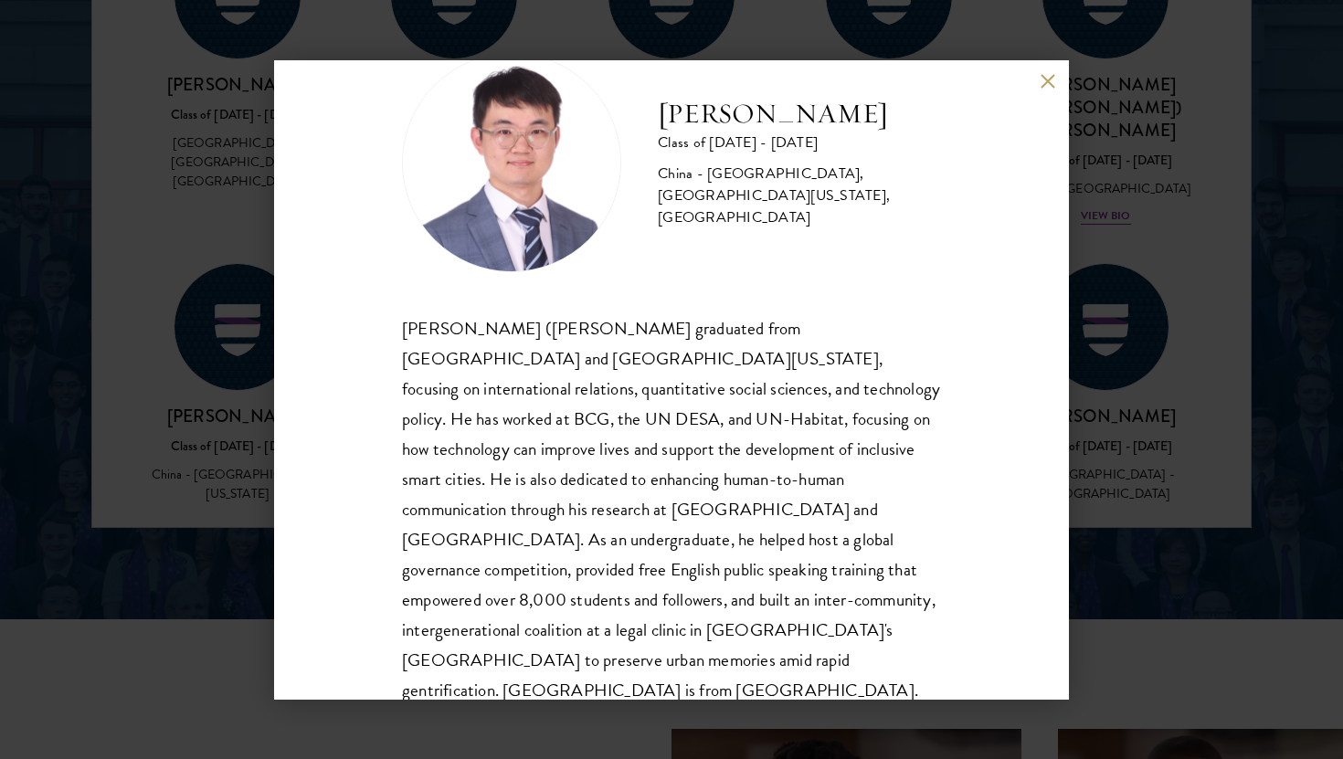
click at [1048, 91] on div "[PERSON_NAME] Class of [DATE] - [DATE] [GEOGRAPHIC_DATA] - [GEOGRAPHIC_DATA], […" at bounding box center [671, 380] width 795 height 640
click at [1047, 89] on button at bounding box center [1048, 82] width 16 height 16
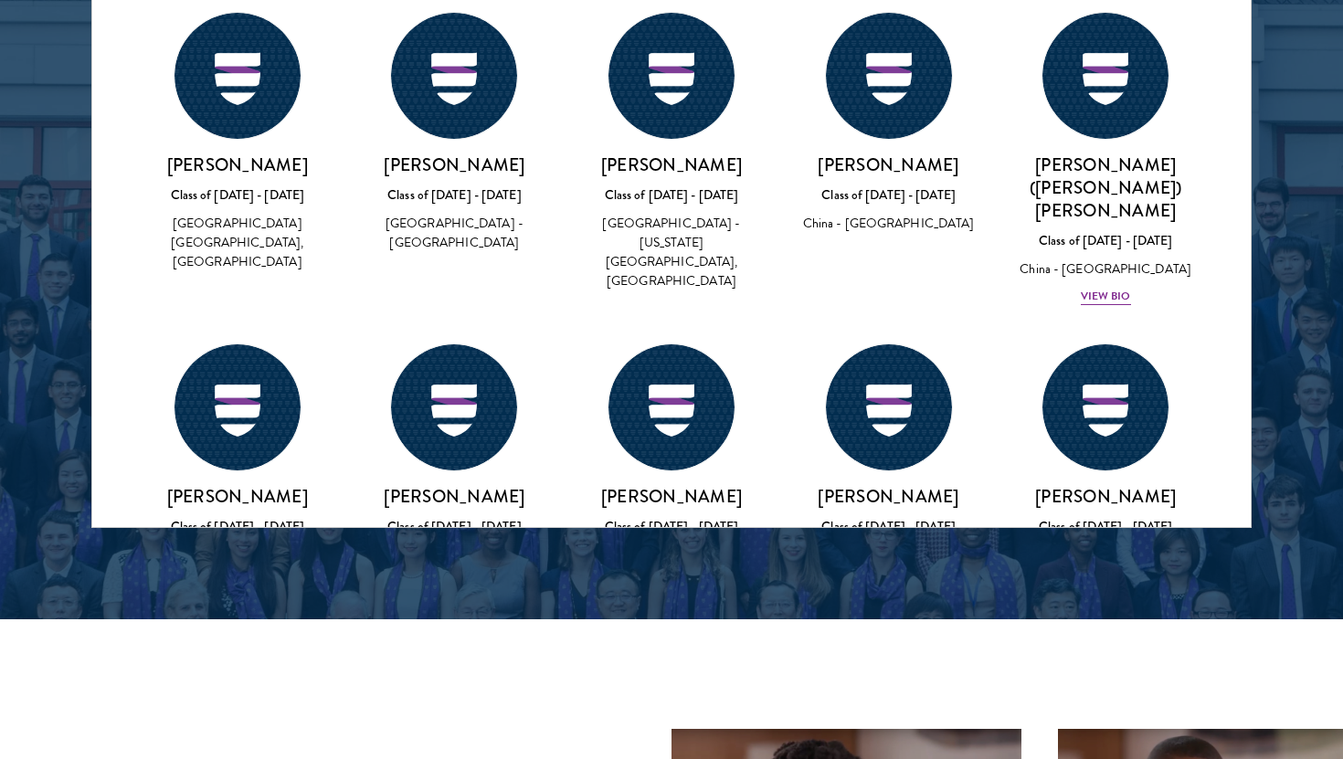
scroll to position [76067, 0]
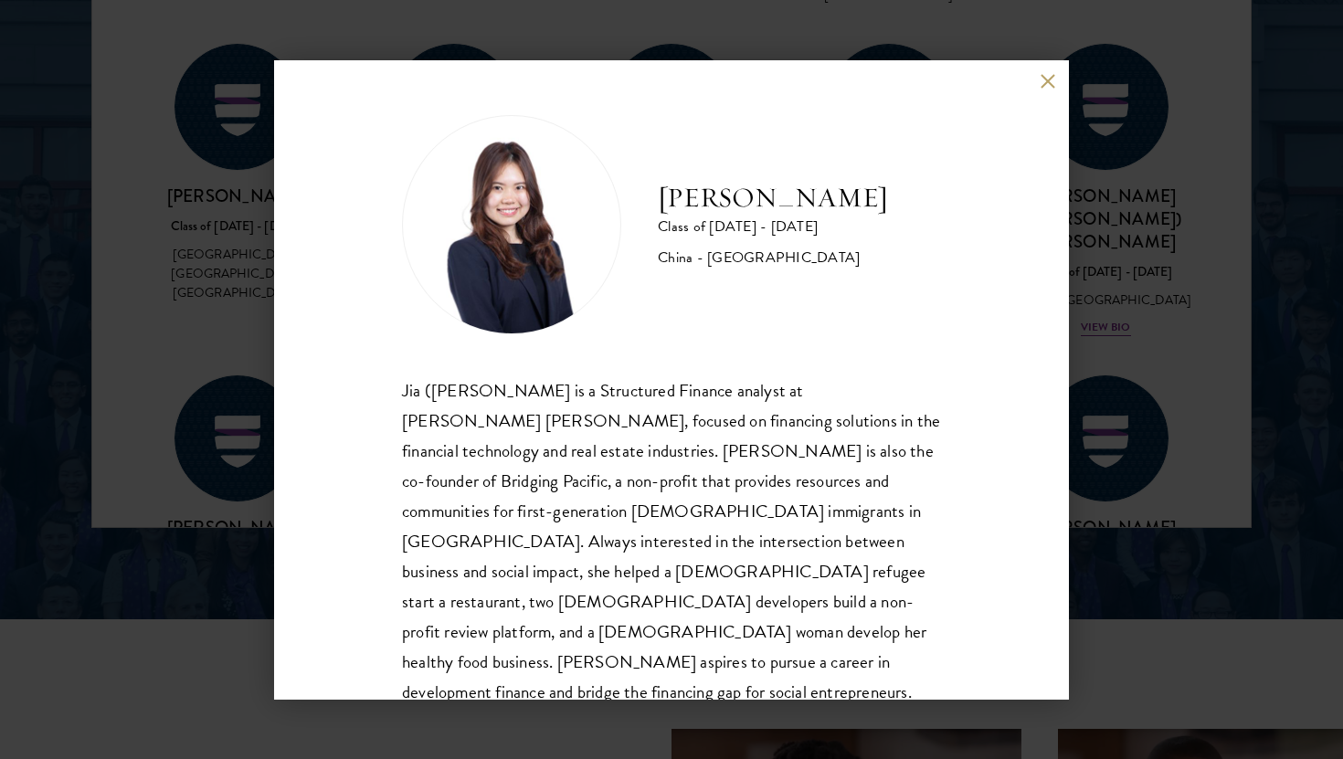
click at [1049, 82] on button at bounding box center [1048, 82] width 16 height 16
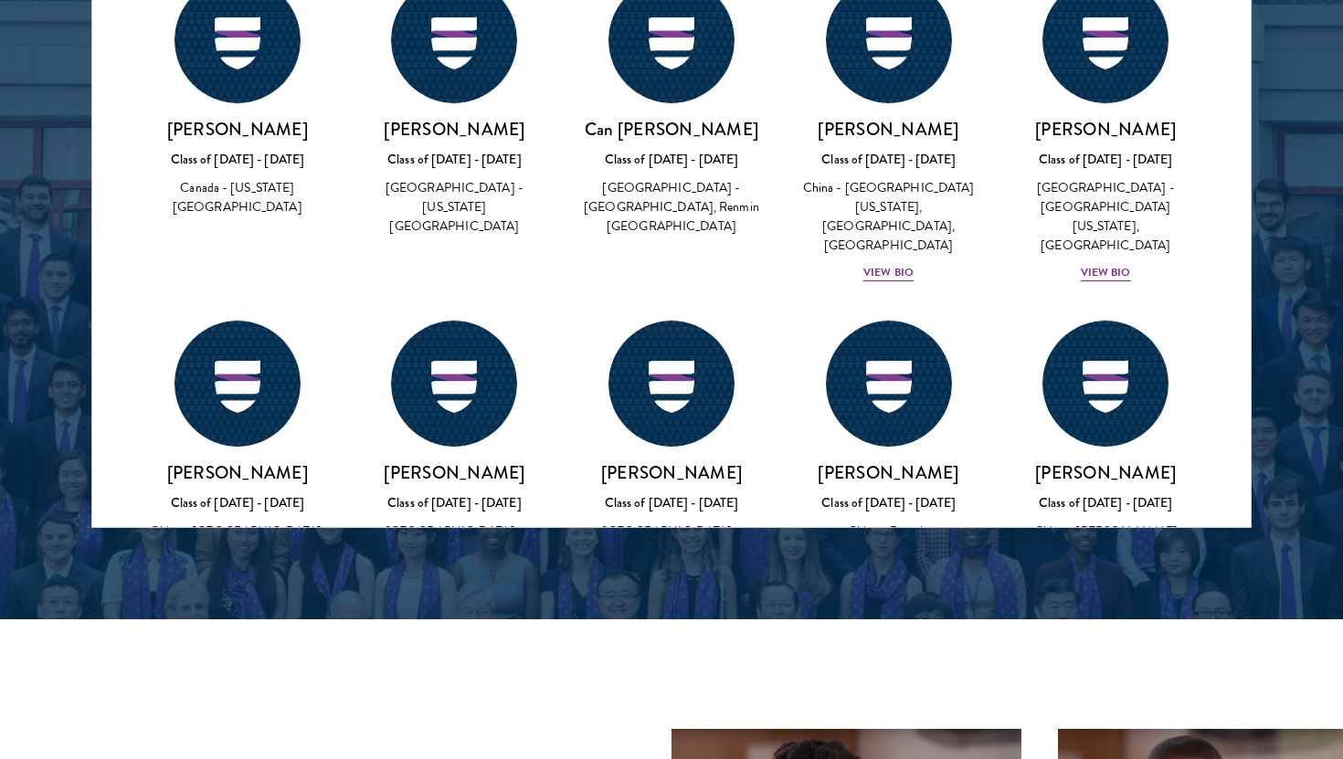
scroll to position [75169, 0]
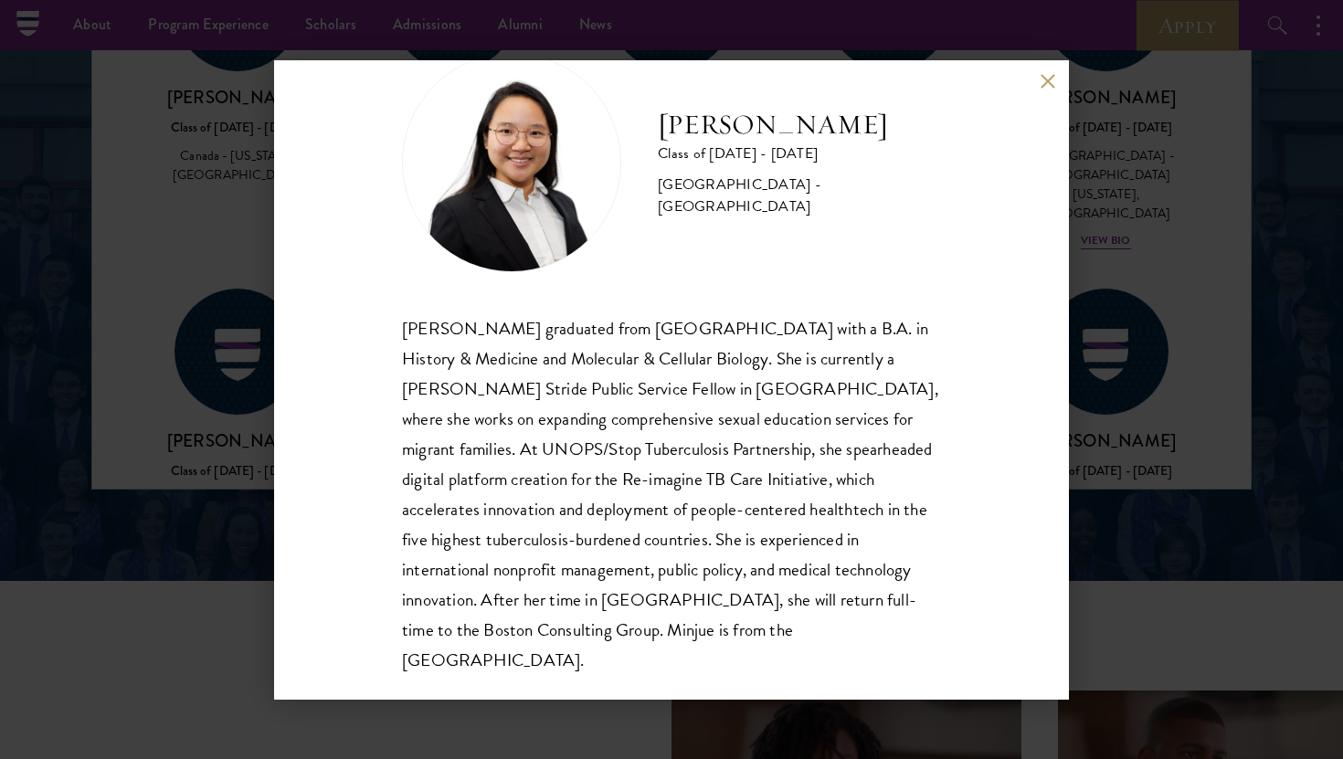
scroll to position [2483, 0]
click at [1054, 91] on div "Minjue Wu Class of [DATE] - [DATE] [GEOGRAPHIC_DATA] - [GEOGRAPHIC_DATA] [PERSO…" at bounding box center [671, 380] width 795 height 640
click at [1050, 87] on button at bounding box center [1048, 82] width 16 height 16
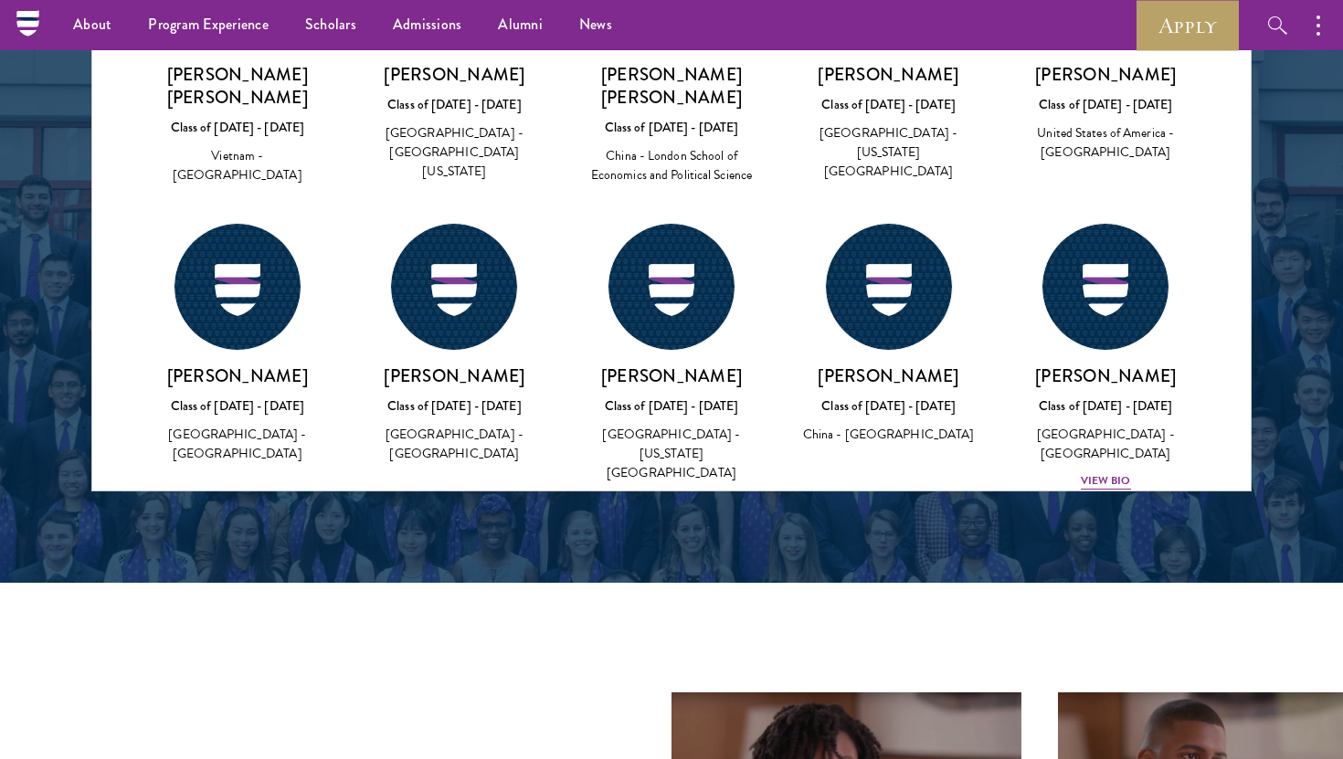
scroll to position [74582, 0]
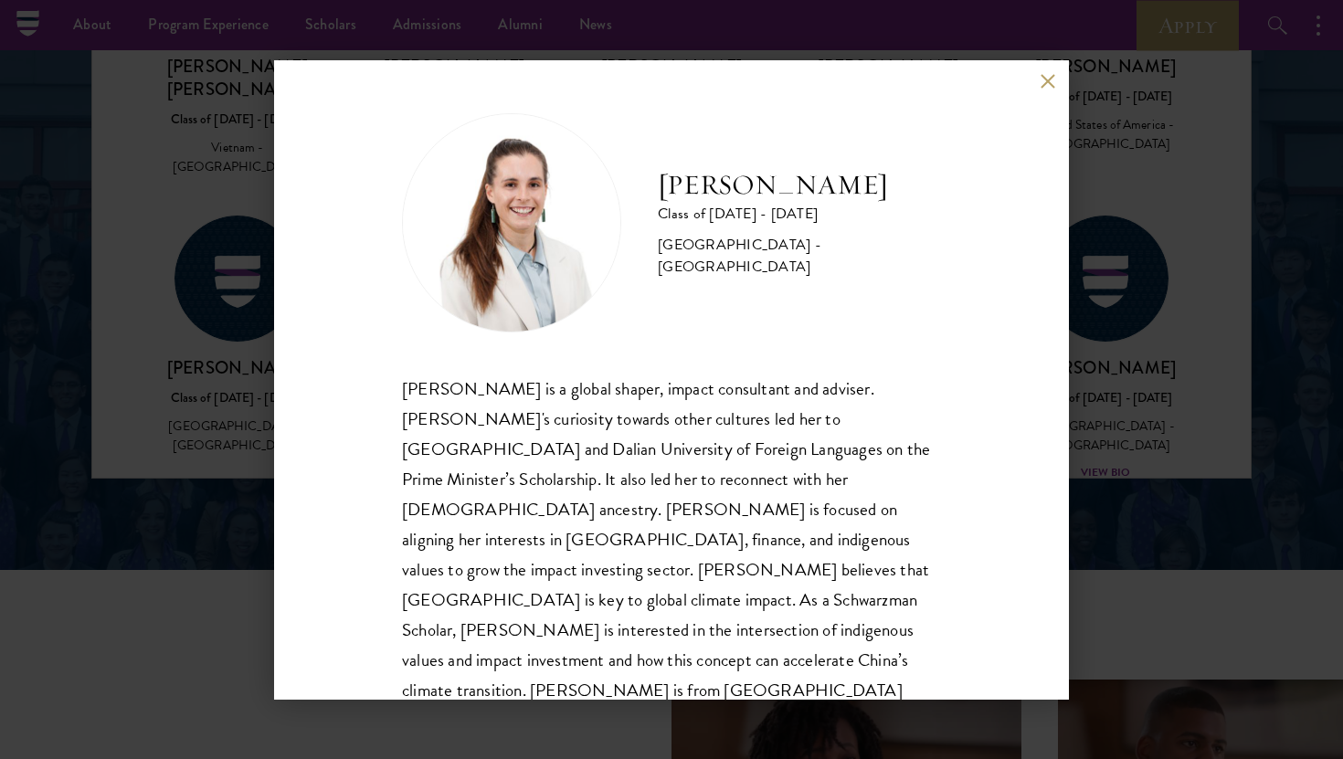
scroll to position [2499, 0]
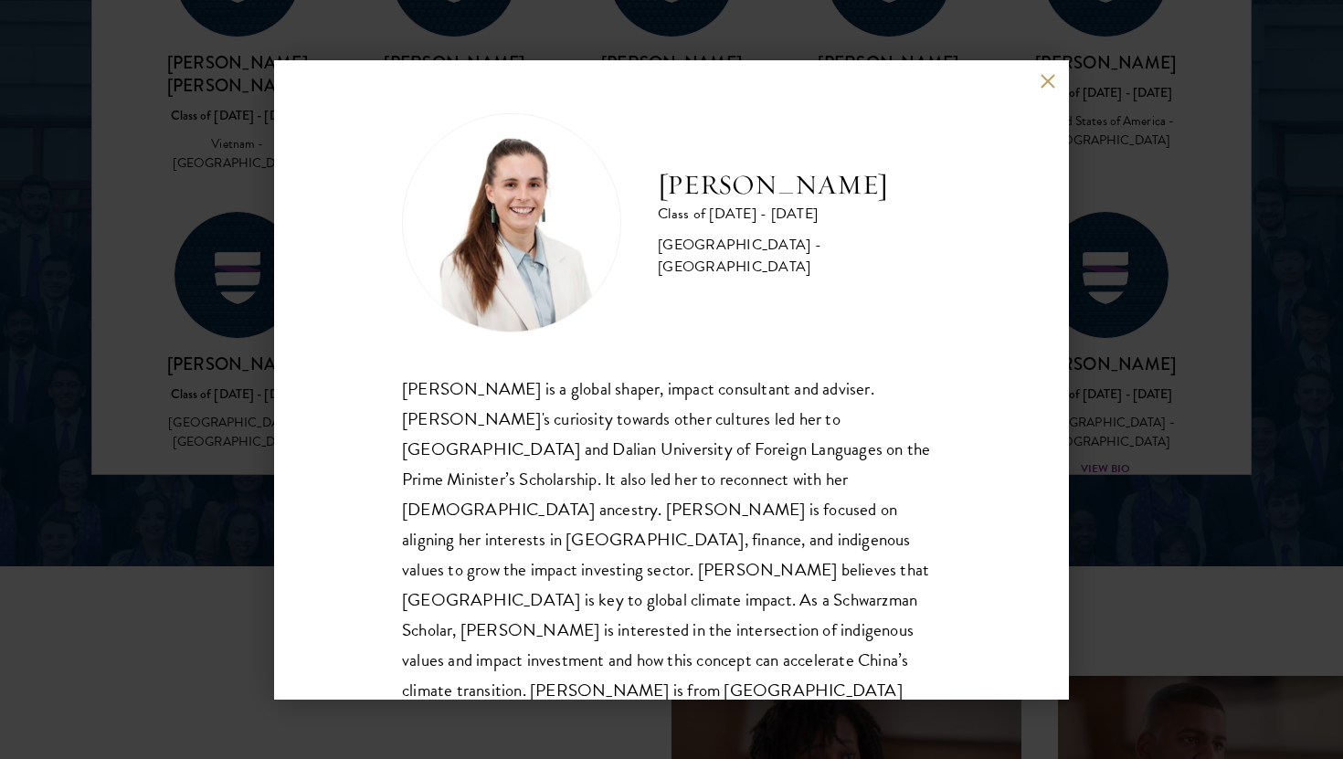
click at [939, 399] on div "[PERSON_NAME] is a global shaper, impact consultant and adviser. [PERSON_NAME]'…" at bounding box center [671, 555] width 539 height 363
click at [1045, 80] on button at bounding box center [1048, 82] width 16 height 16
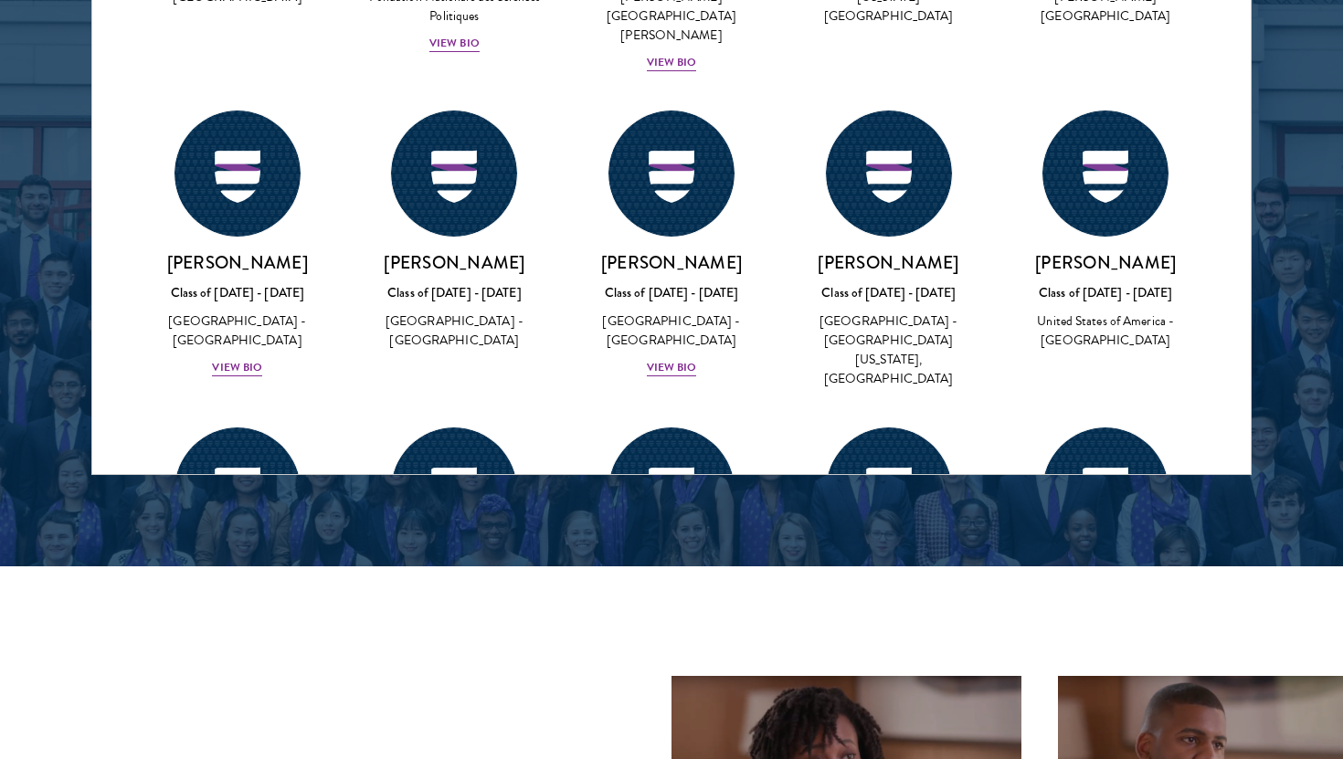
scroll to position [73706, 0]
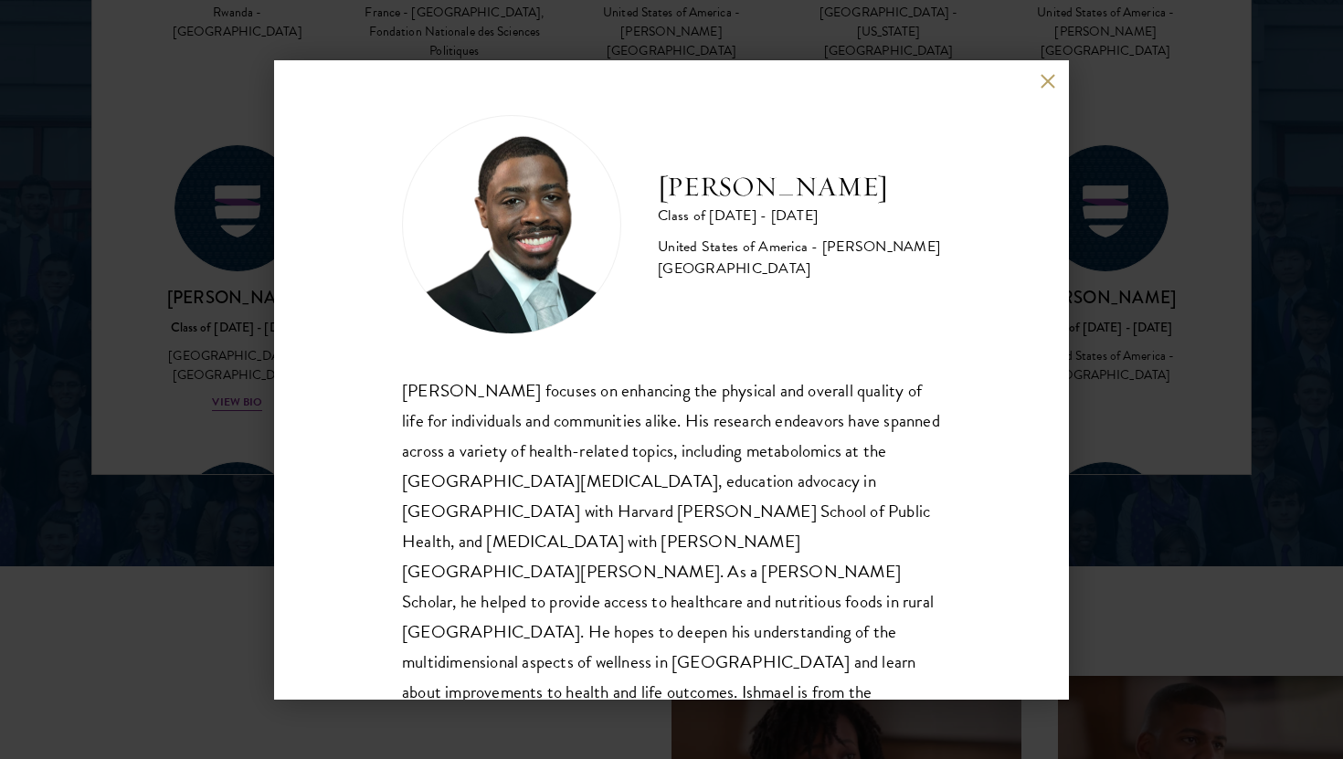
scroll to position [2, 0]
click at [1046, 90] on div "[PERSON_NAME] Class of [DATE] - [DATE] [GEOGRAPHIC_DATA] - [PERSON_NAME][GEOGRA…" at bounding box center [671, 380] width 795 height 640
click at [1046, 83] on button at bounding box center [1048, 82] width 16 height 16
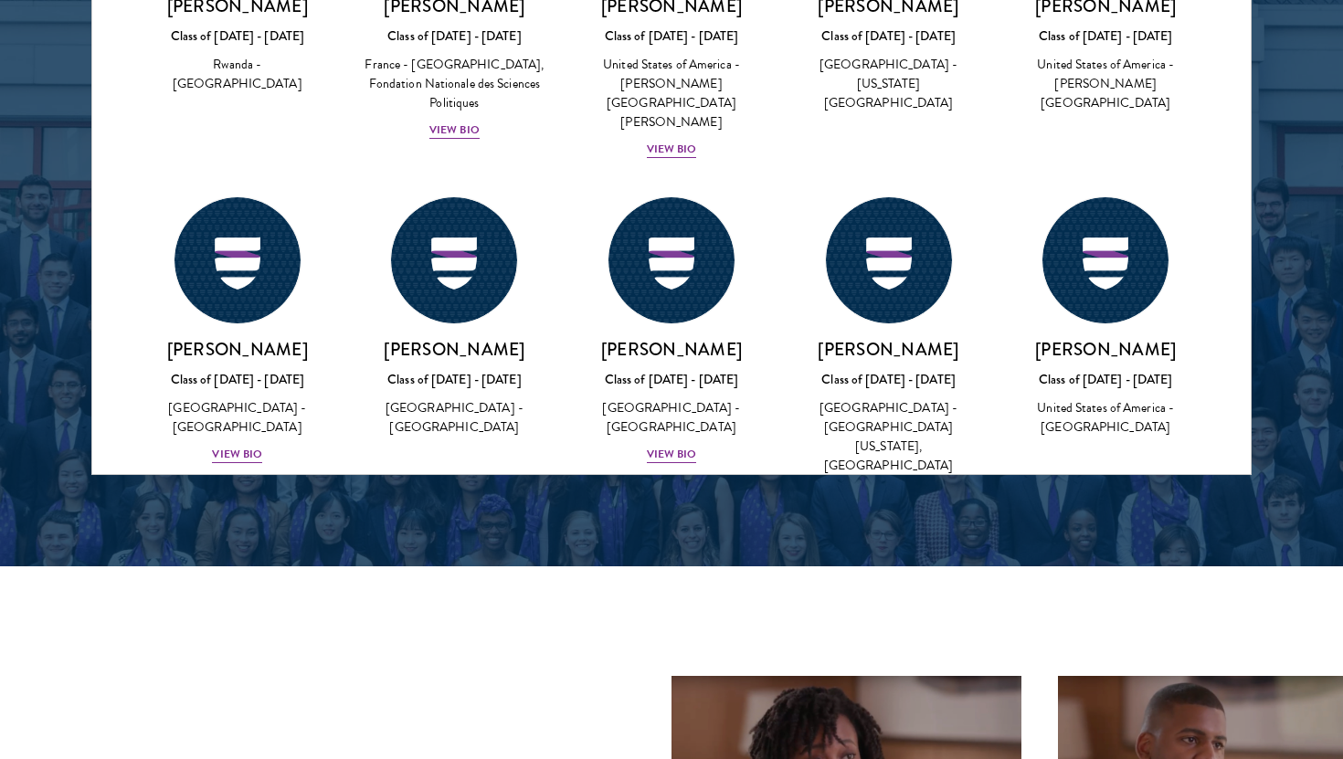
scroll to position [73635, 0]
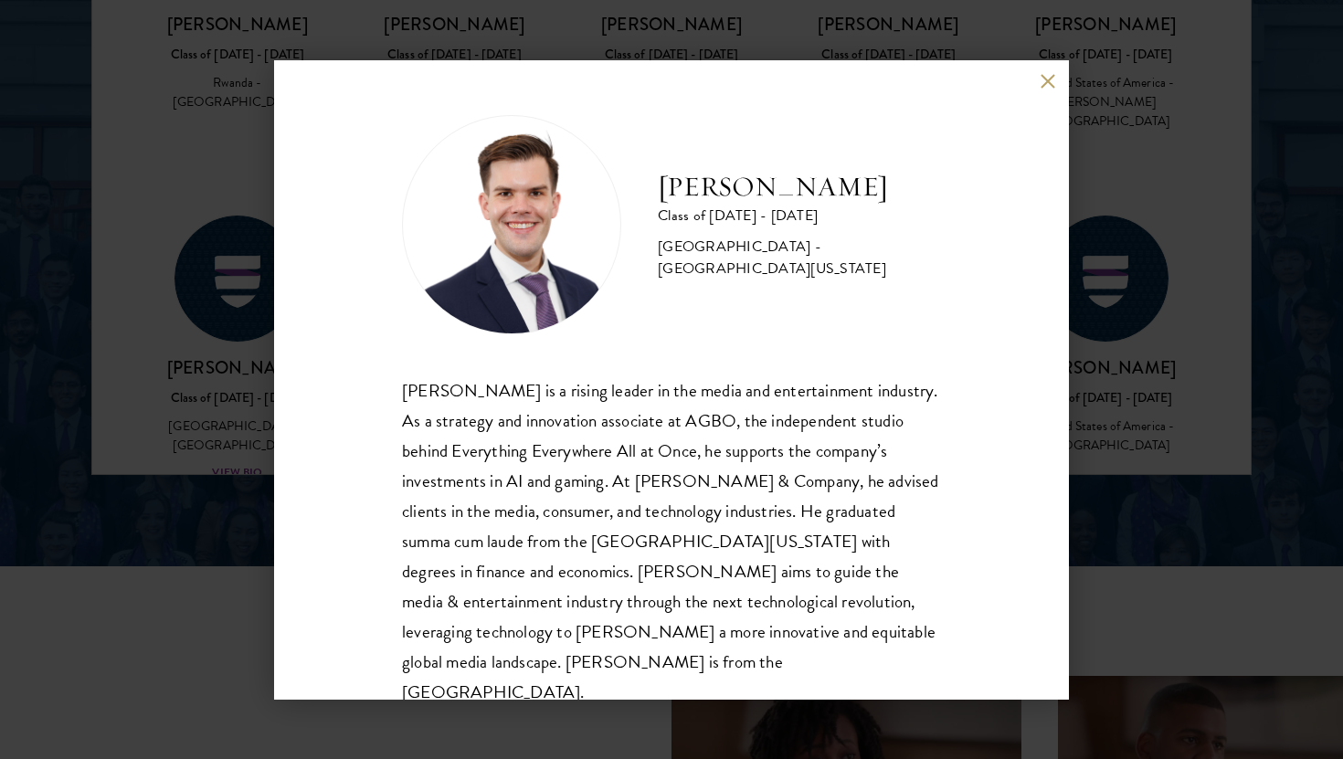
scroll to position [2, 0]
click at [782, 510] on div "[PERSON_NAME] is a rising leader in the media and entertainment industry. As a …" at bounding box center [671, 540] width 539 height 333
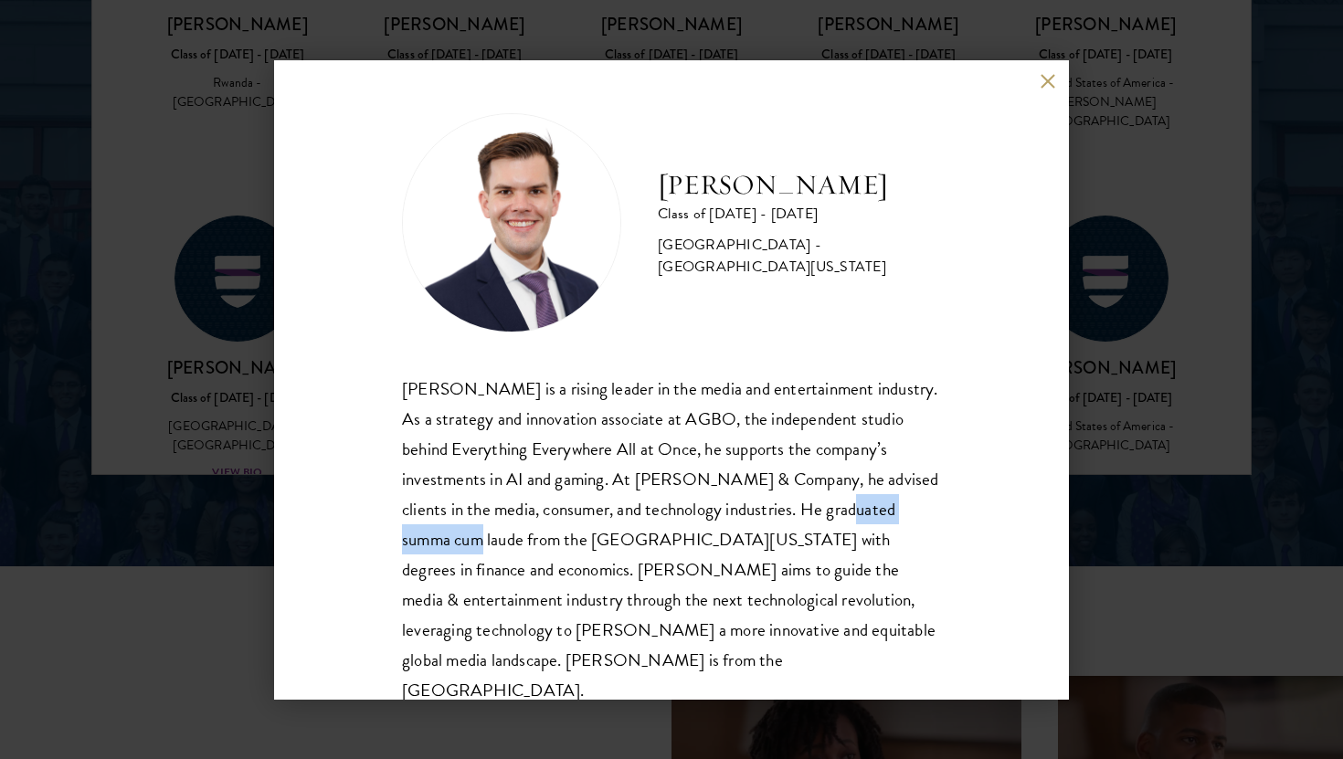
drag, startPoint x: 782, startPoint y: 510, endPoint x: 855, endPoint y: 510, distance: 73.1
click at [855, 510] on div "[PERSON_NAME] is a rising leader in the media and entertainment industry. As a …" at bounding box center [671, 540] width 539 height 333
copy div "summa cum laude"
click at [1047, 83] on button at bounding box center [1048, 82] width 16 height 16
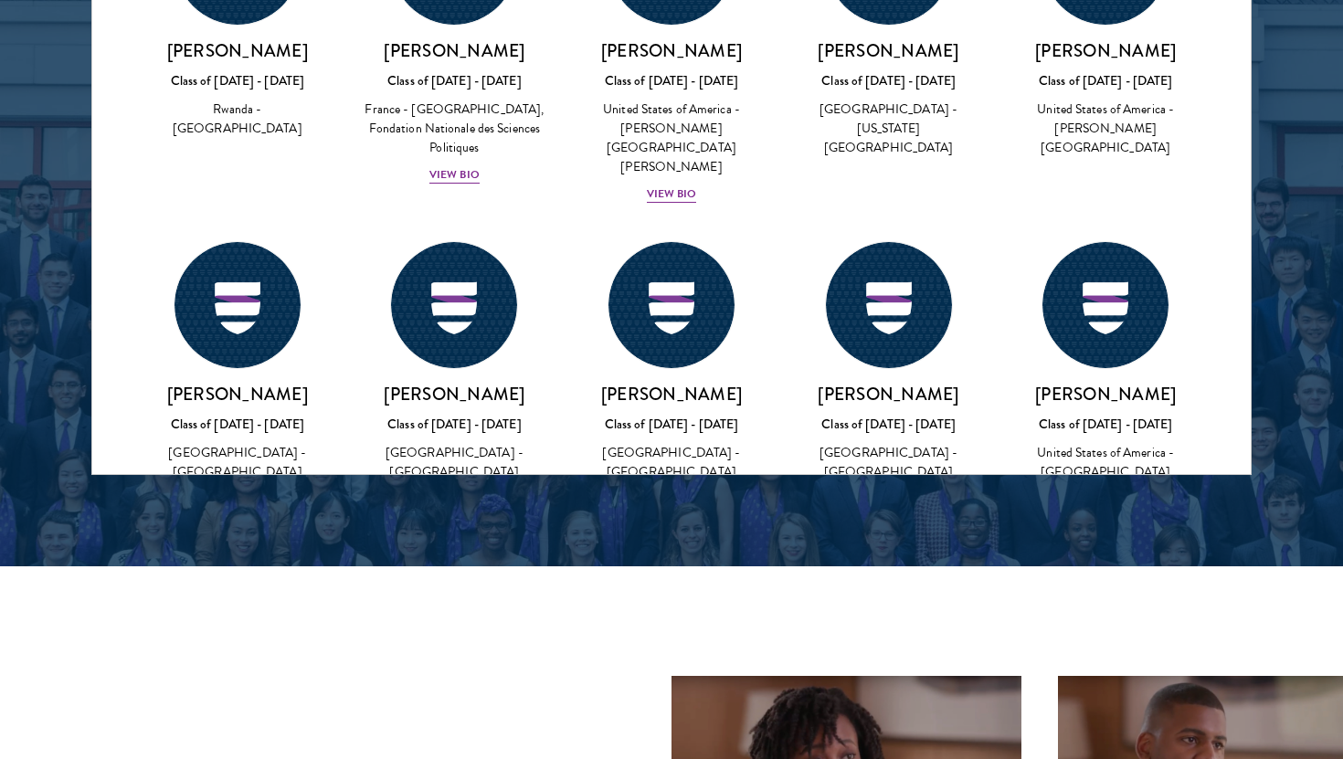
scroll to position [73597, 0]
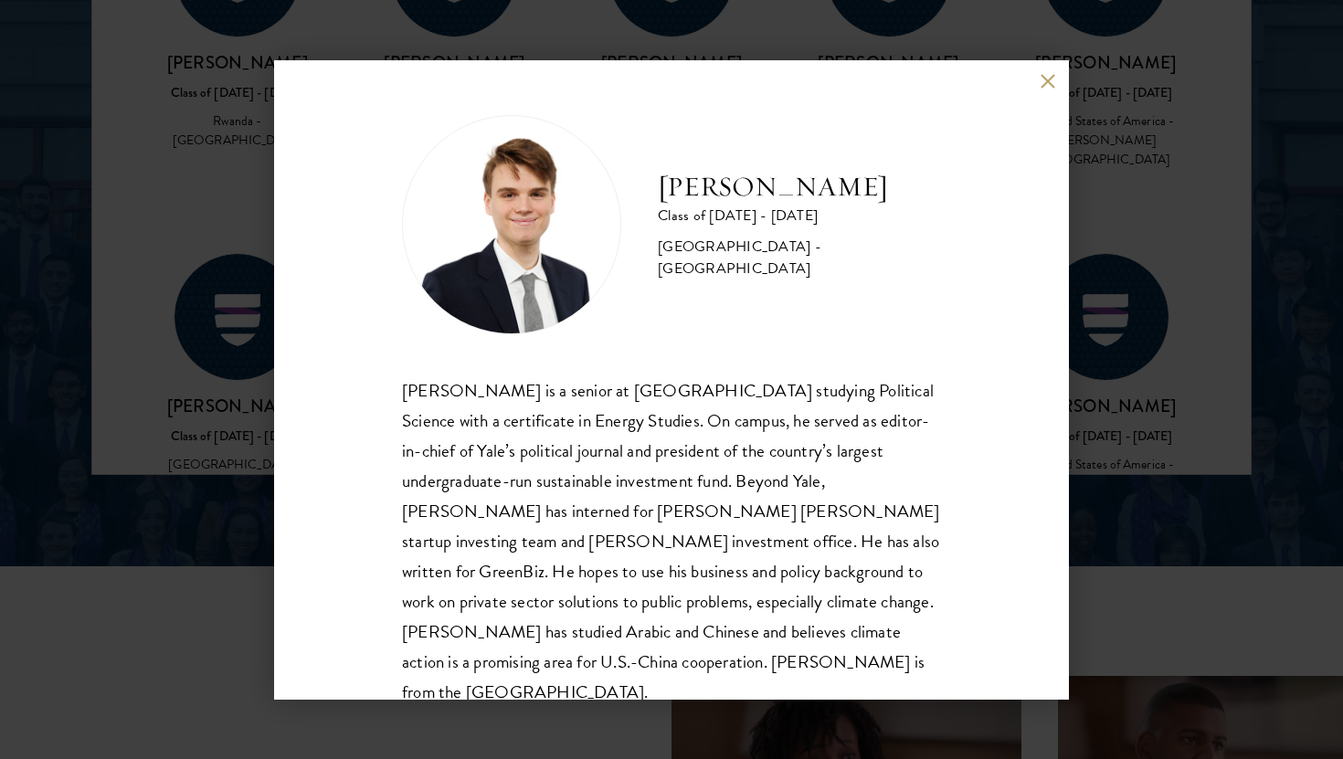
click at [730, 544] on div "[PERSON_NAME] is a senior at [GEOGRAPHIC_DATA] studying Political Science with …" at bounding box center [671, 542] width 539 height 333
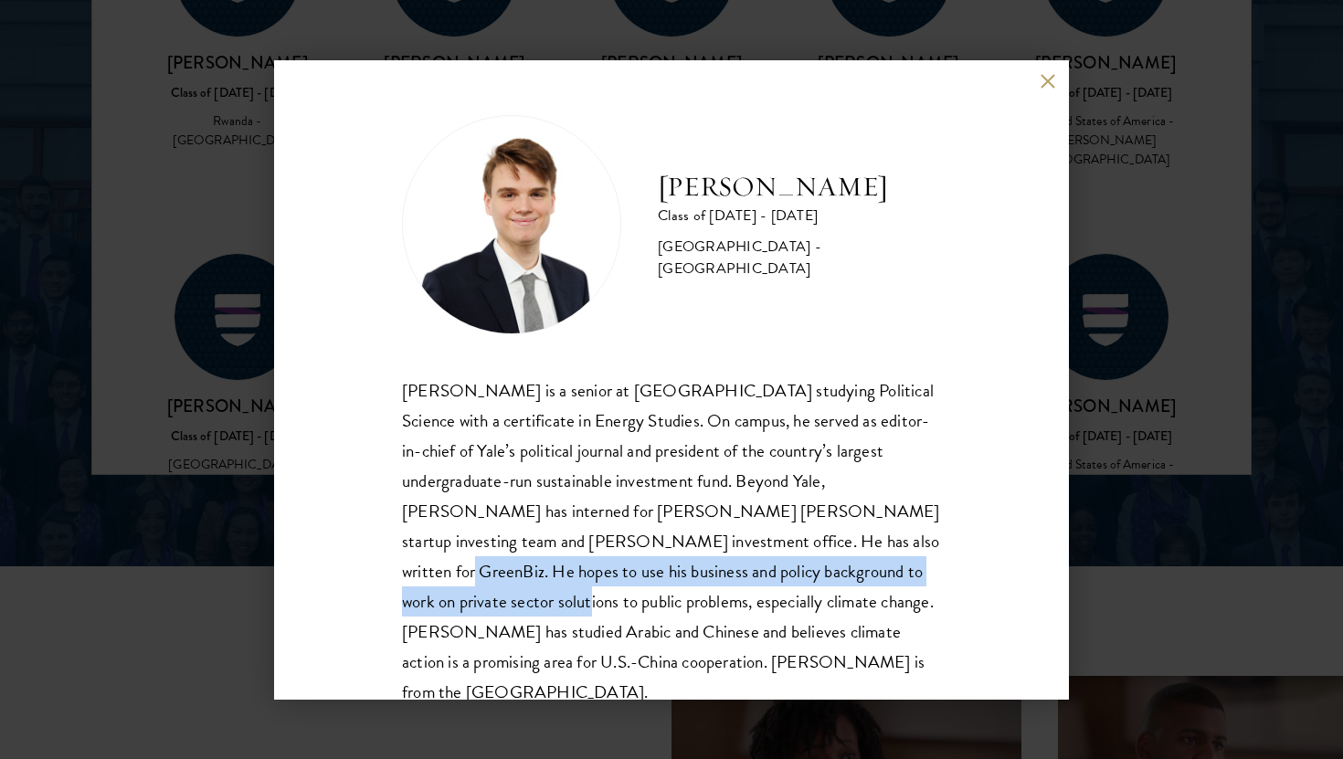
drag, startPoint x: 730, startPoint y: 544, endPoint x: 821, endPoint y: 572, distance: 94.8
click at [822, 572] on div "[PERSON_NAME] is a senior at [GEOGRAPHIC_DATA] studying Political Science with …" at bounding box center [671, 542] width 539 height 333
copy div "use his business and policy background to work on private sector solutions to p…"
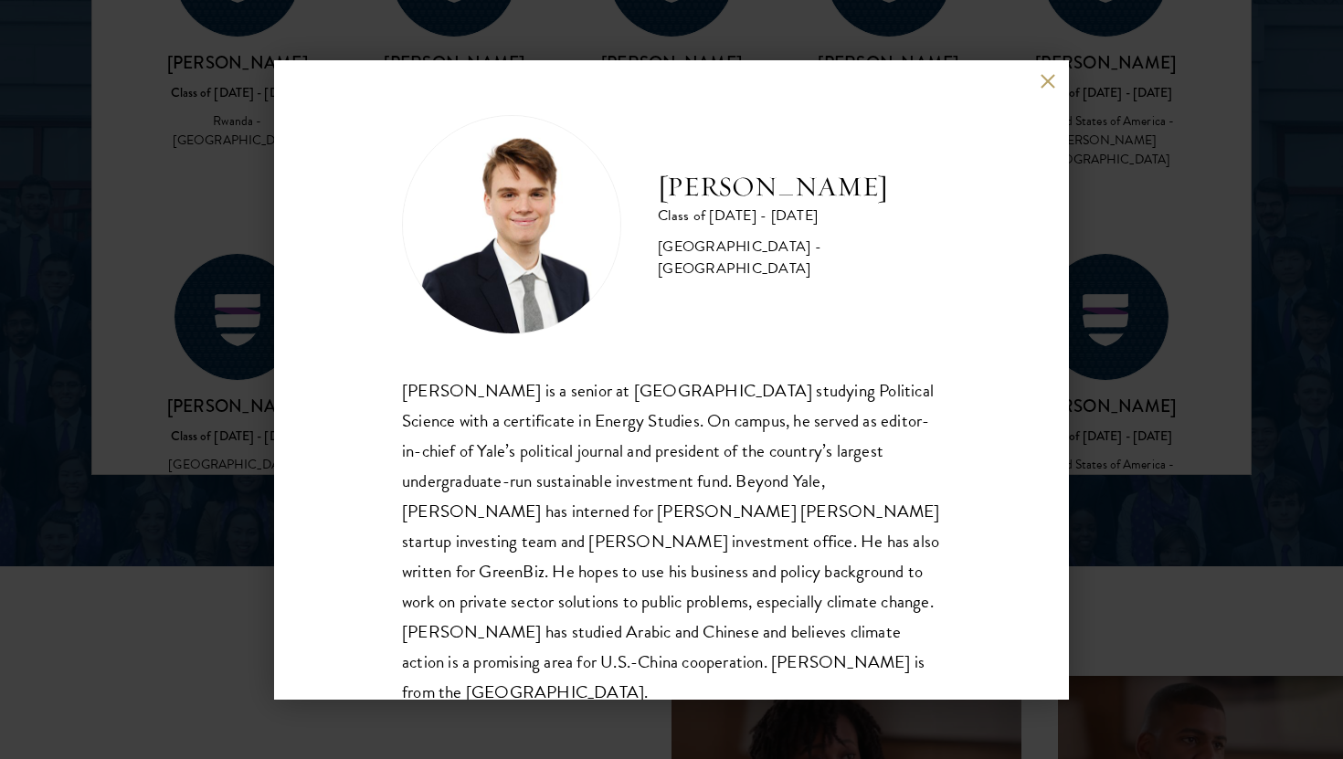
click at [674, 444] on div "[PERSON_NAME] is a senior at [GEOGRAPHIC_DATA] studying Political Science with …" at bounding box center [671, 542] width 539 height 333
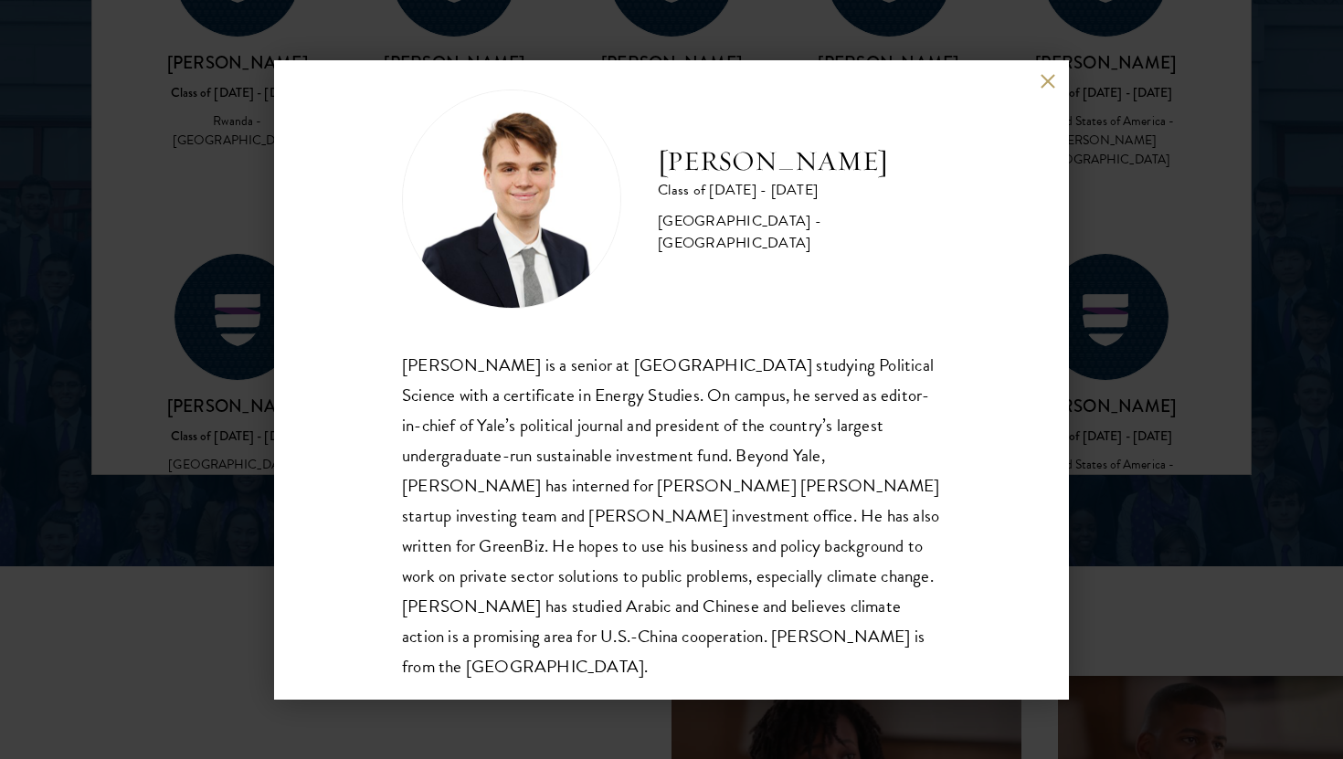
scroll to position [27, 0]
click at [1043, 87] on button at bounding box center [1048, 82] width 16 height 16
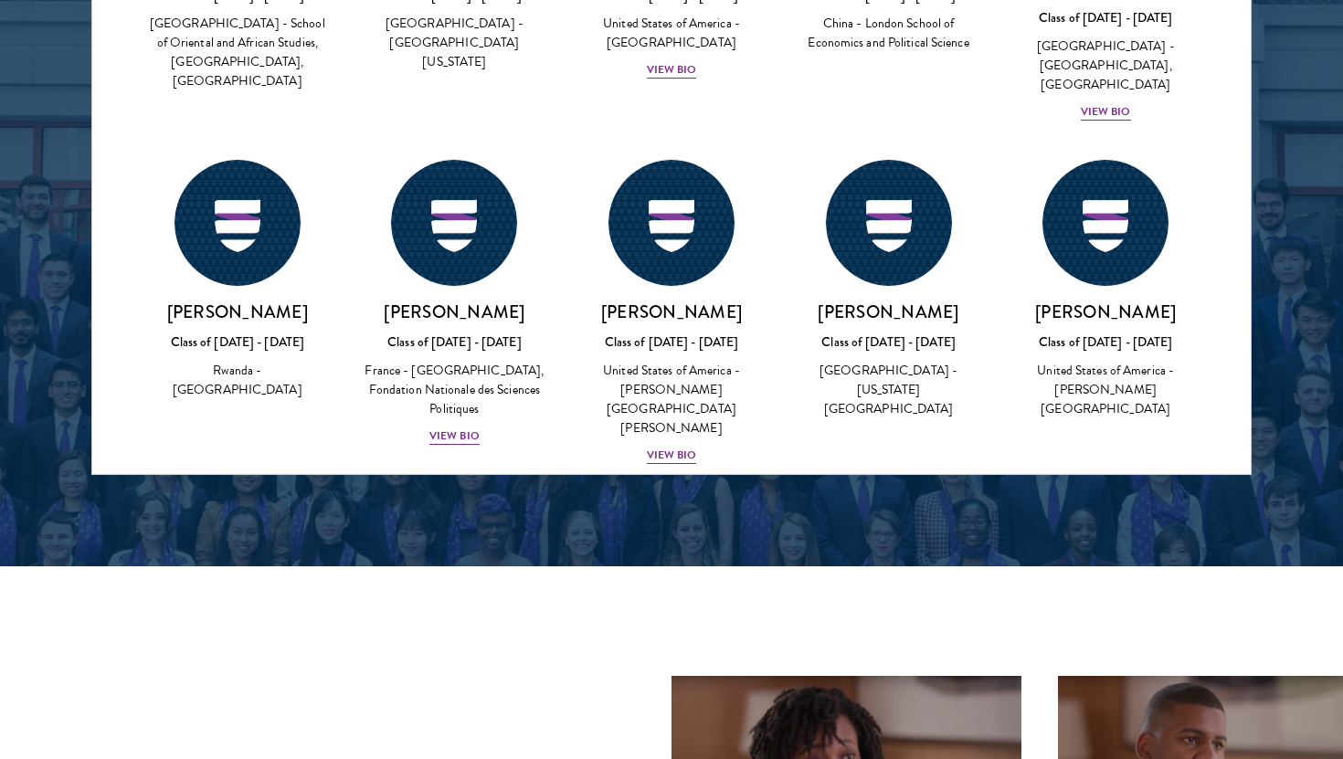
scroll to position [73343, 0]
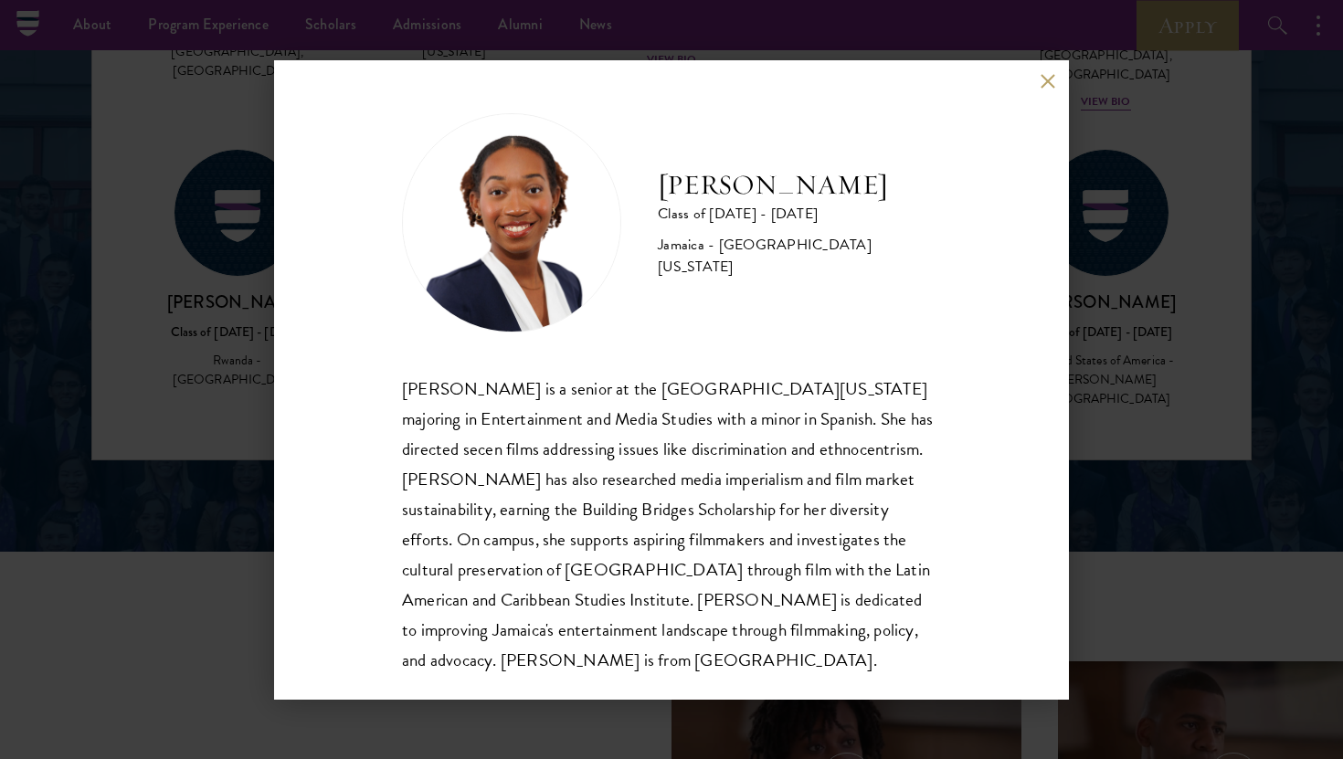
scroll to position [2509, 0]
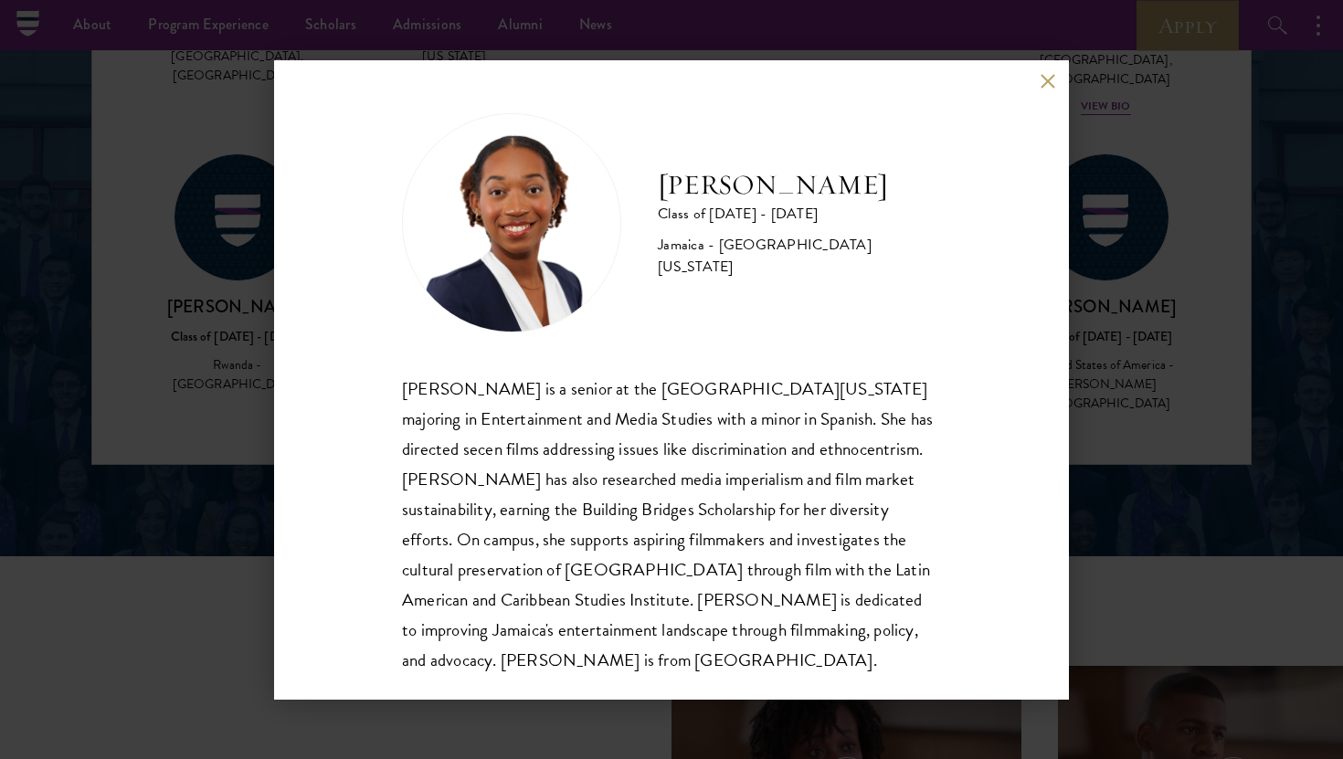
click at [899, 427] on div "[PERSON_NAME] is a senior at the [GEOGRAPHIC_DATA][US_STATE] majoring in Entert…" at bounding box center [671, 525] width 539 height 302
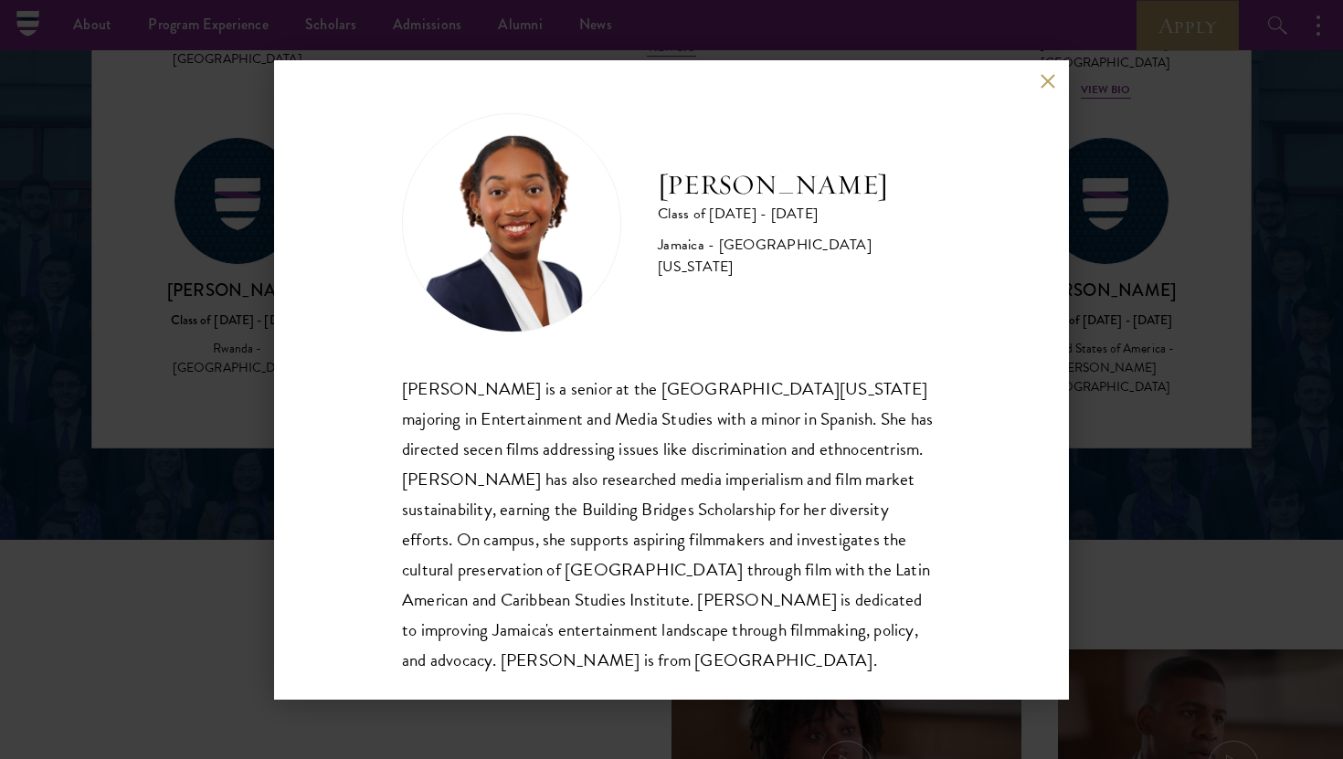
scroll to position [2507, 0]
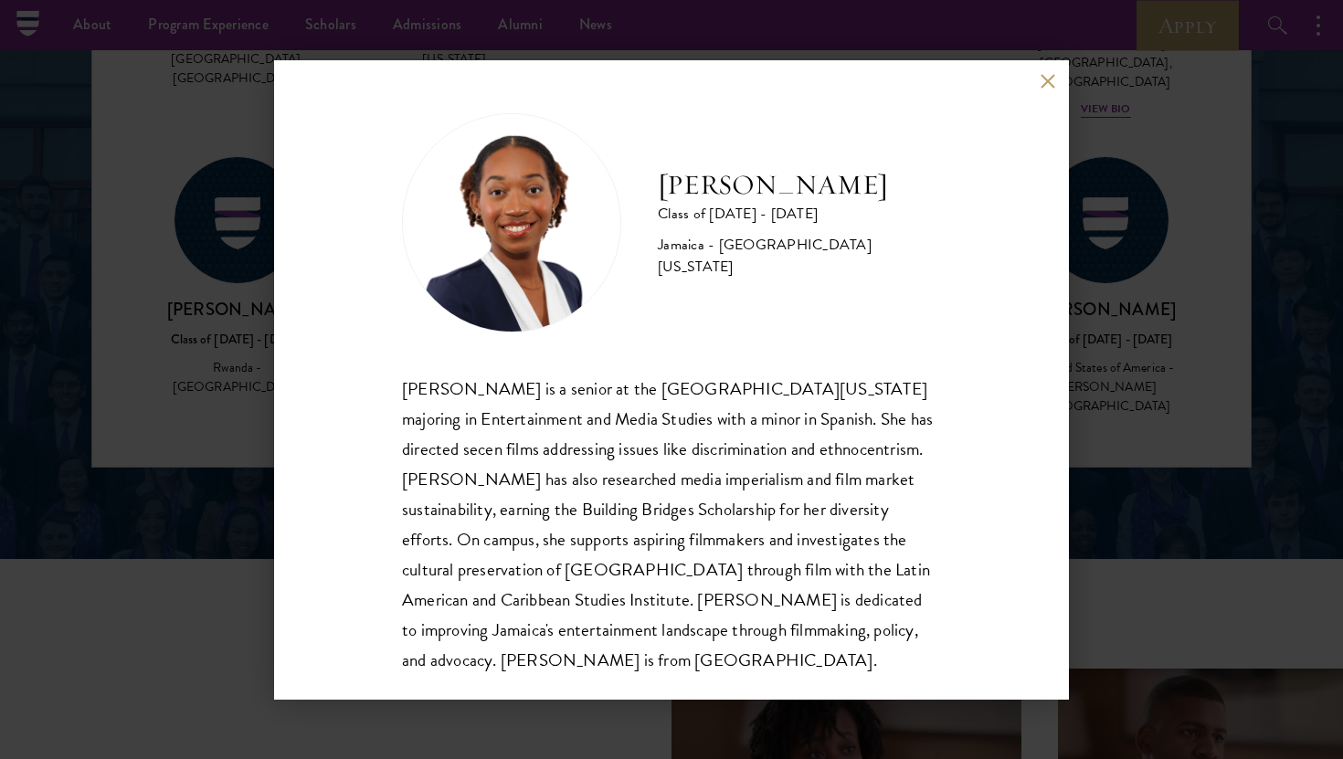
click at [1055, 90] on div "[PERSON_NAME] Class of [DATE] - [DATE] [GEOGRAPHIC_DATA] - [GEOGRAPHIC_DATA][US…" at bounding box center [671, 380] width 795 height 640
click at [1049, 79] on button at bounding box center [1048, 82] width 16 height 16
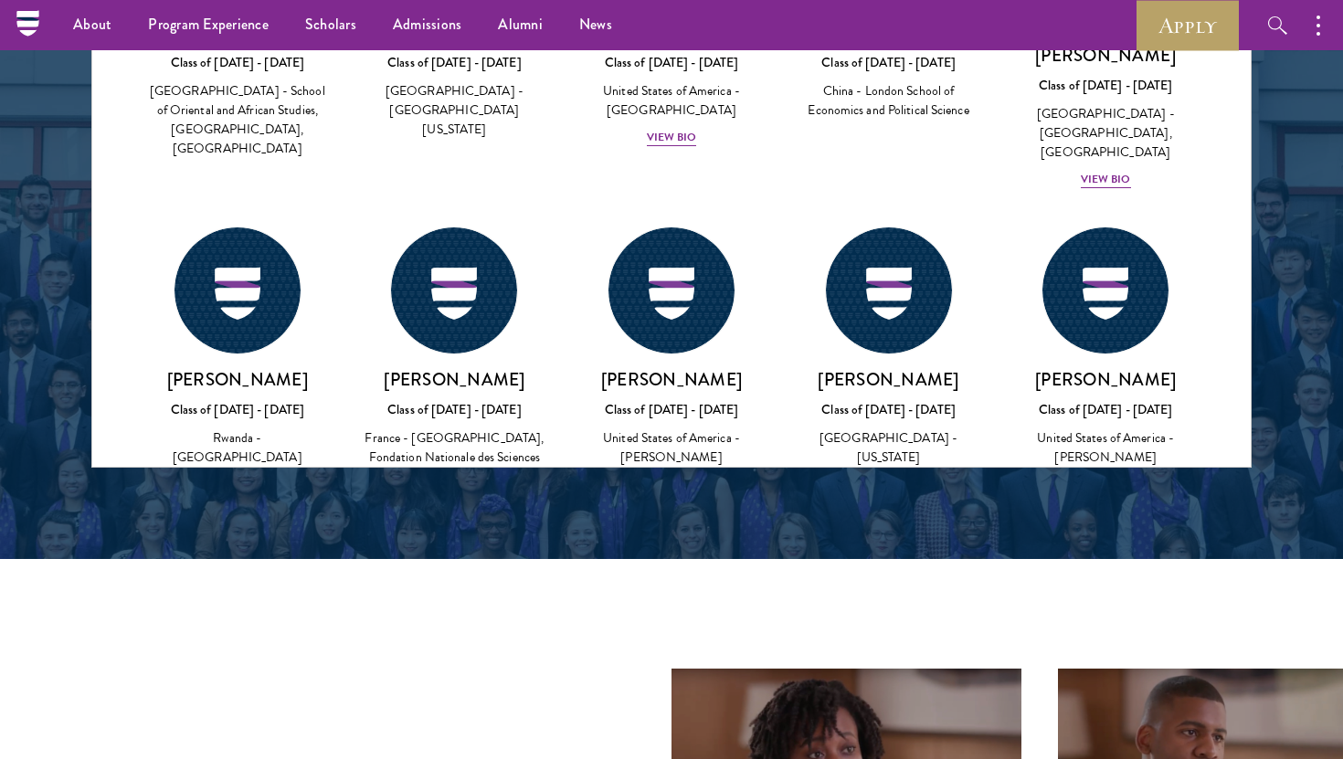
scroll to position [73271, 0]
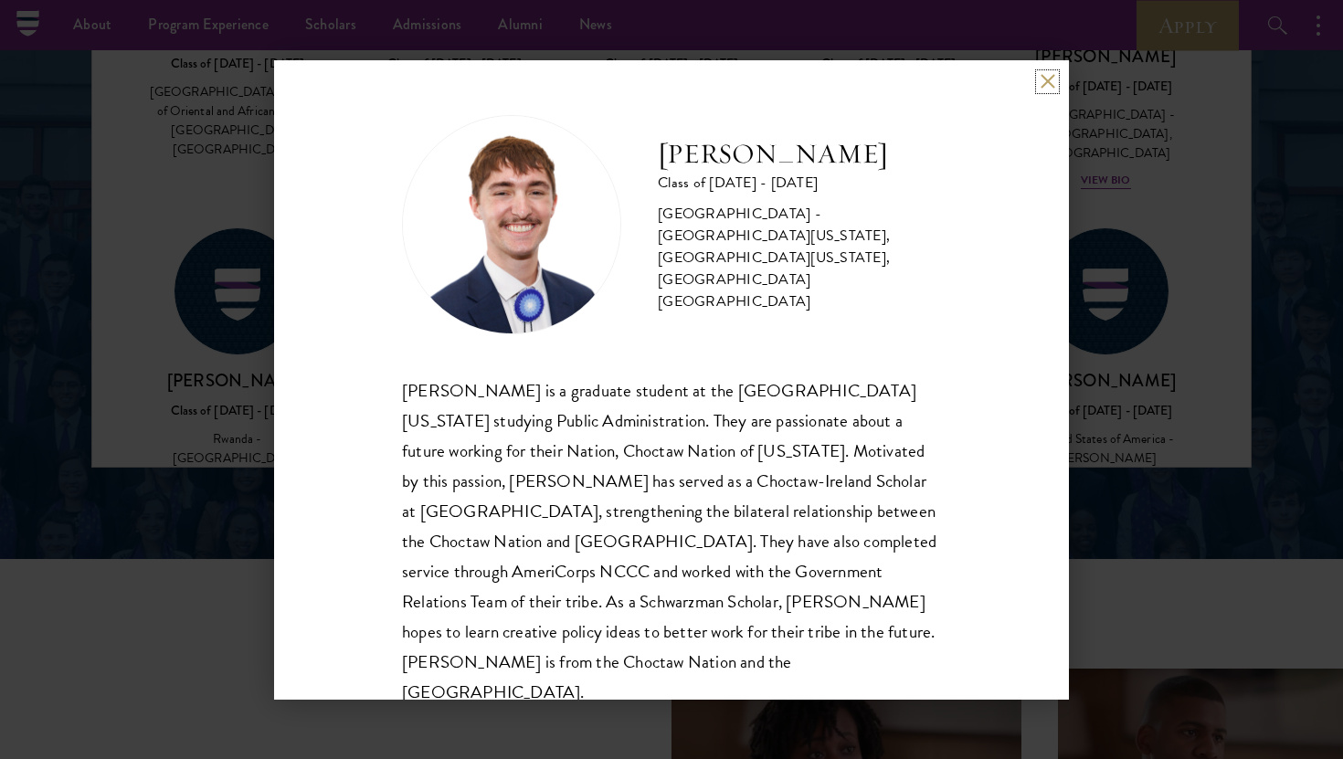
click at [1047, 79] on button at bounding box center [1048, 82] width 16 height 16
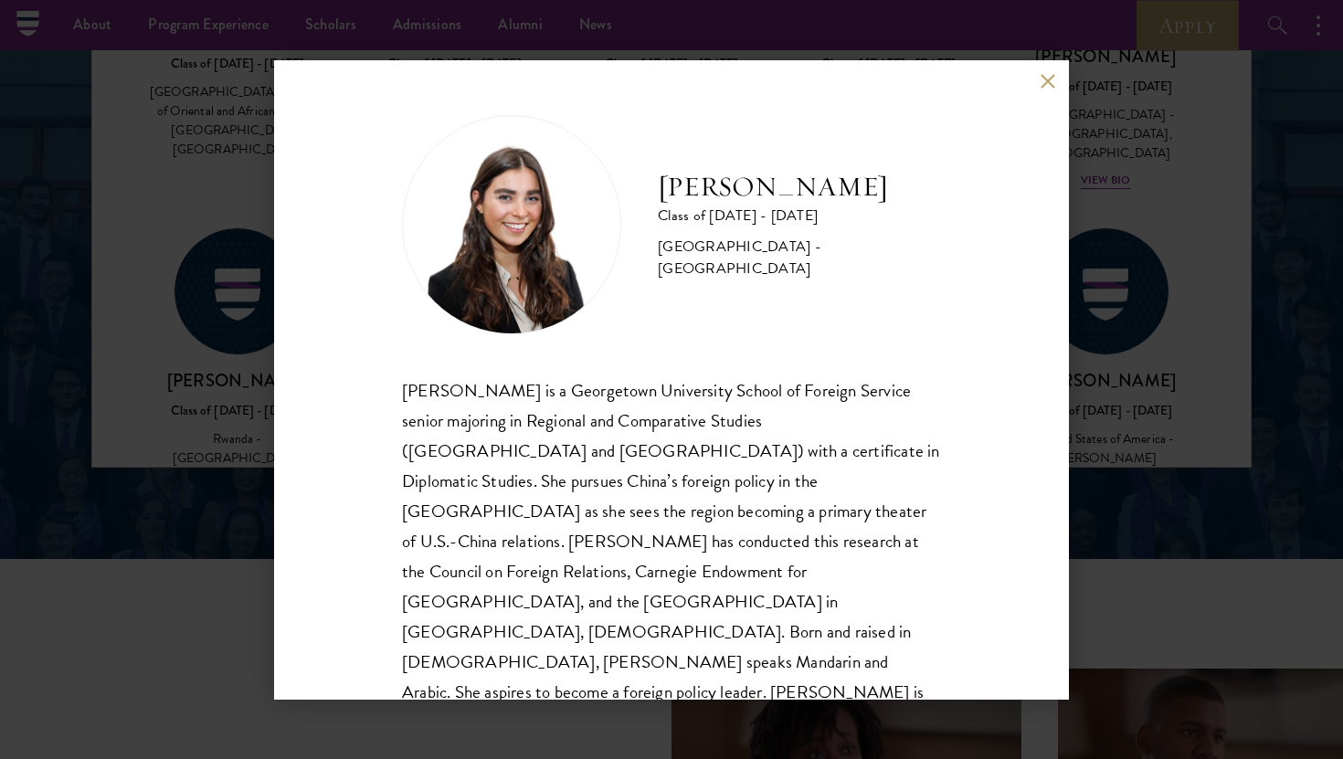
scroll to position [2, 0]
click at [1040, 83] on button at bounding box center [1048, 82] width 16 height 16
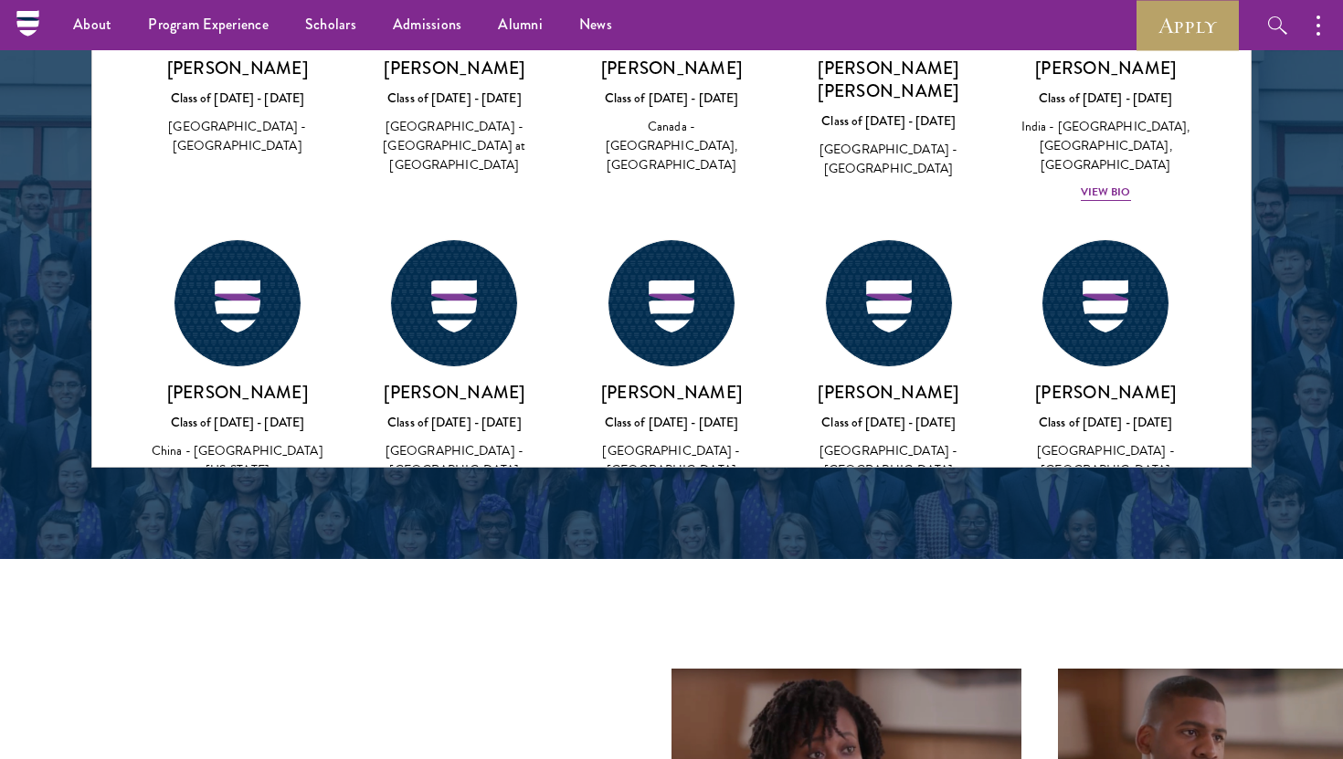
scroll to position [72636, 0]
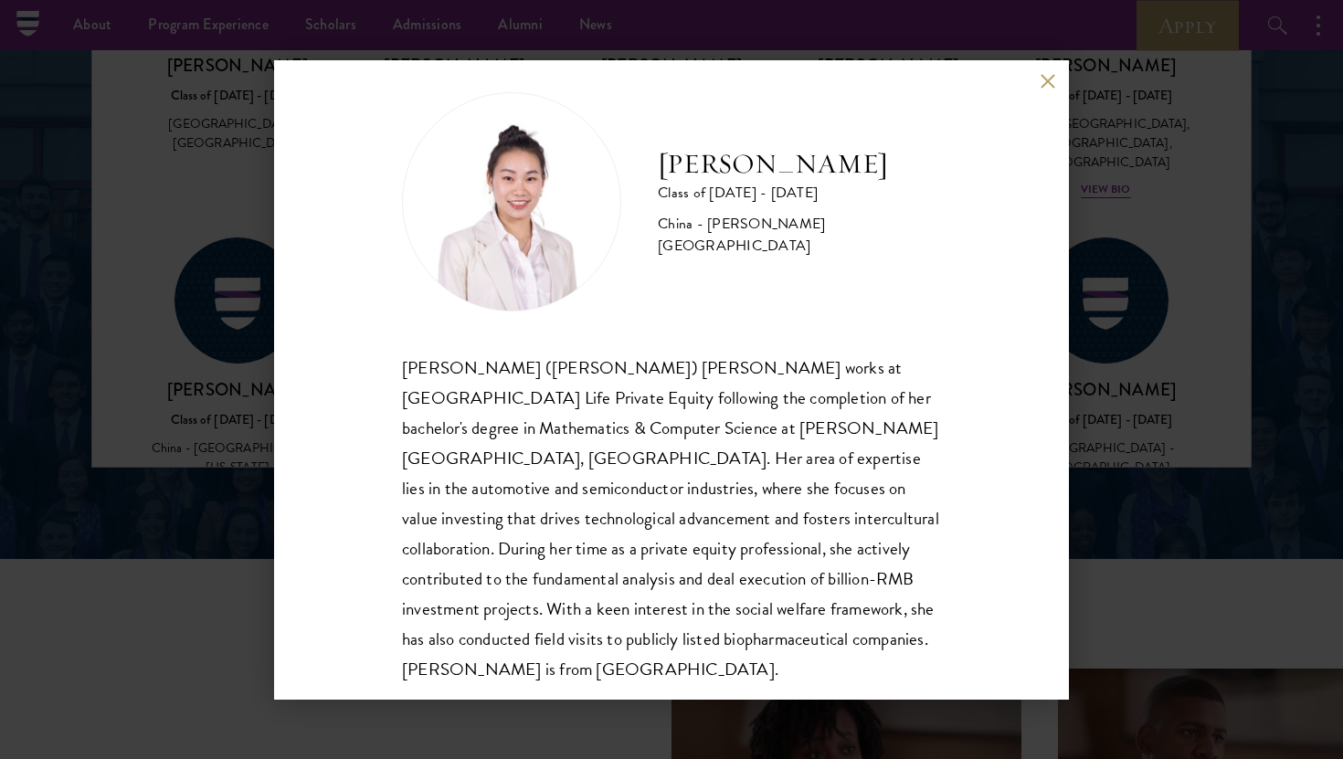
scroll to position [32, 0]
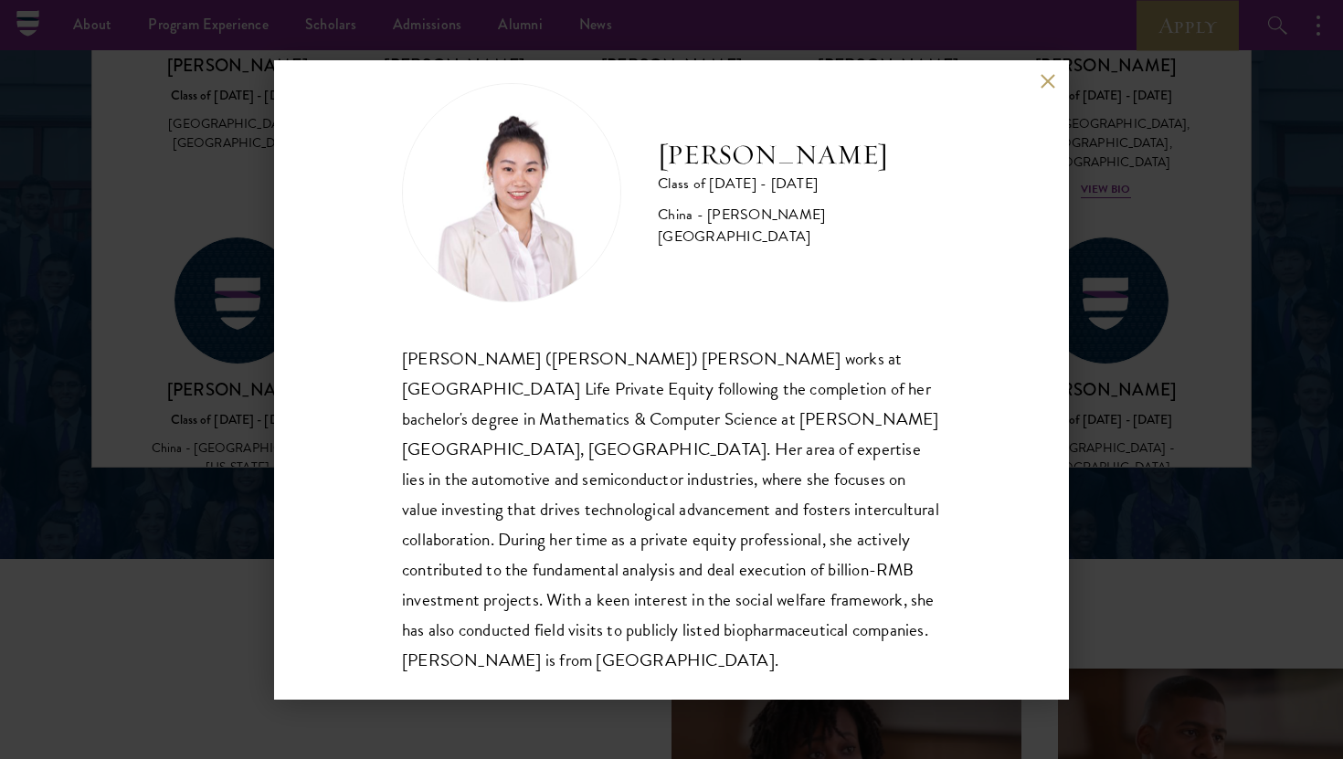
click at [1052, 86] on button at bounding box center [1048, 82] width 16 height 16
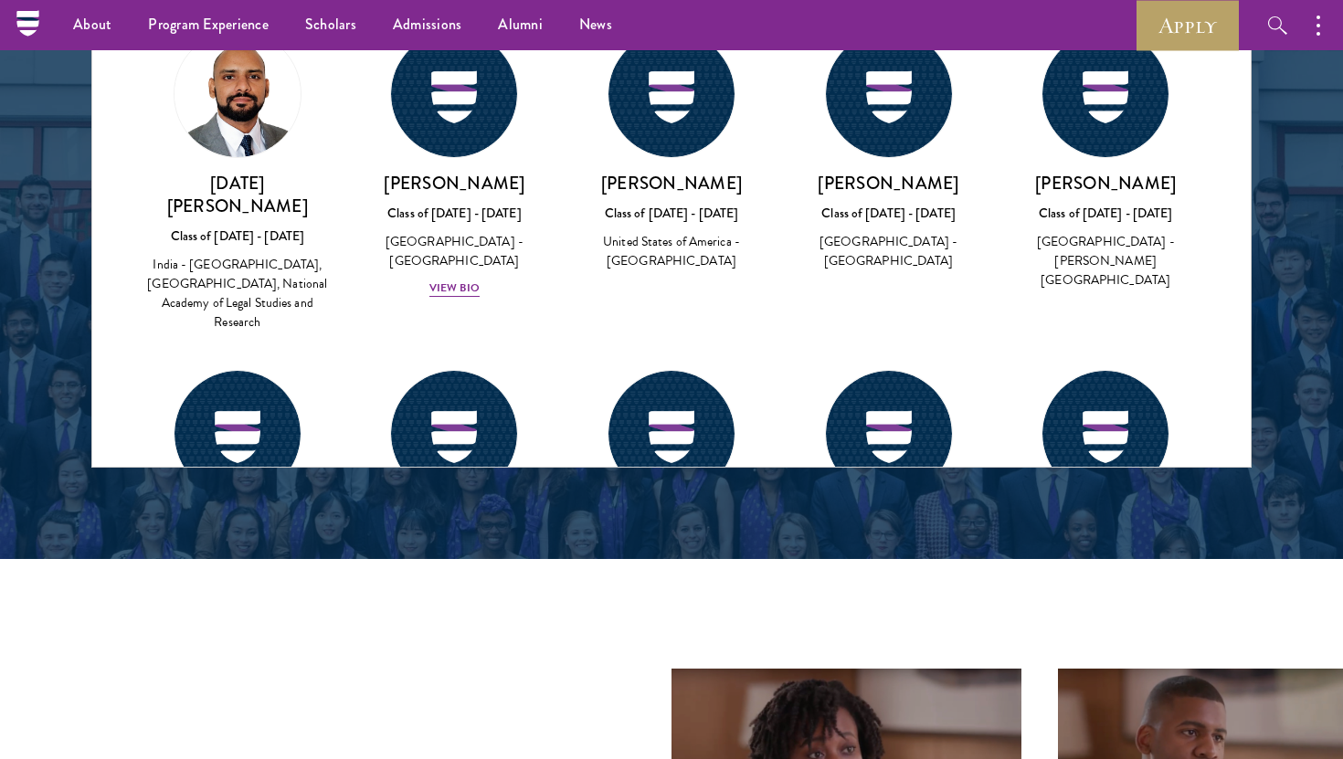
scroll to position [71822, 0]
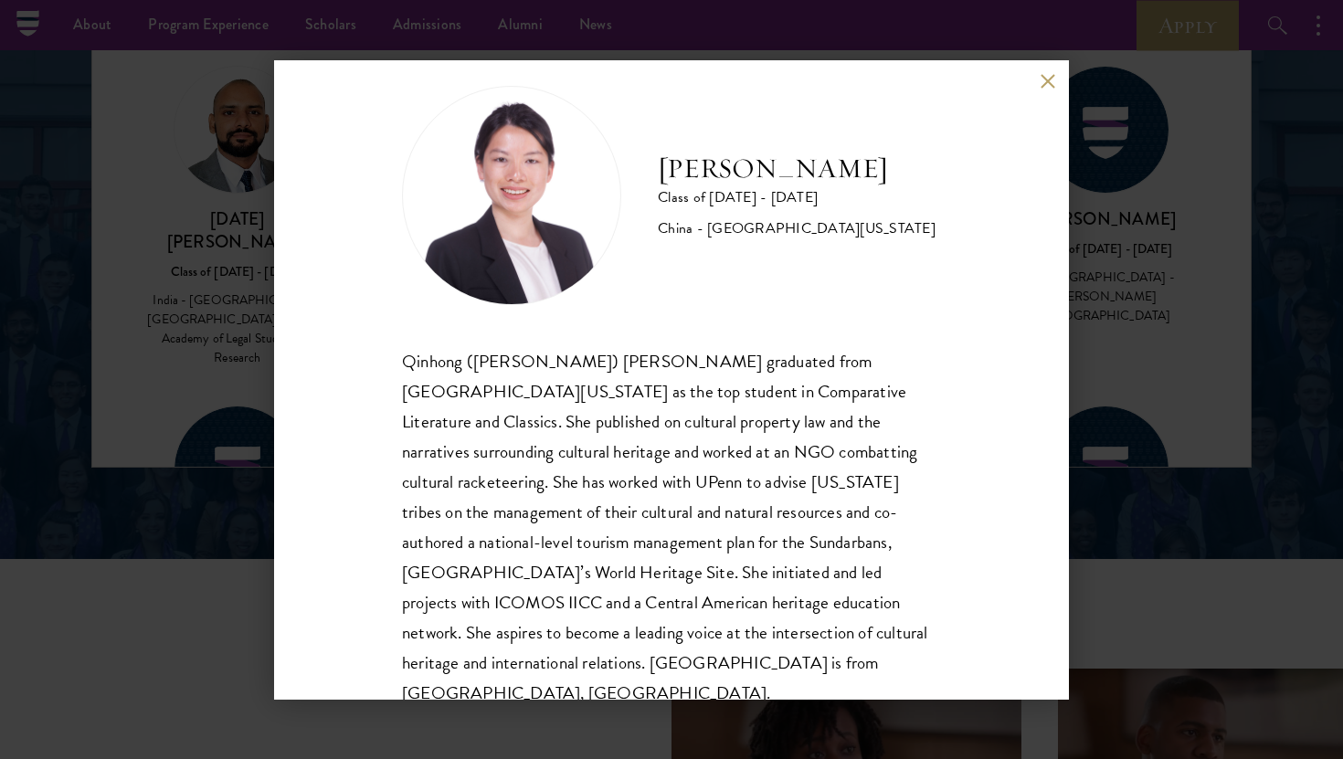
scroll to position [32, 0]
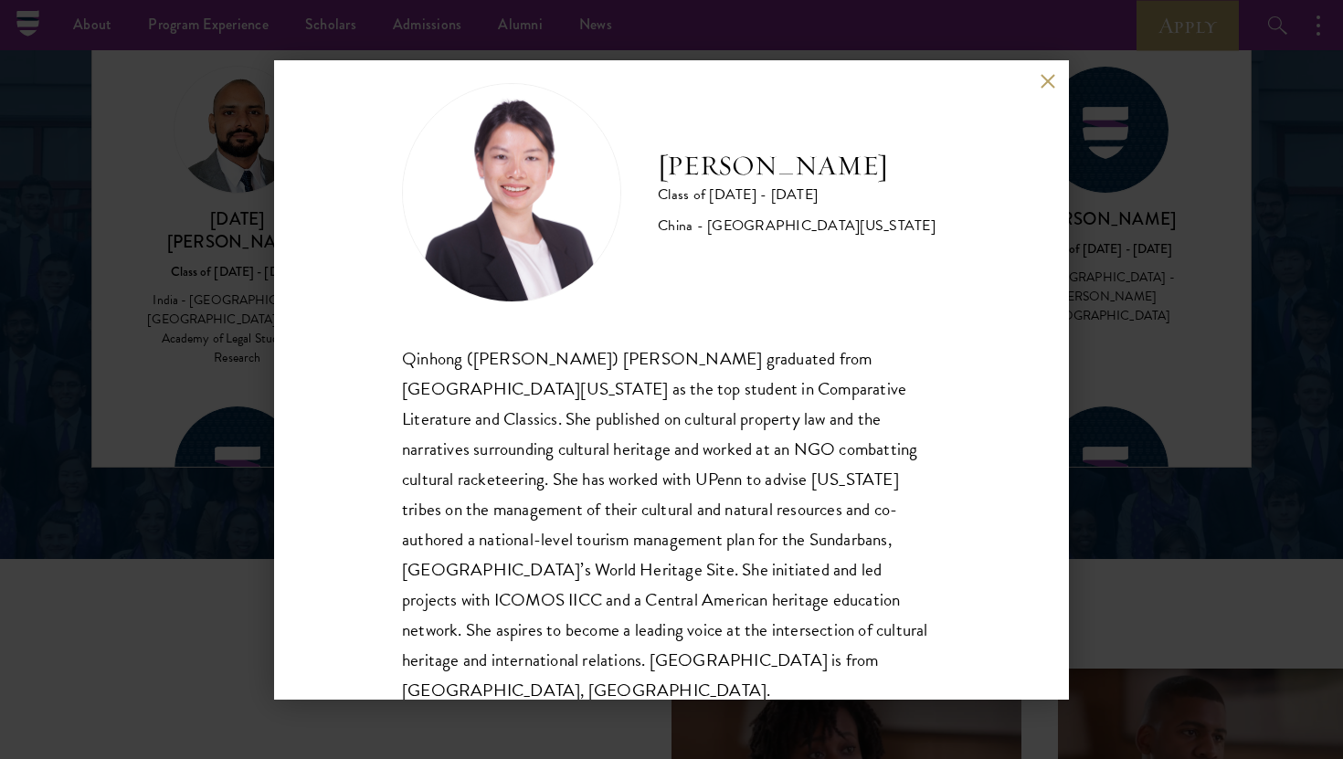
click at [1041, 96] on div "[PERSON_NAME] Class of [DATE] - [DATE] [GEOGRAPHIC_DATA] - [GEOGRAPHIC_DATA][US…" at bounding box center [671, 380] width 795 height 640
click at [1045, 83] on button at bounding box center [1048, 82] width 16 height 16
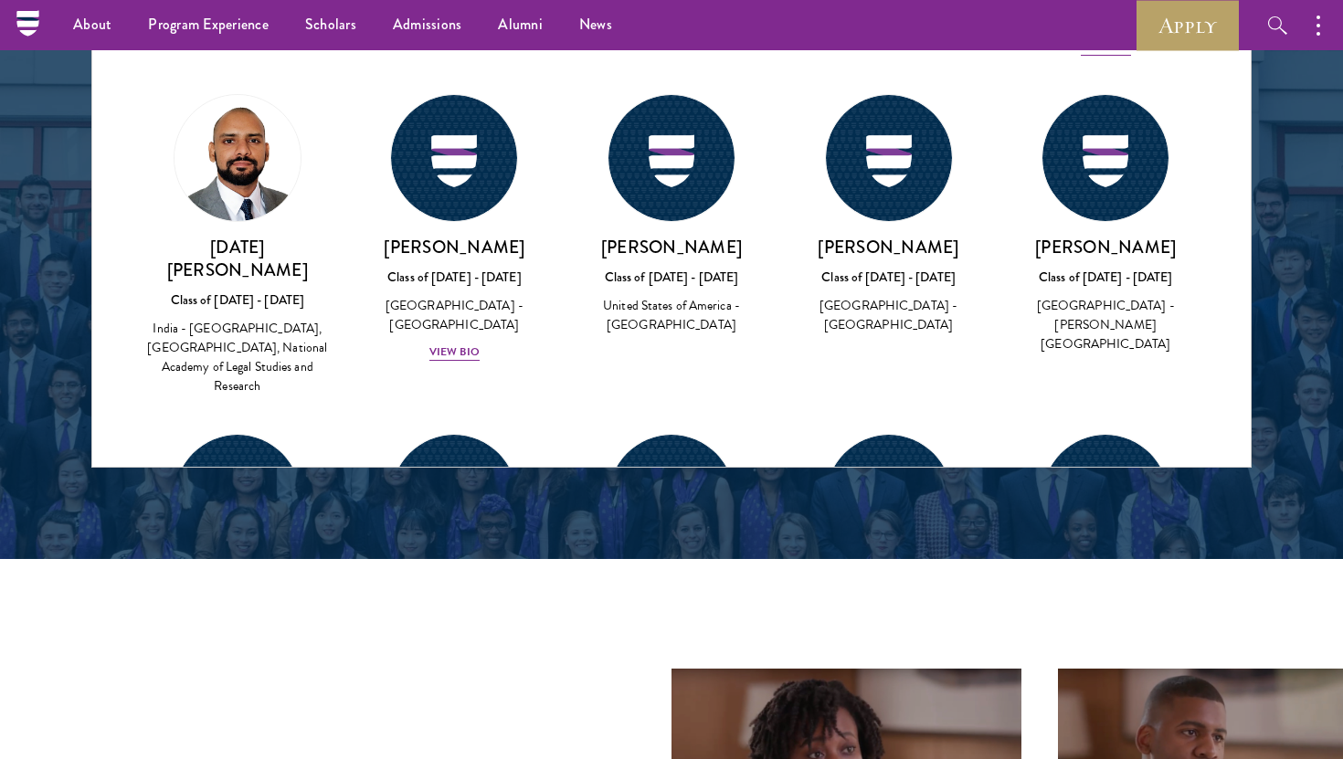
scroll to position [71786, 0]
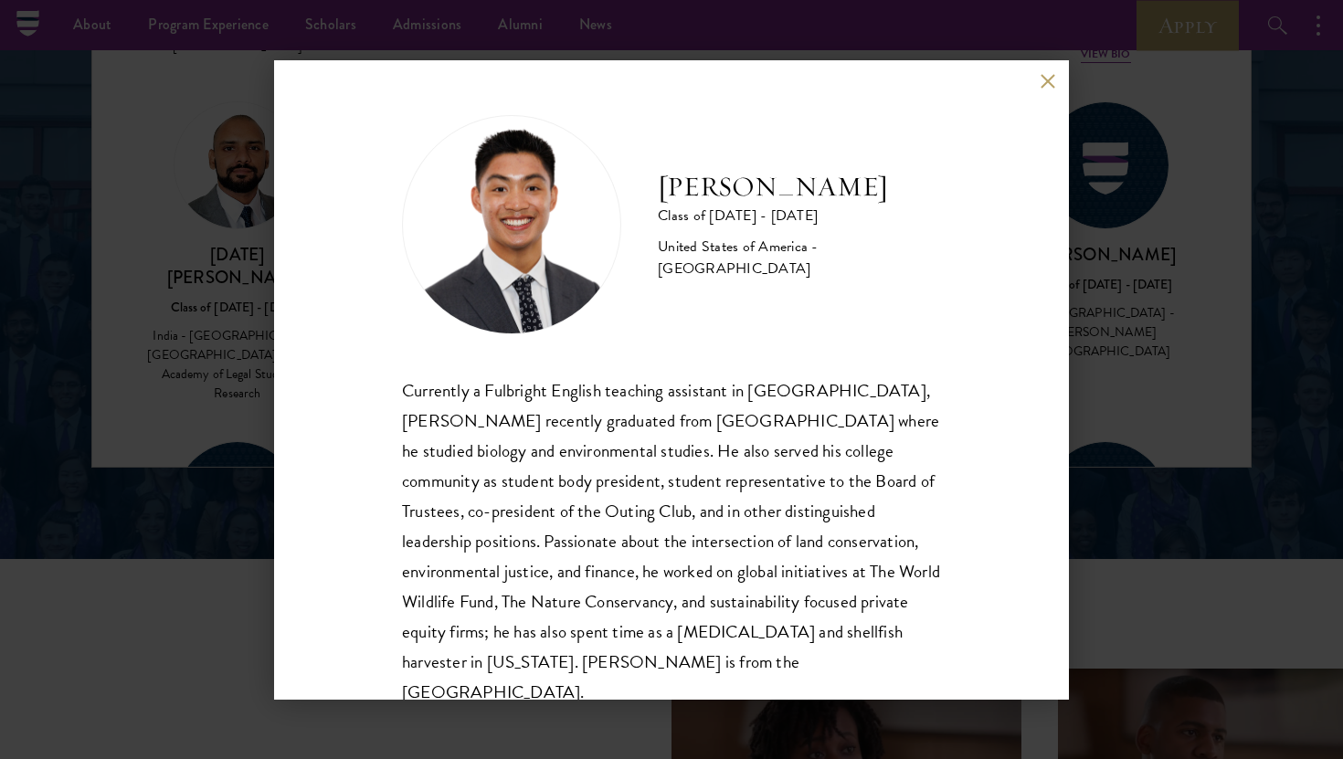
scroll to position [32, 0]
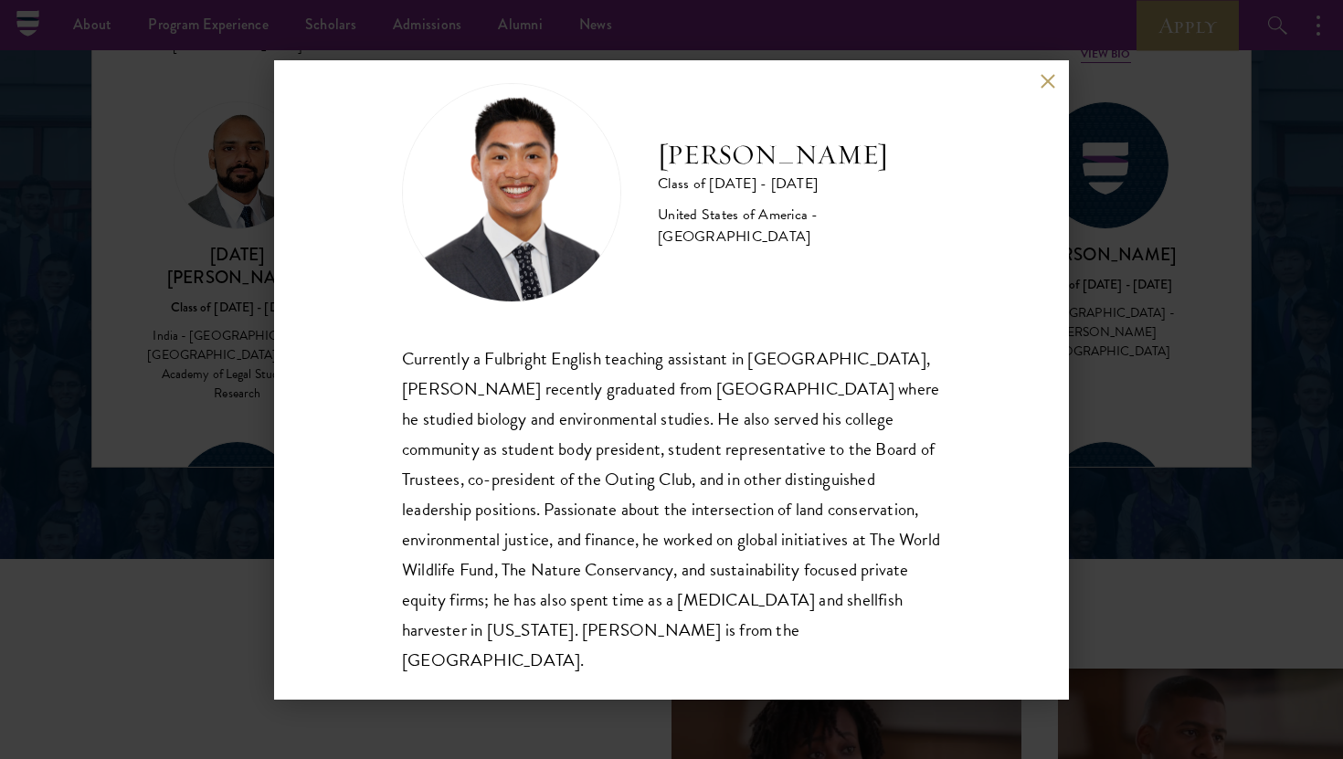
click at [1049, 84] on button at bounding box center [1048, 82] width 16 height 16
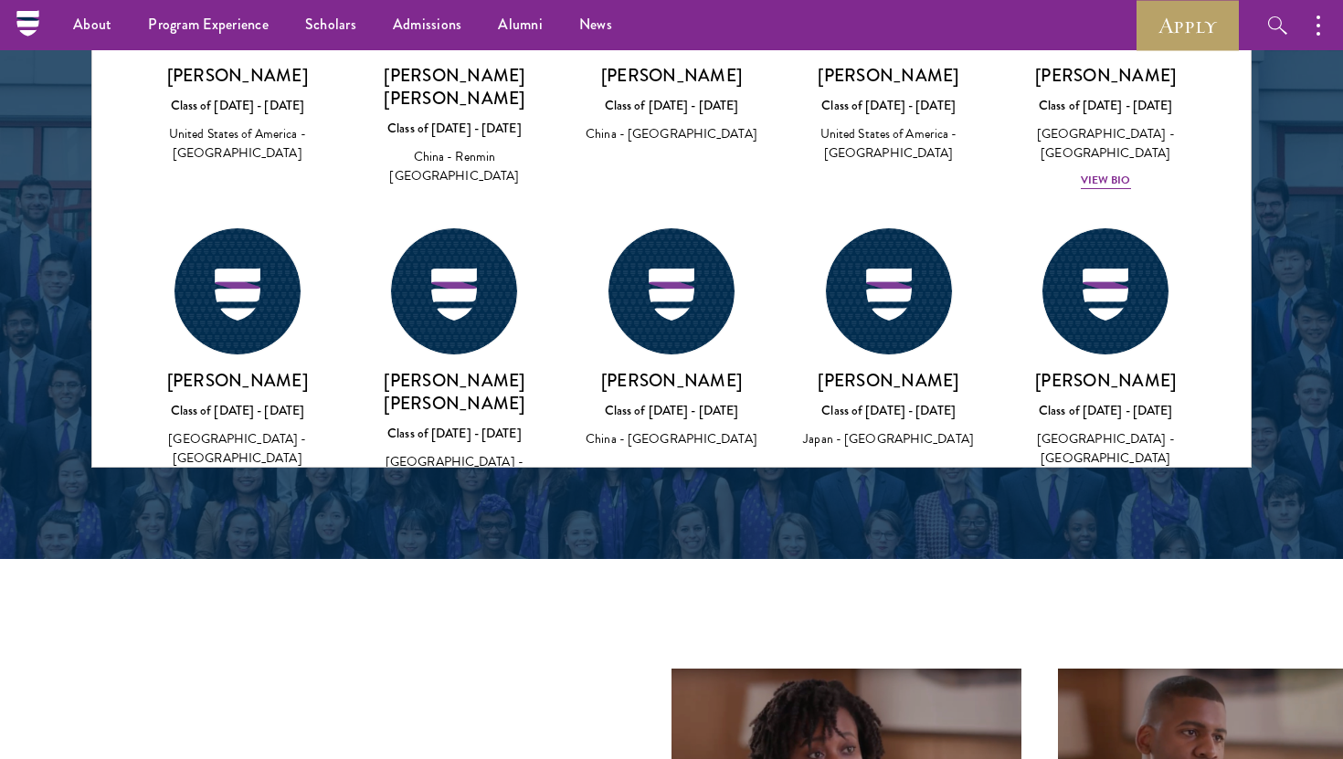
scroll to position [71164, 0]
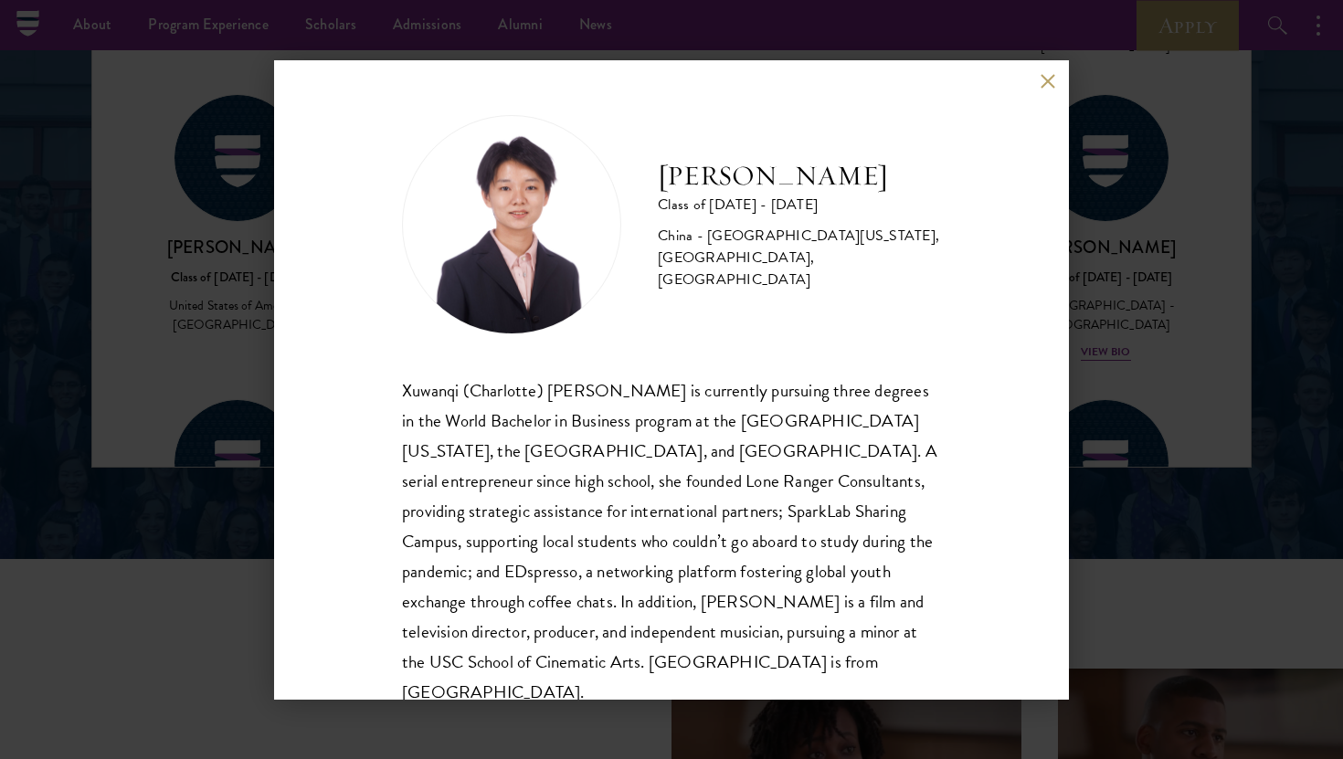
scroll to position [21, 0]
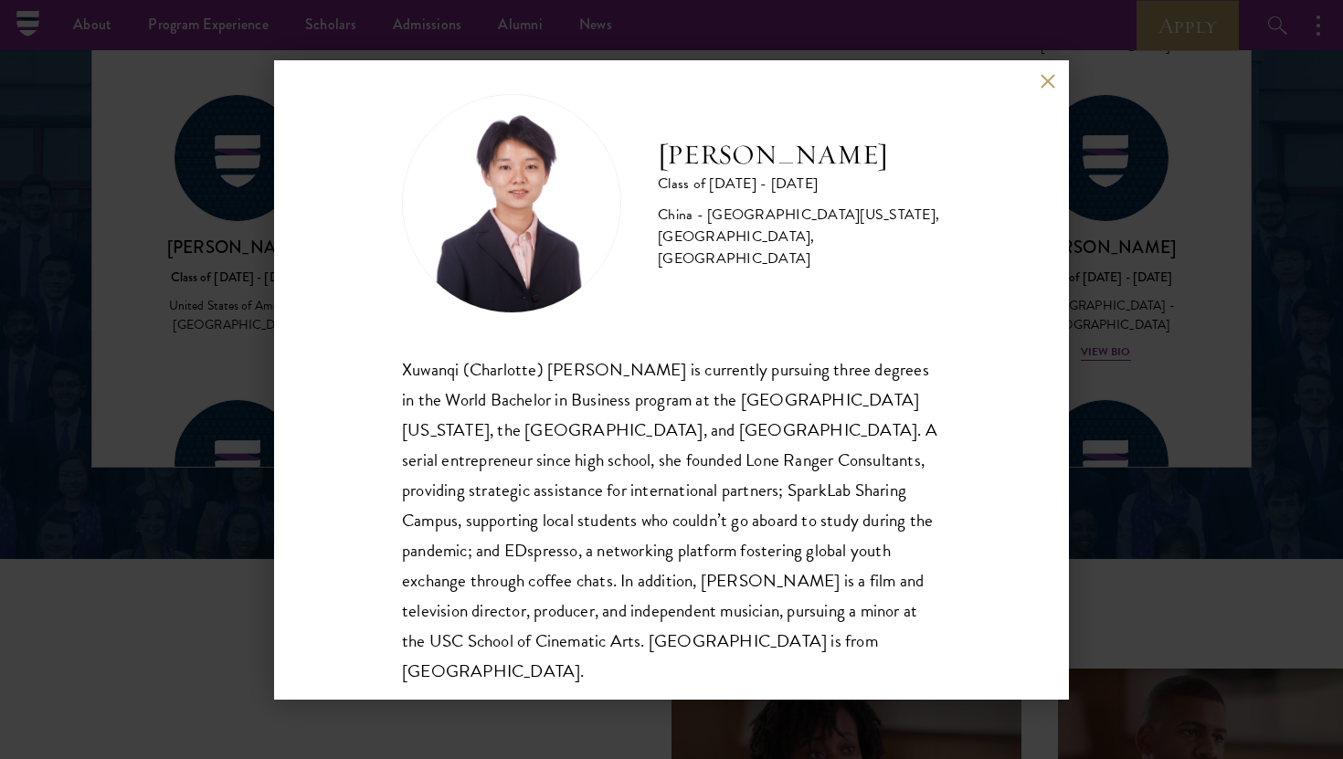
click at [1034, 87] on div "[PERSON_NAME] Class of [DATE] - [DATE] [GEOGRAPHIC_DATA] - [GEOGRAPHIC_DATA][US…" at bounding box center [671, 380] width 795 height 640
click at [1040, 85] on button at bounding box center [1048, 82] width 16 height 16
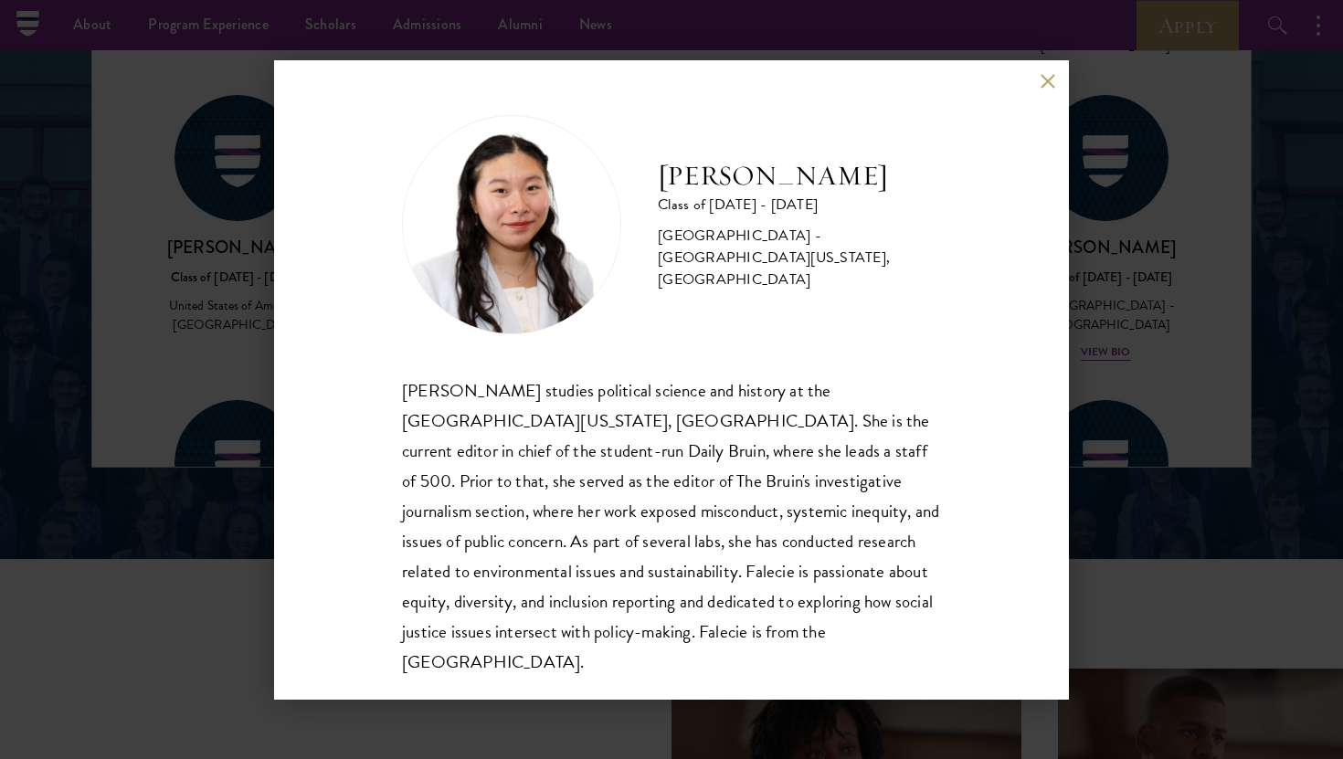
scroll to position [2, 0]
click at [1054, 88] on button at bounding box center [1048, 82] width 16 height 16
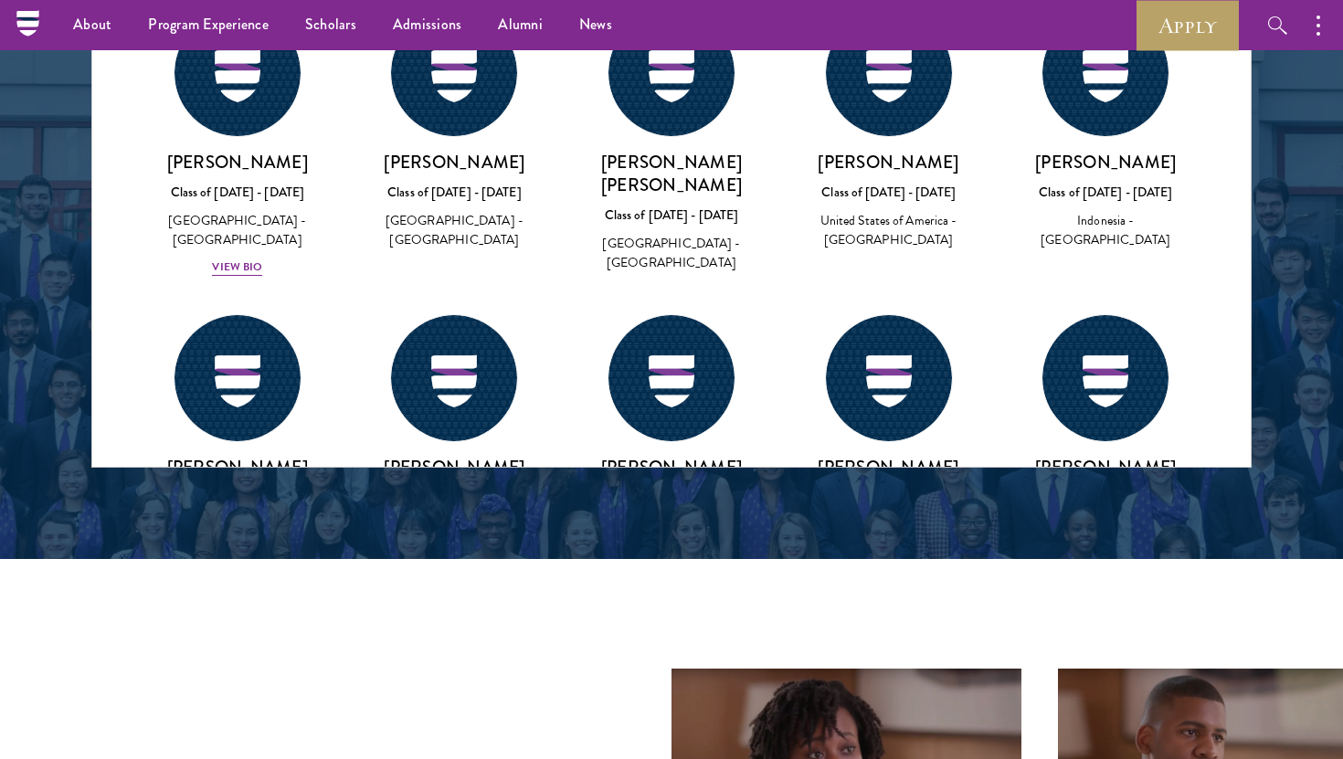
scroll to position [69965, 0]
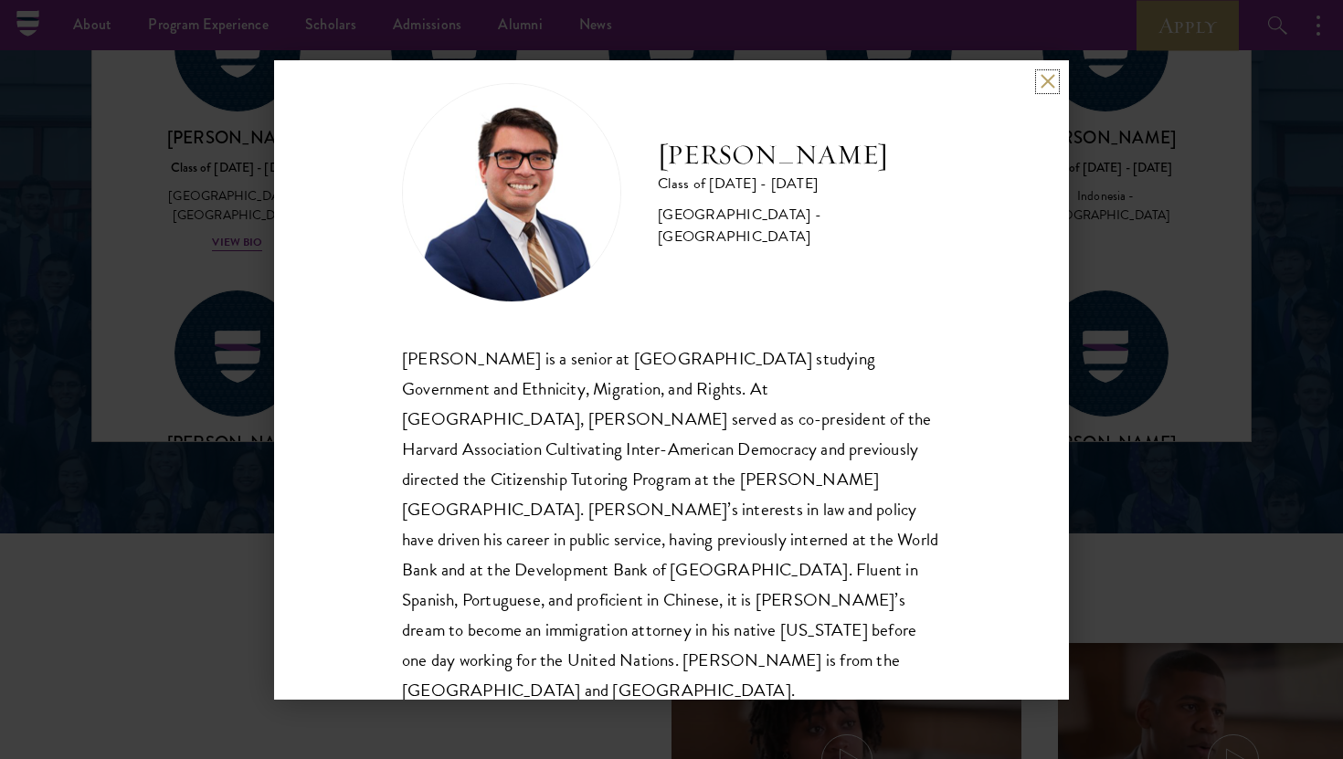
scroll to position [2518, 0]
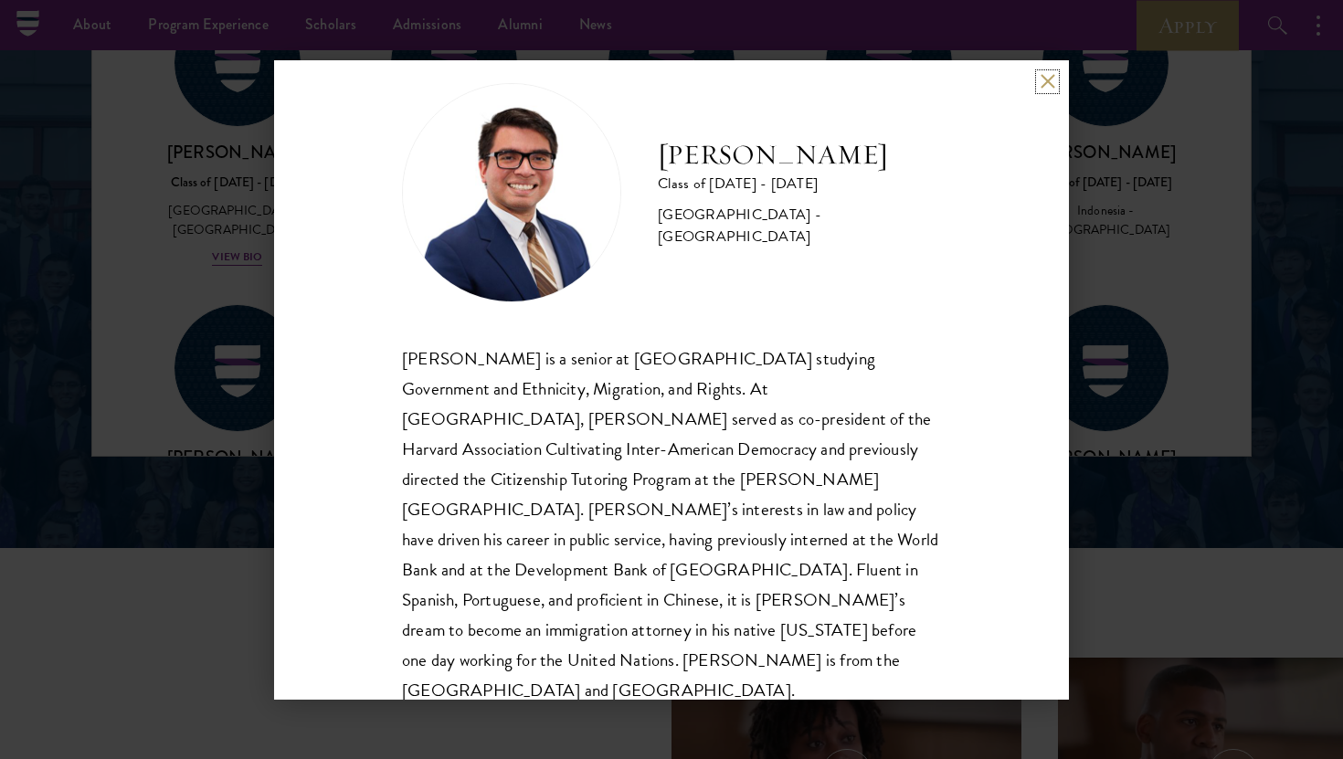
click at [1052, 89] on button at bounding box center [1048, 82] width 16 height 16
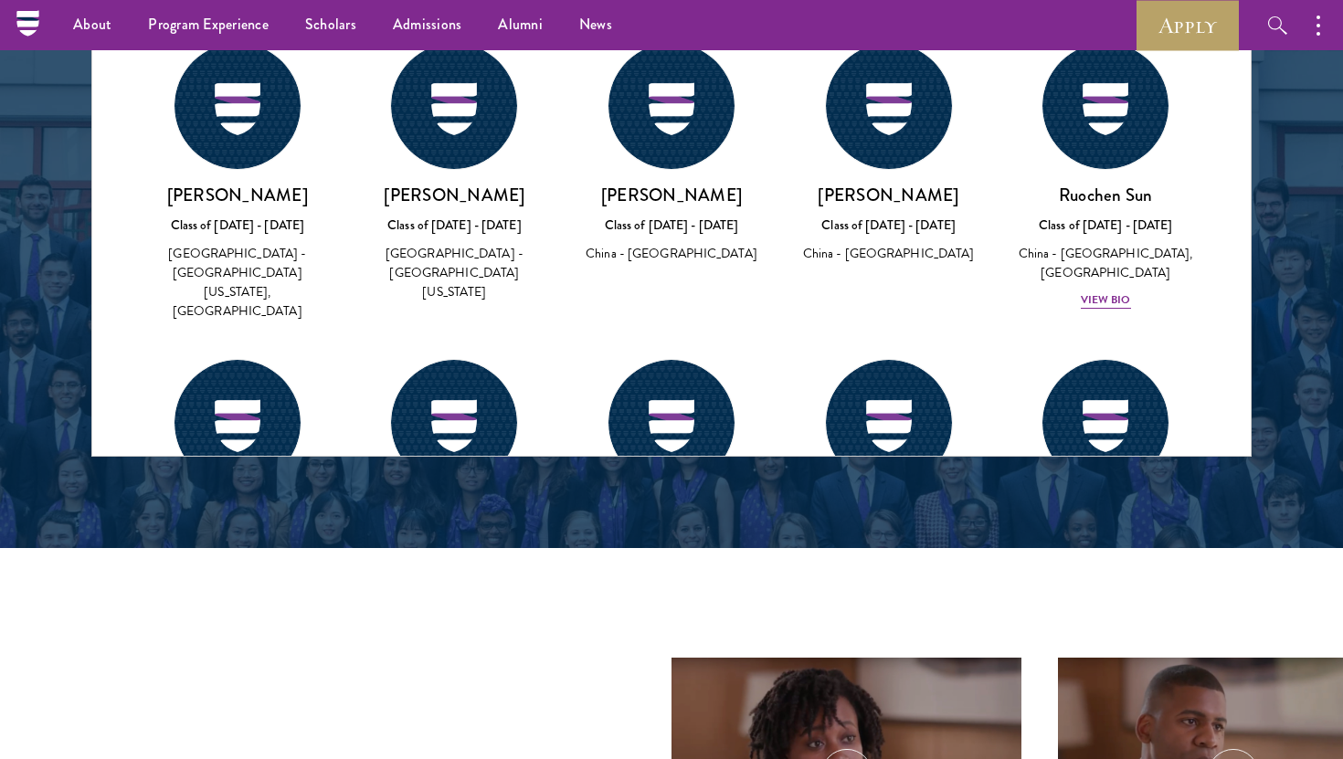
scroll to position [69607, 0]
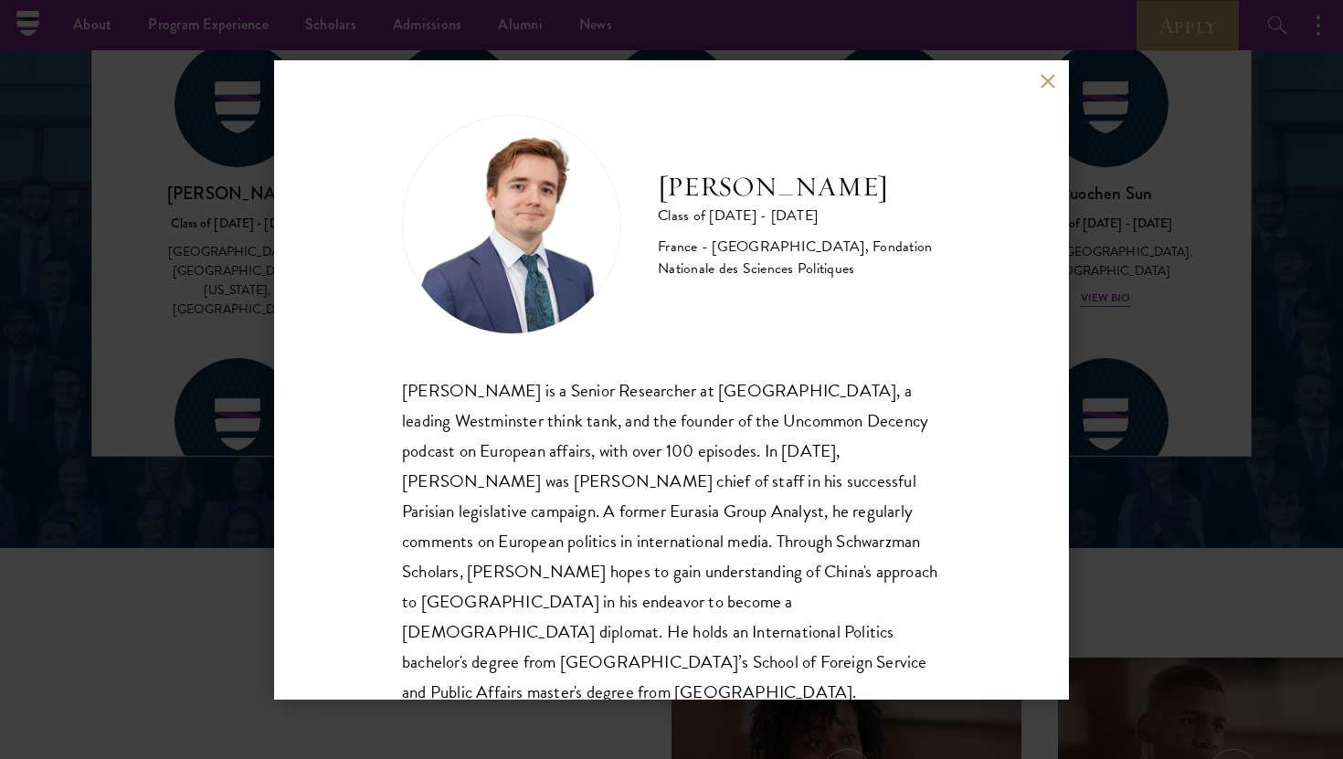
scroll to position [32, 0]
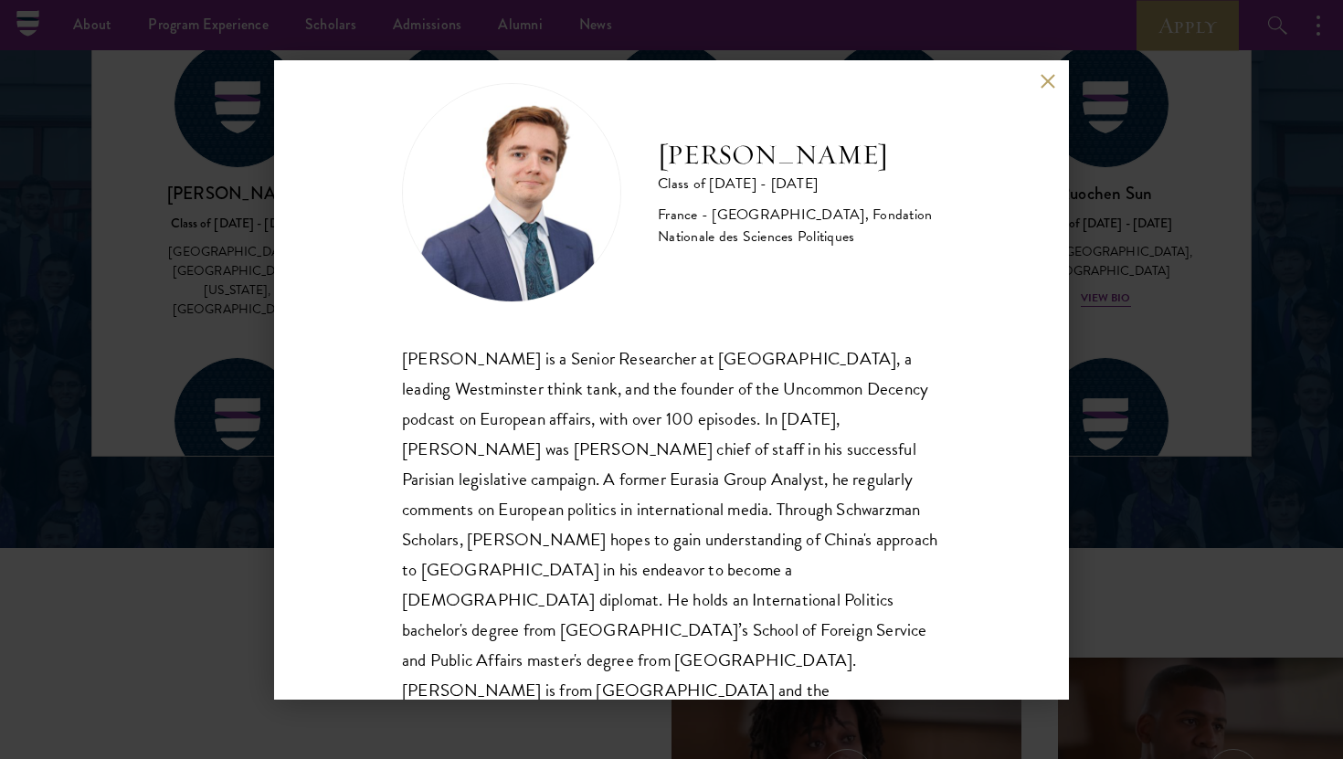
click at [622, 420] on div "[PERSON_NAME] is a Senior Researcher at [GEOGRAPHIC_DATA], a leading Westminste…" at bounding box center [671, 540] width 539 height 393
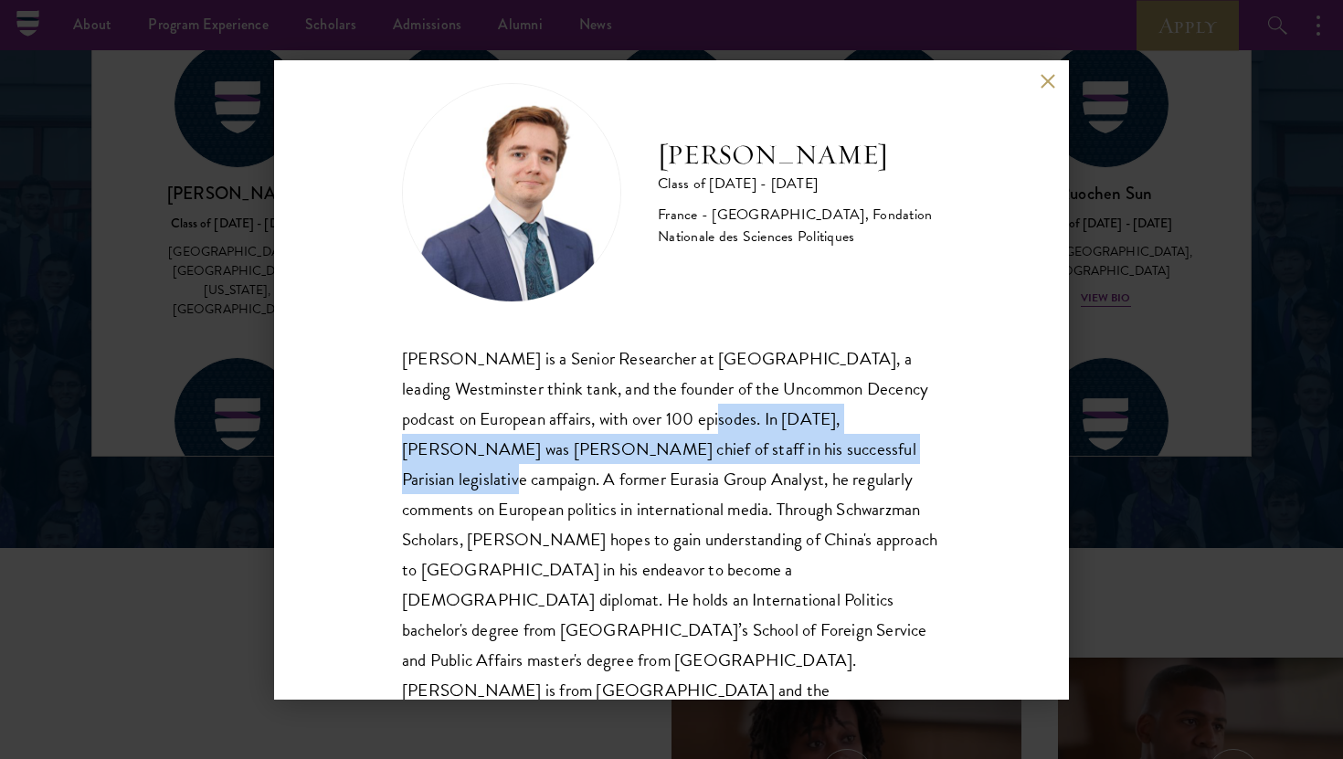
drag, startPoint x: 622, startPoint y: 420, endPoint x: 781, endPoint y: 445, distance: 160.9
click at [781, 445] on div "[PERSON_NAME] is a Senior Researcher at [GEOGRAPHIC_DATA], a leading Westminste…" at bounding box center [671, 540] width 539 height 393
copy div "In [DATE], [PERSON_NAME] was [PERSON_NAME] chief of staff in his successful Par…"
click at [1054, 85] on button at bounding box center [1048, 82] width 16 height 16
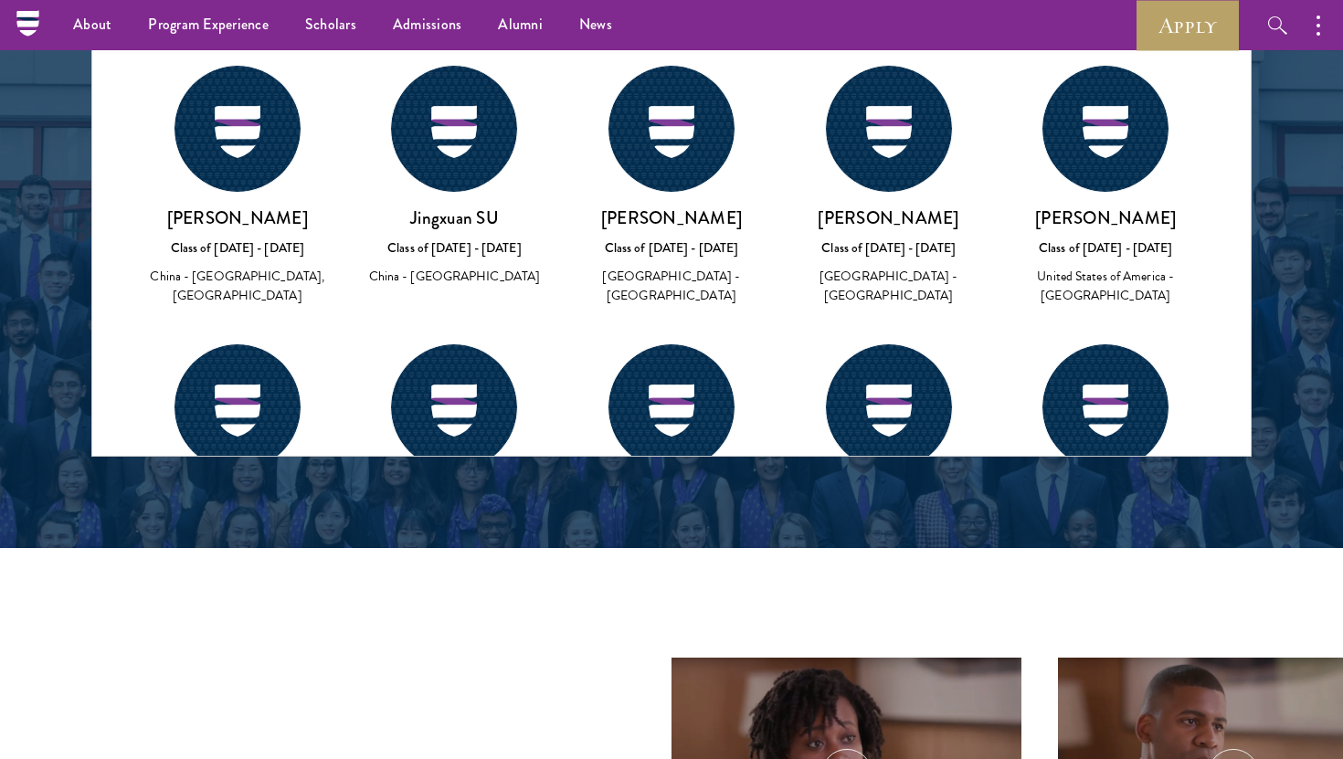
scroll to position [69288, 0]
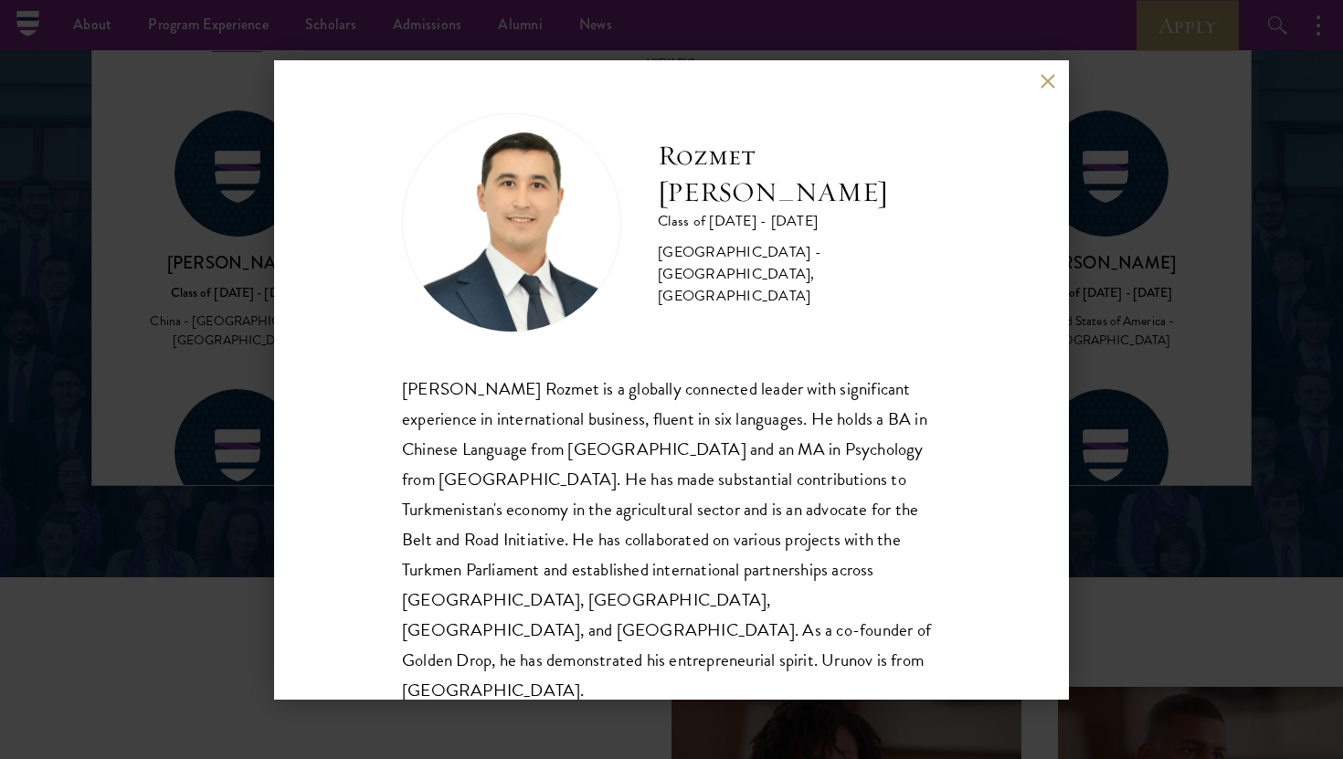
scroll to position [2502, 0]
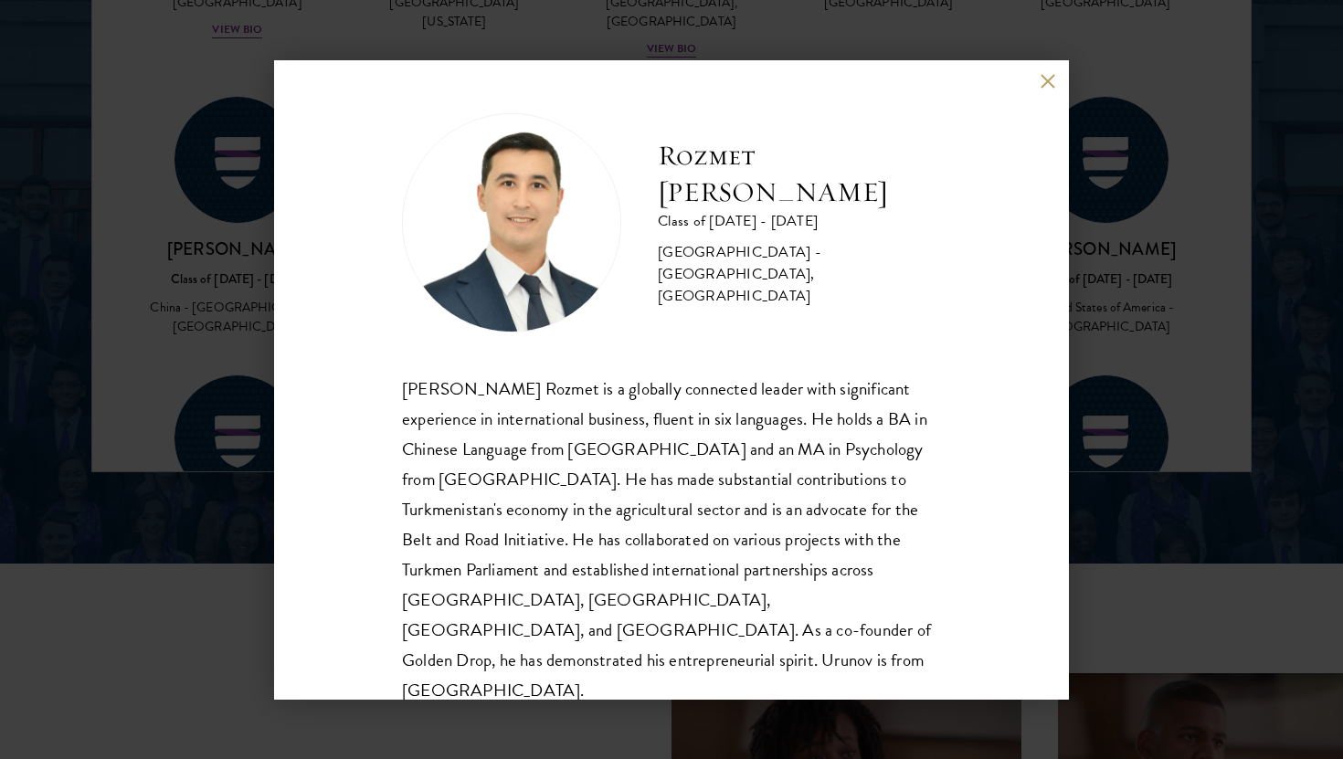
click at [934, 387] on div "[PERSON_NAME] Rozmet is a globally connected leader with significant experience…" at bounding box center [671, 540] width 539 height 333
click at [1054, 84] on button at bounding box center [1048, 82] width 16 height 16
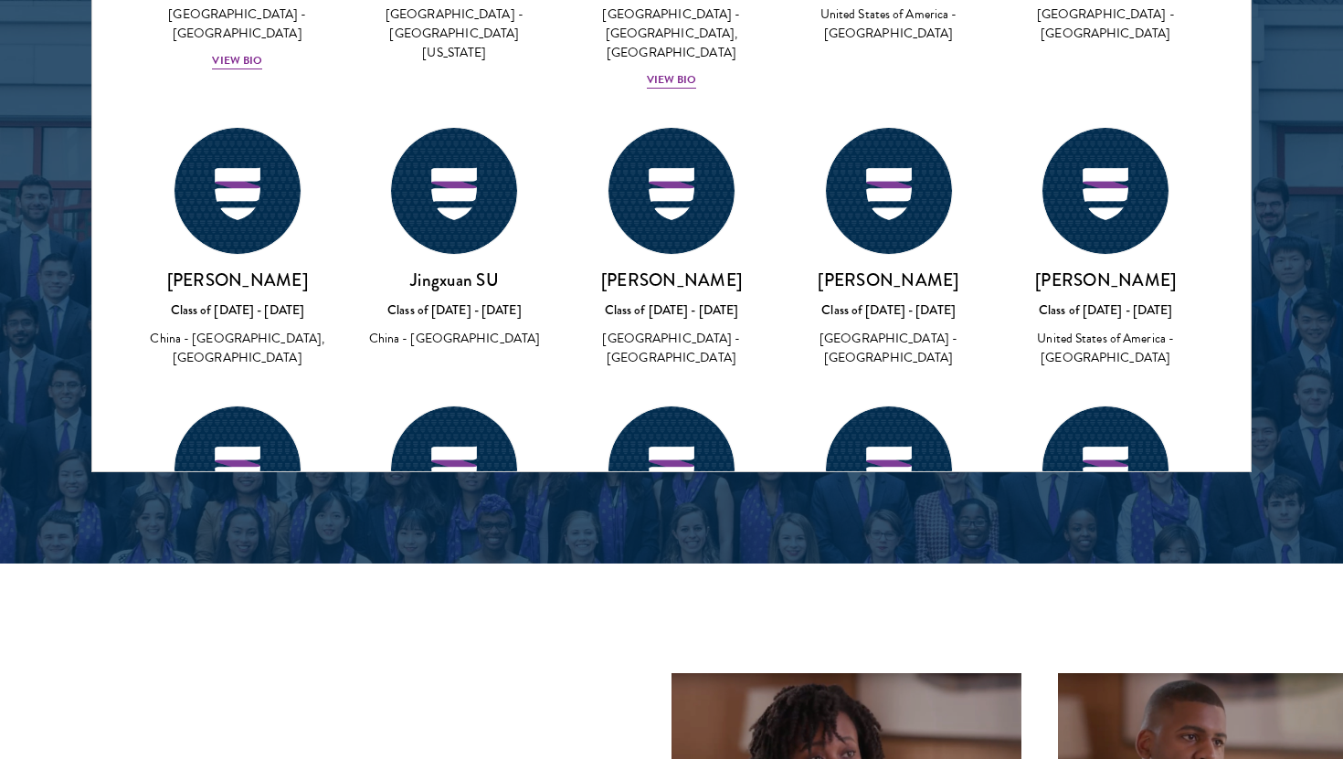
scroll to position [69258, 0]
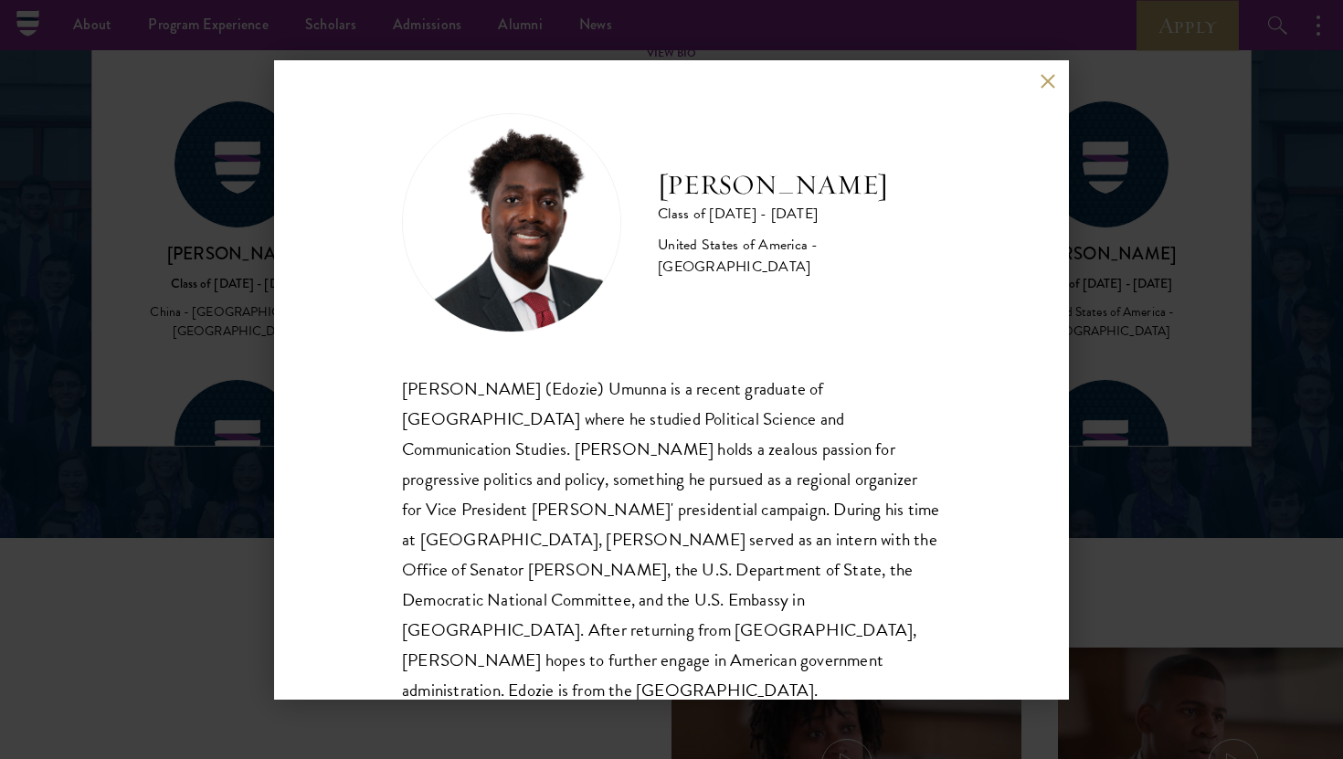
scroll to position [2515, 0]
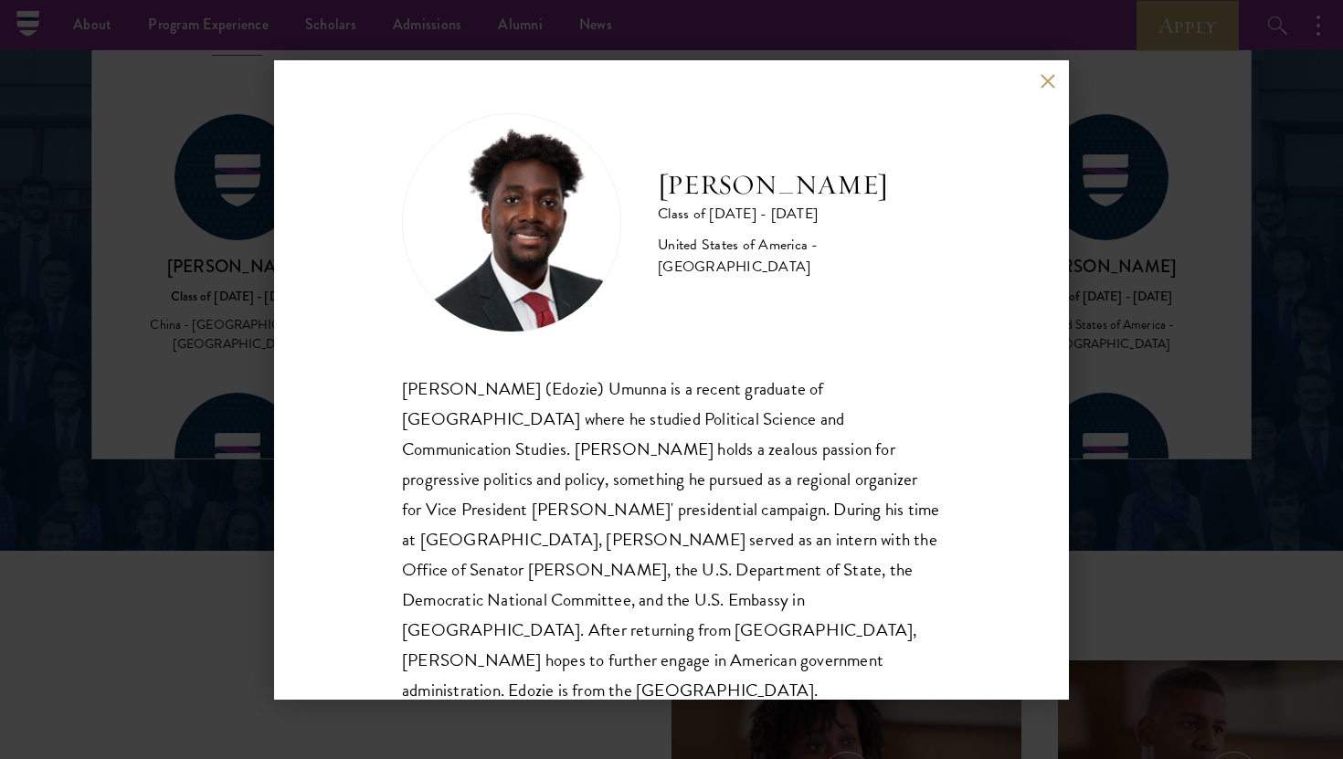
click at [1052, 86] on button at bounding box center [1048, 82] width 16 height 16
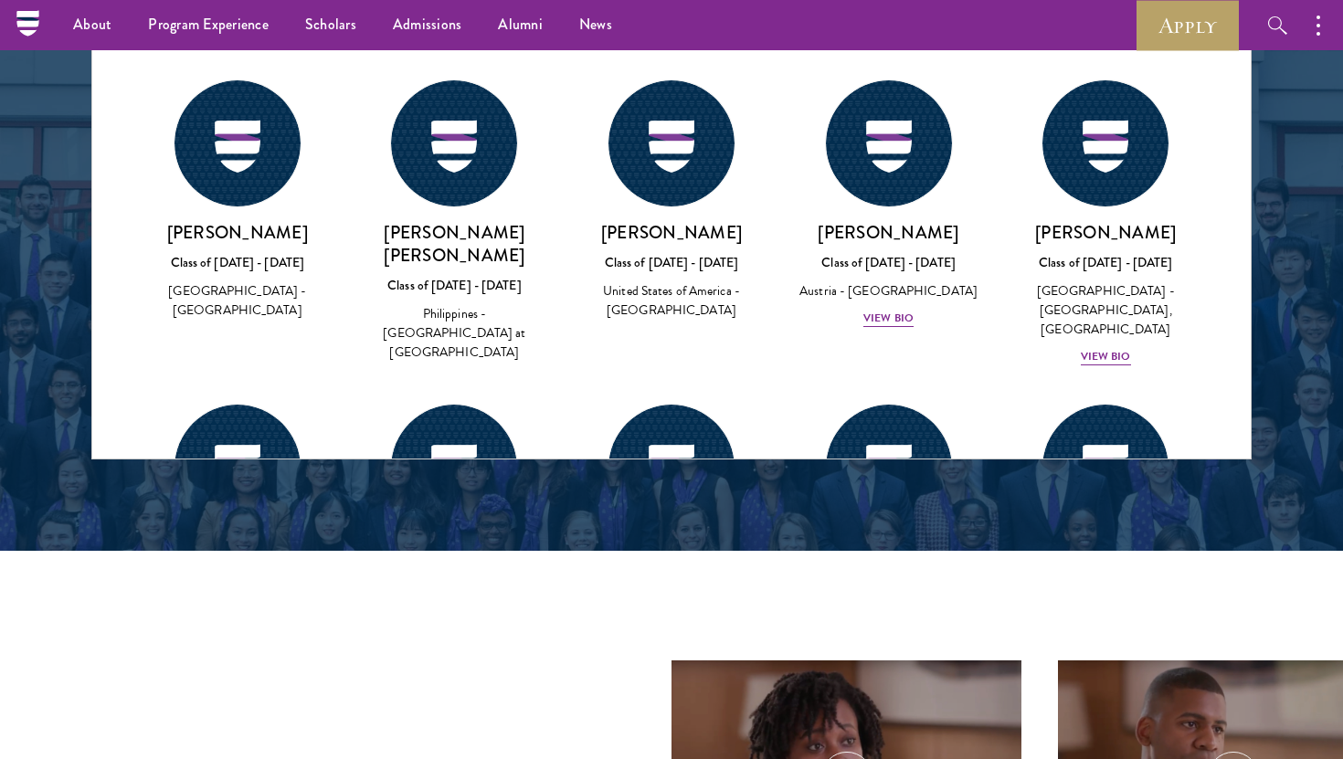
scroll to position [68658, 0]
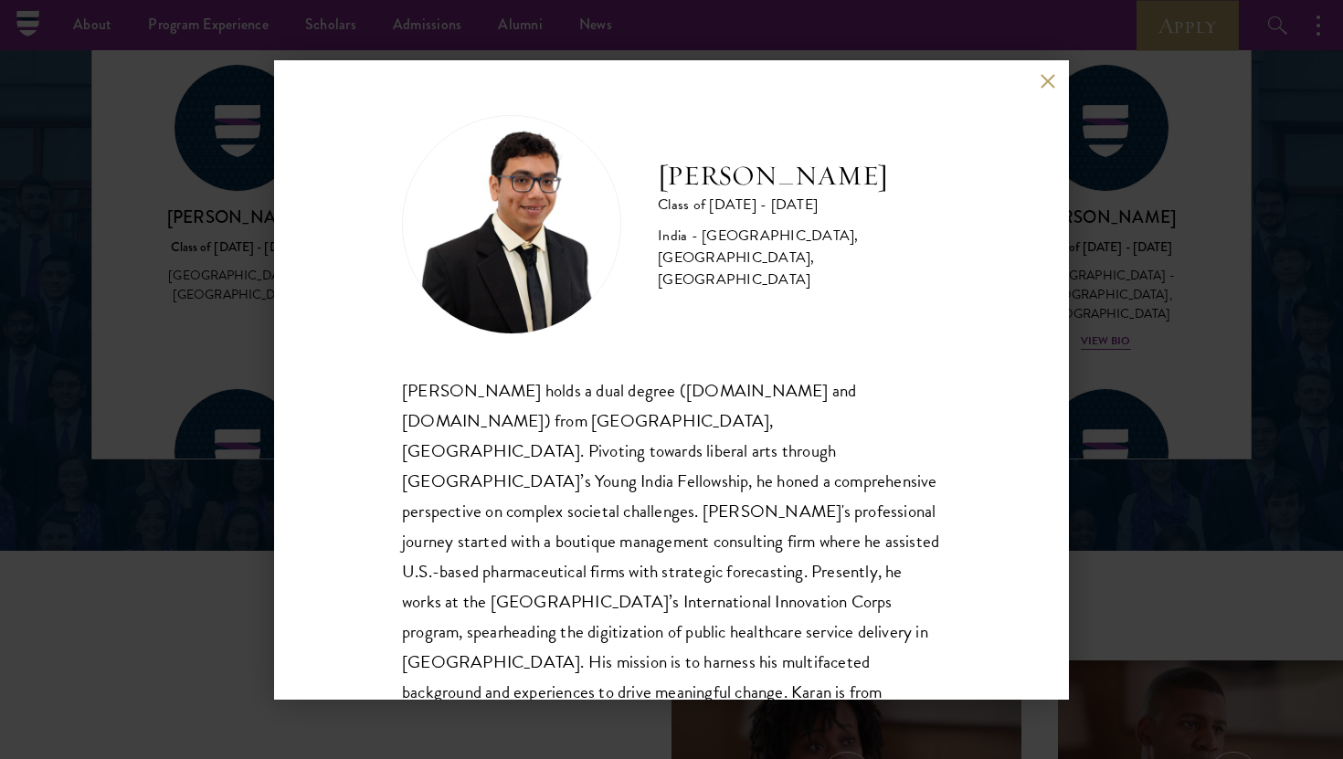
click at [1056, 74] on div "[PERSON_NAME] Class of [DATE] - [DATE] [GEOGRAPHIC_DATA] - [GEOGRAPHIC_DATA], […" at bounding box center [671, 380] width 795 height 640
click at [1045, 86] on button at bounding box center [1048, 82] width 16 height 16
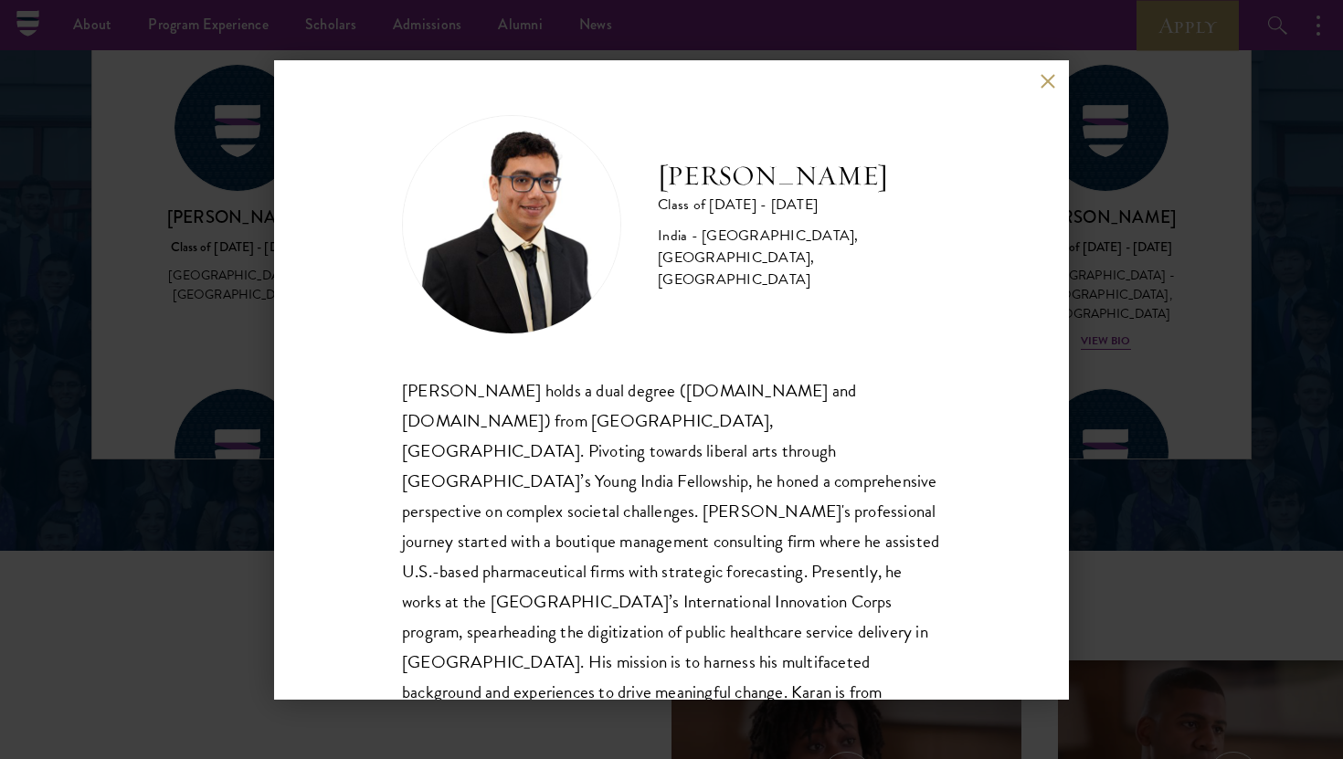
scroll to position [32, 0]
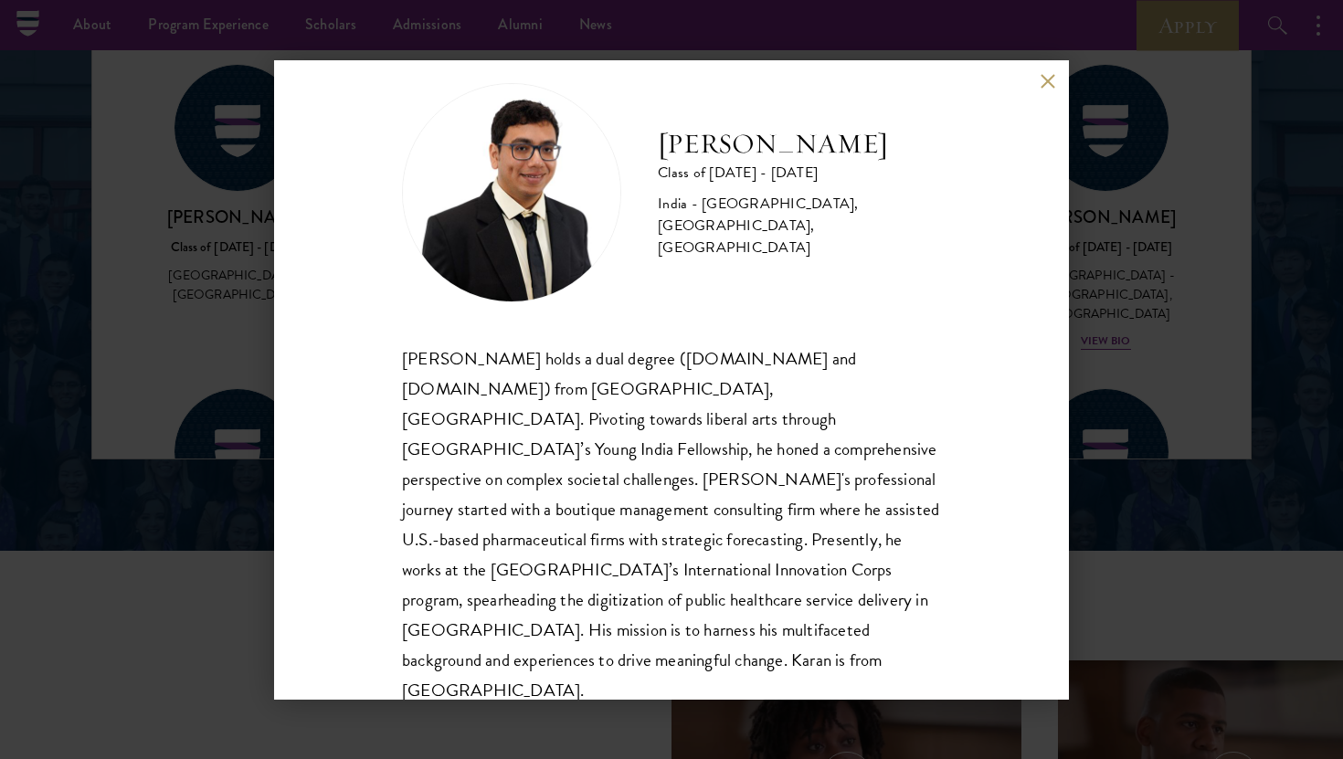
click at [1046, 90] on div "[PERSON_NAME] Class of [DATE] - [DATE] [GEOGRAPHIC_DATA] - [GEOGRAPHIC_DATA], […" at bounding box center [671, 380] width 795 height 640
click at [1046, 82] on button at bounding box center [1048, 82] width 16 height 16
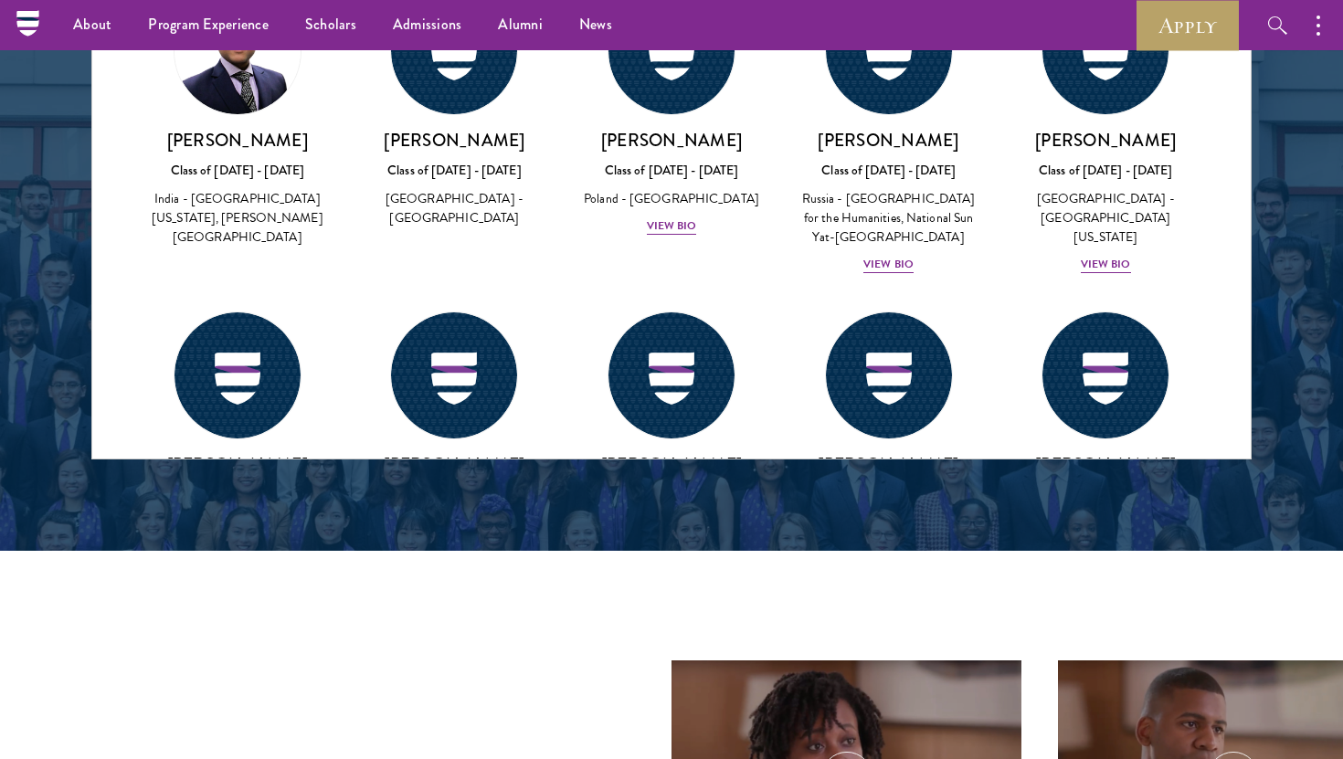
scroll to position [67777, 0]
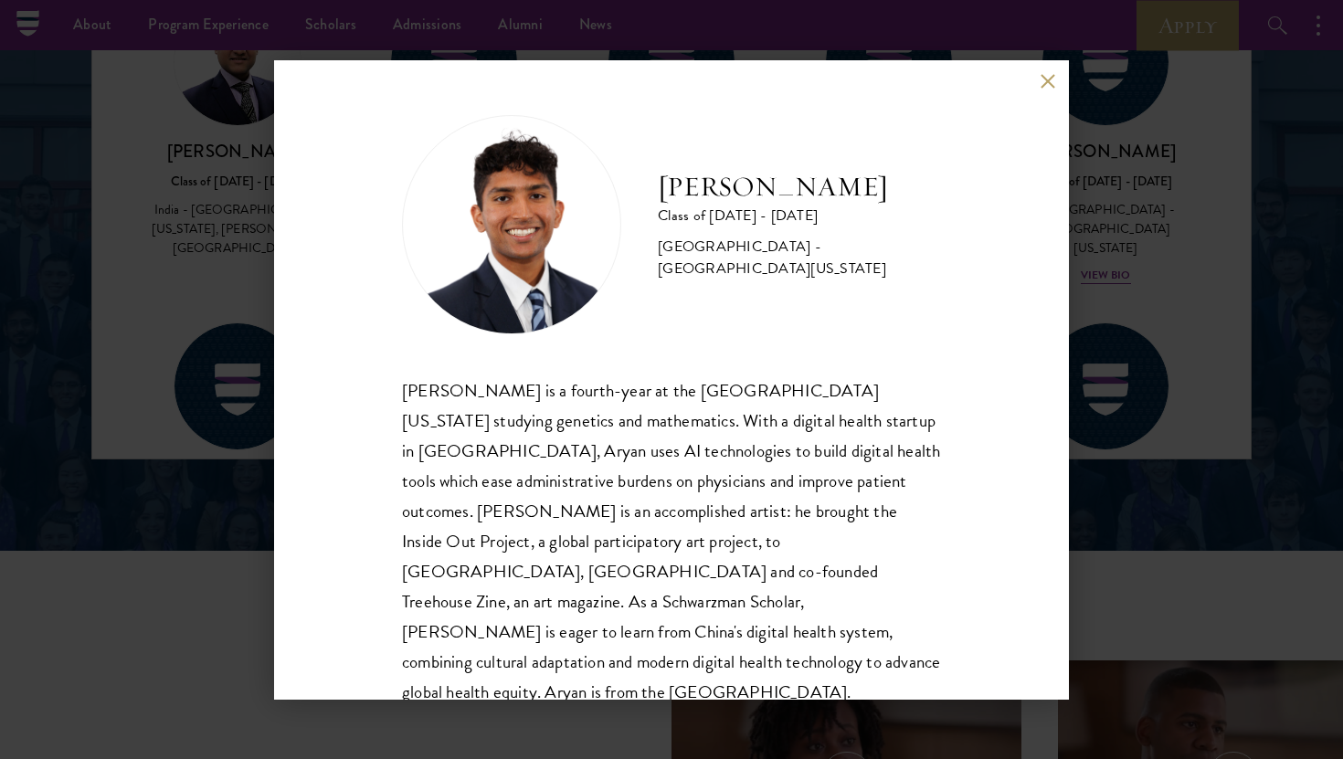
scroll to position [2, 0]
click at [1043, 86] on button at bounding box center [1048, 82] width 16 height 16
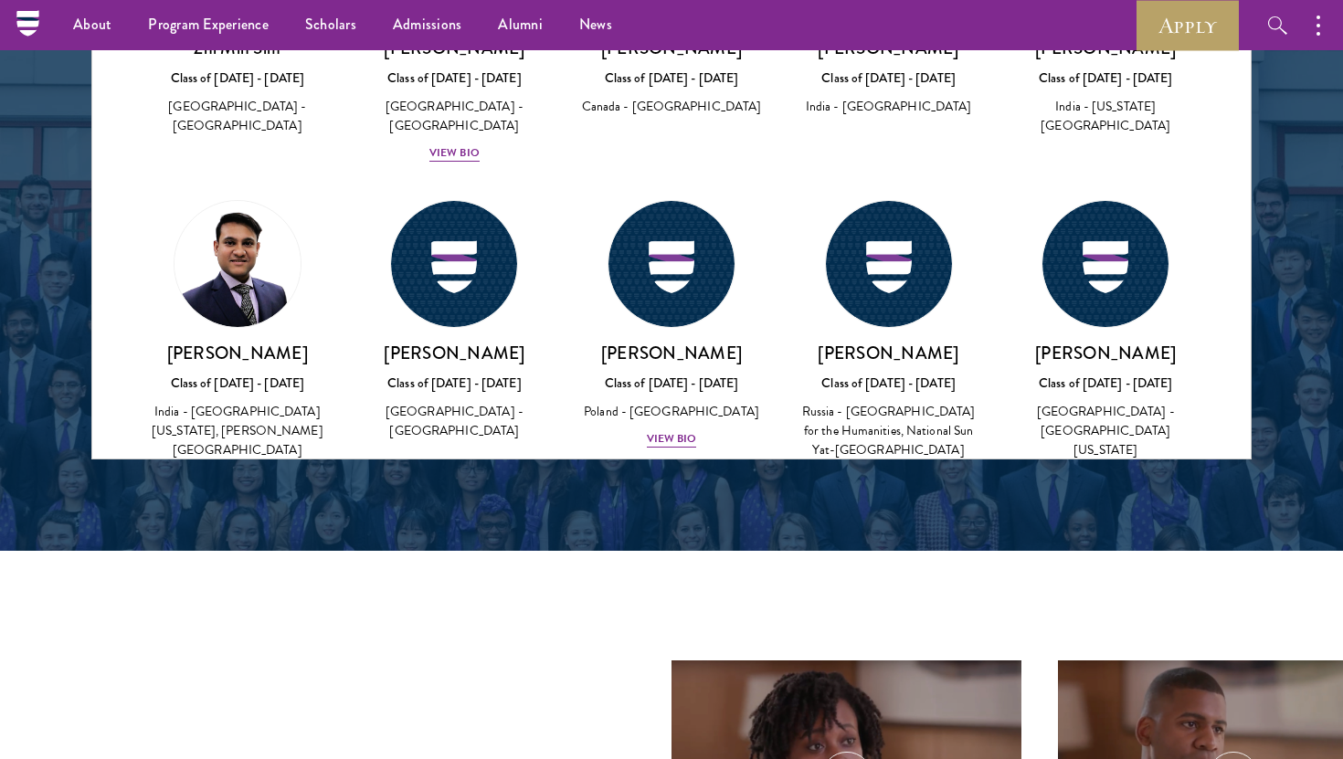
scroll to position [67498, 0]
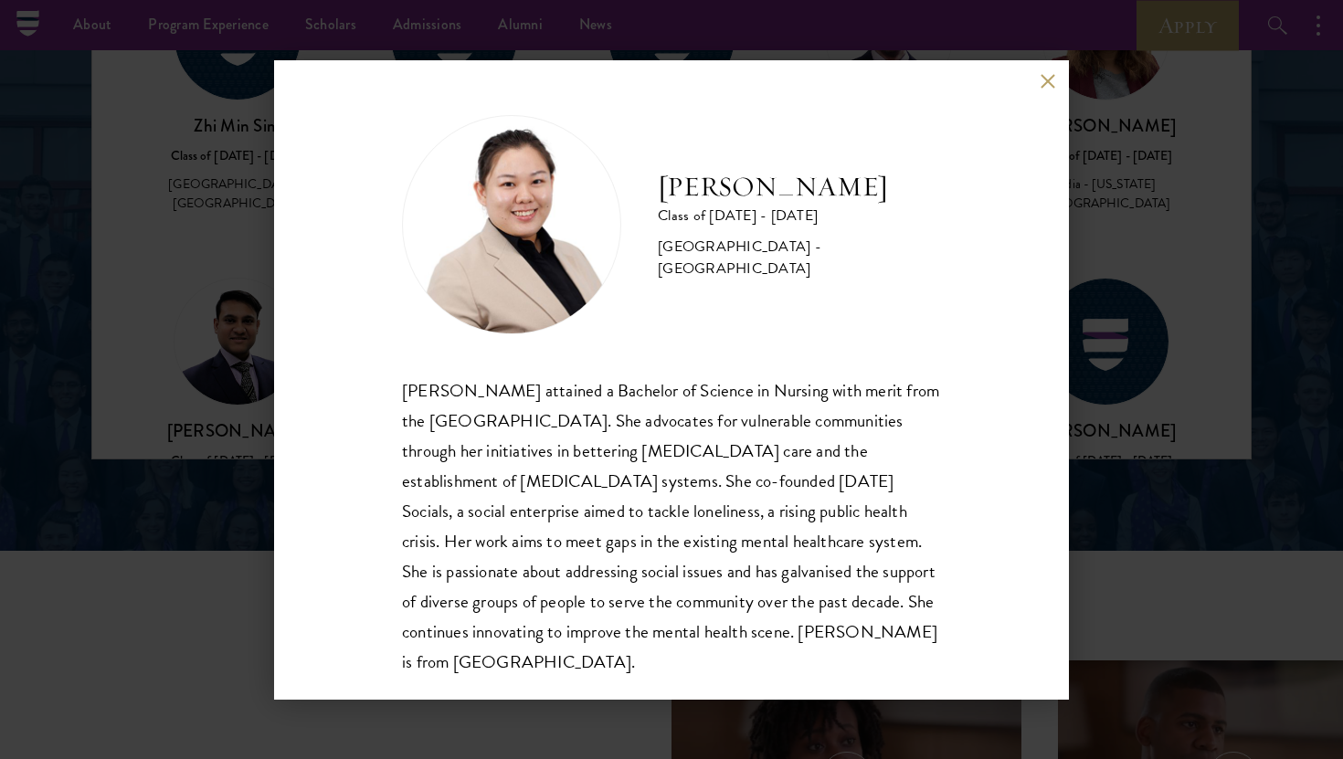
scroll to position [2, 0]
click at [1041, 74] on button at bounding box center [1048, 82] width 16 height 16
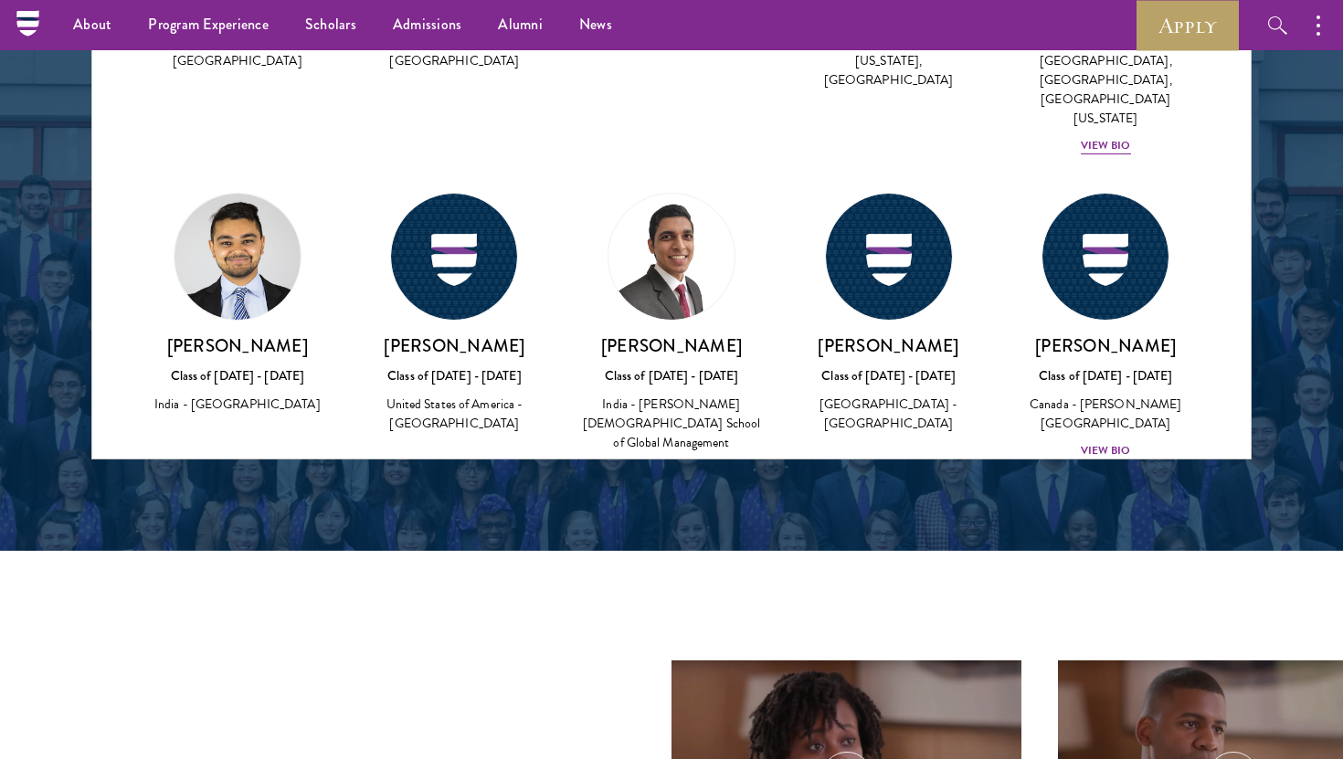
scroll to position [65382, 0]
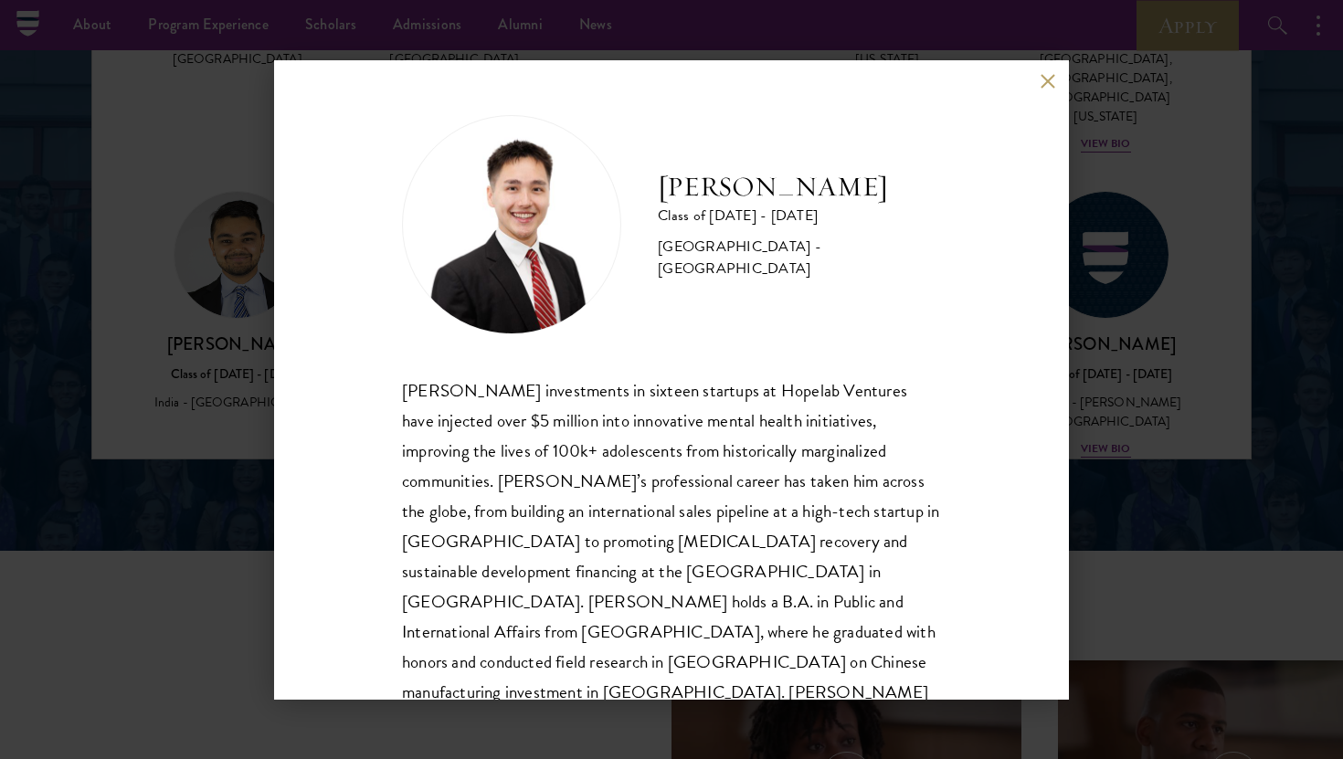
scroll to position [32, 0]
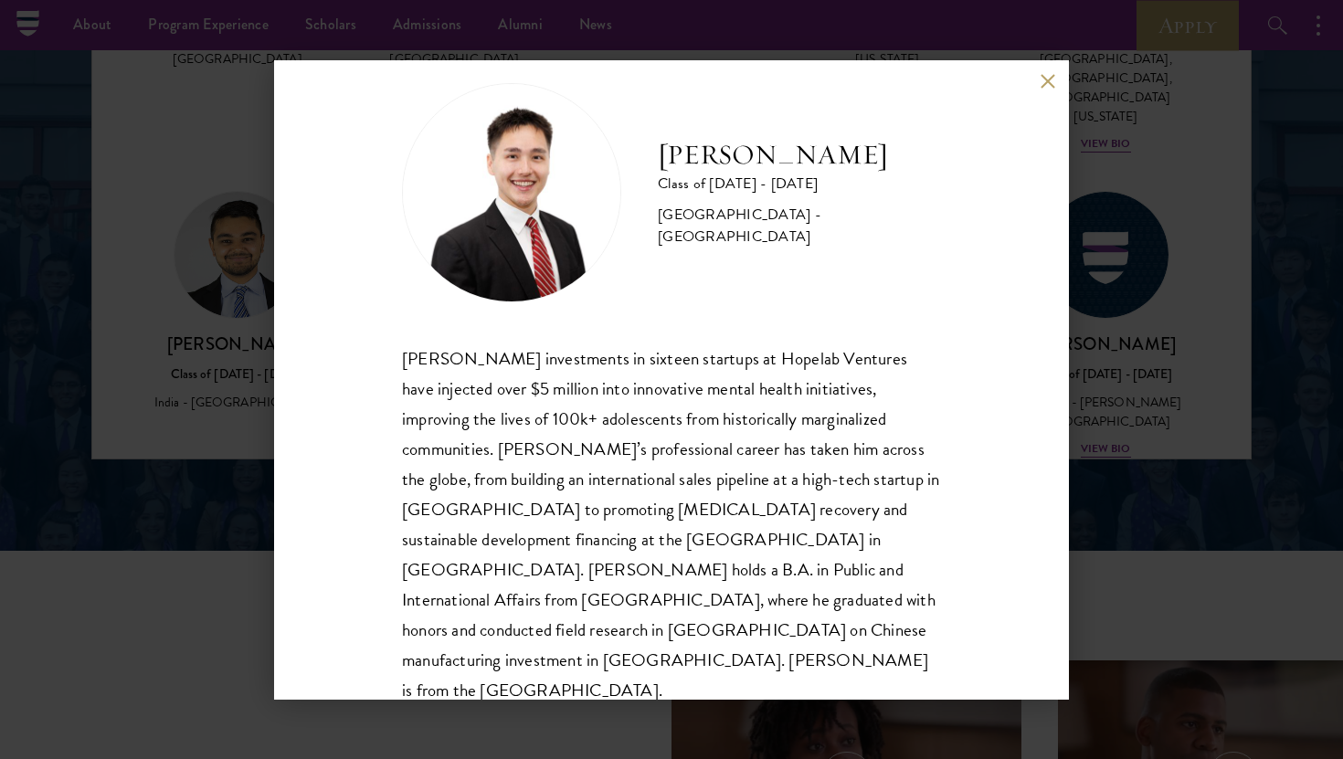
click at [1050, 76] on button at bounding box center [1048, 82] width 16 height 16
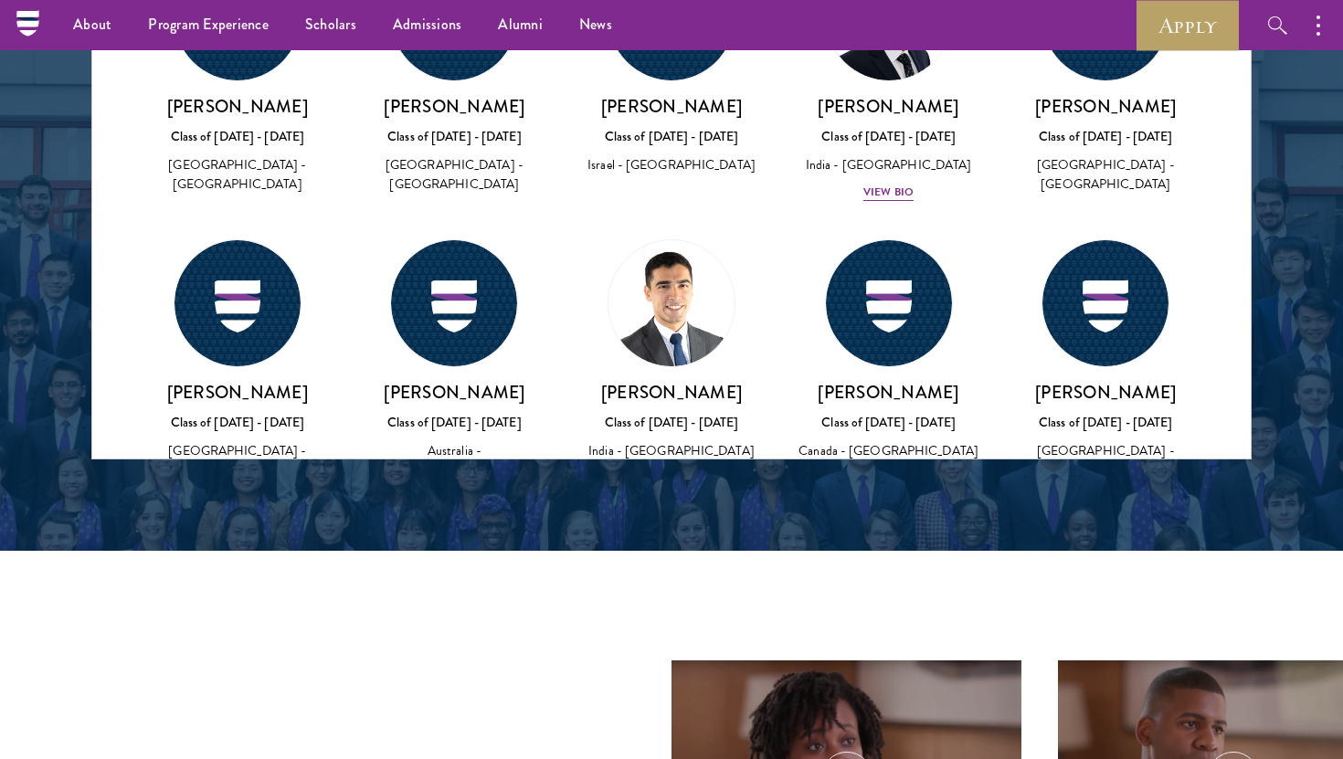
scroll to position [65053, 0]
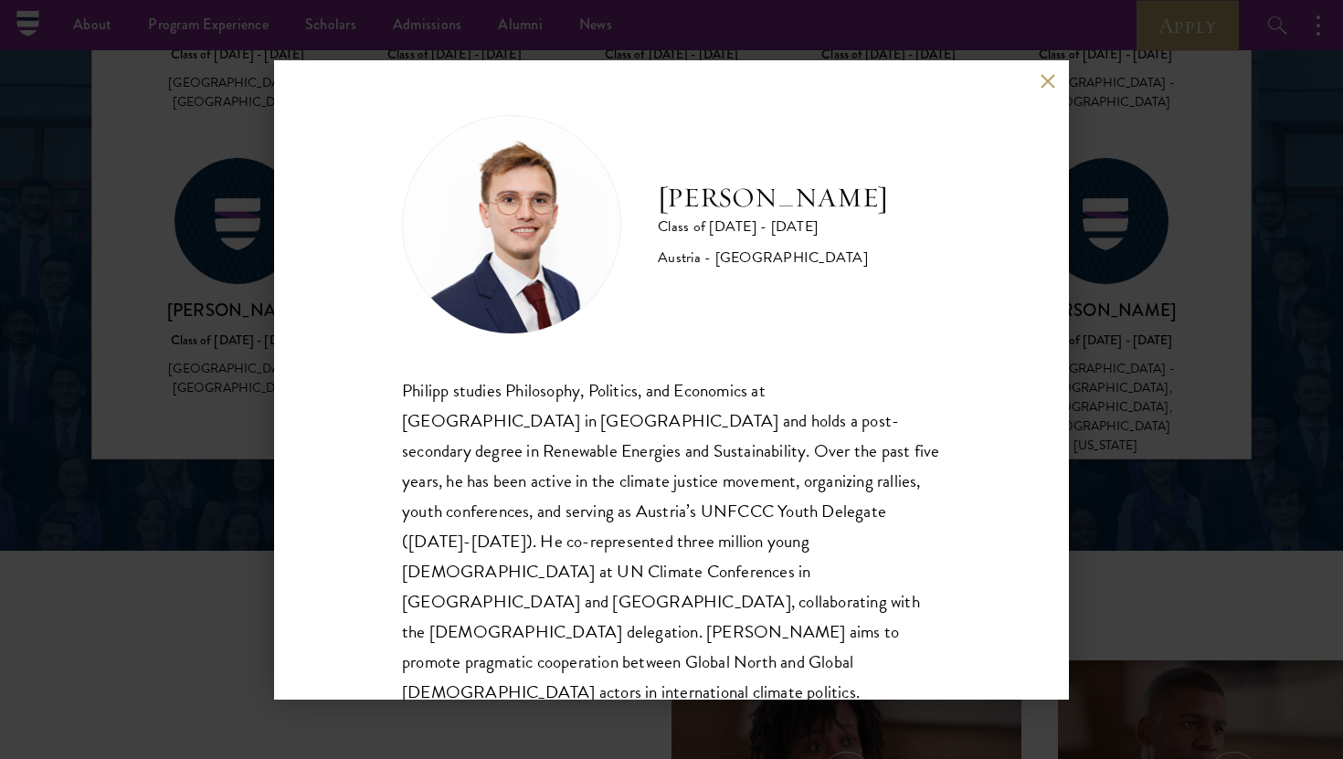
scroll to position [2, 0]
click at [1047, 77] on button at bounding box center [1048, 82] width 16 height 16
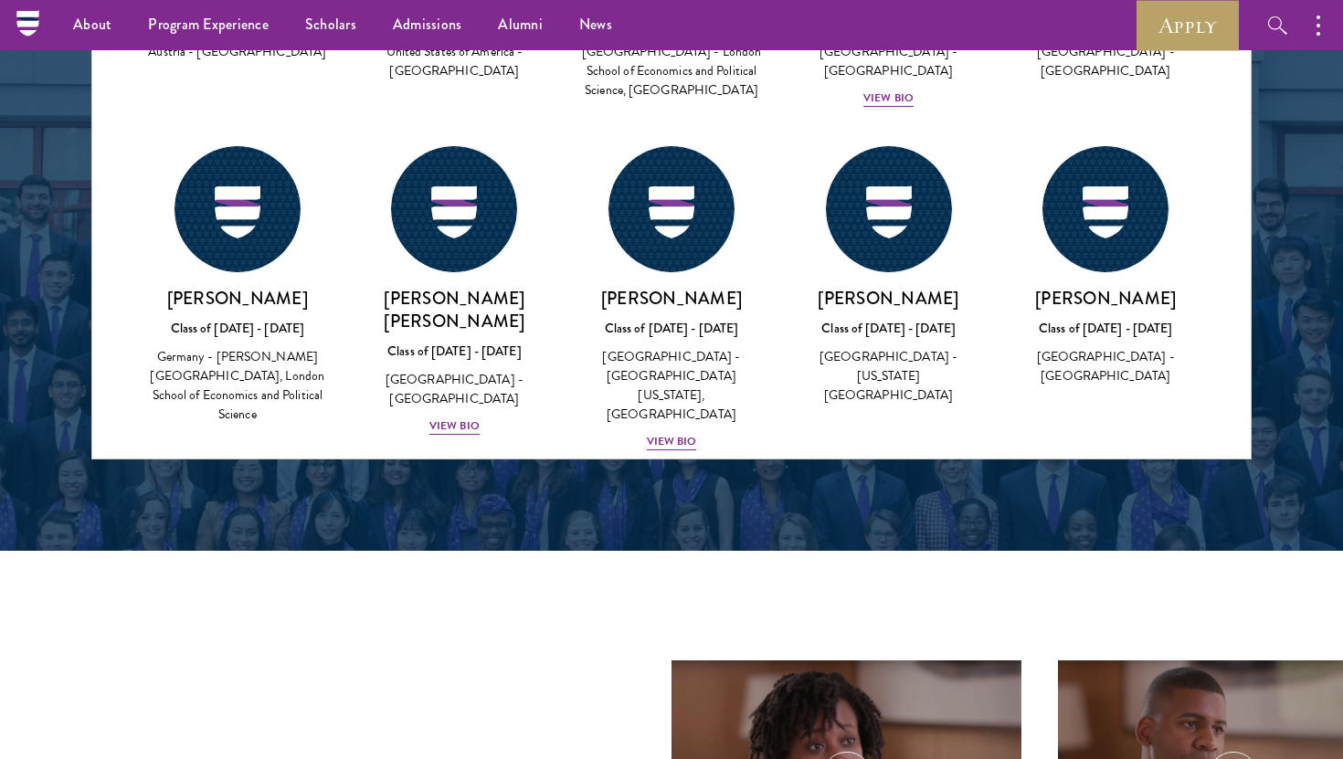
scroll to position [64430, 0]
